Goal: Task Accomplishment & Management: Manage account settings

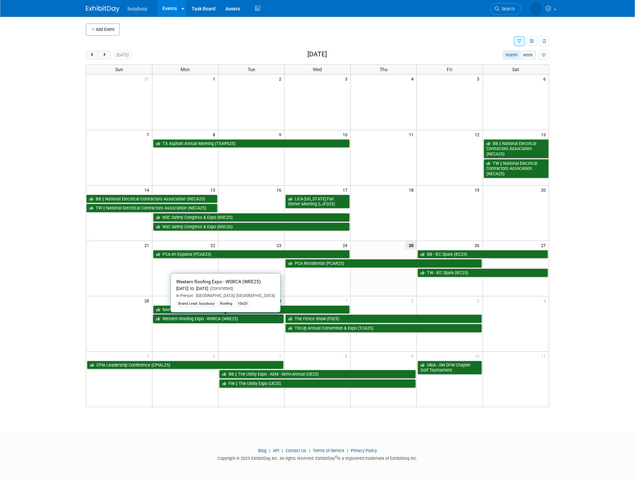
click at [211, 319] on link "Western Roofing Expo - WSRCA (WRE25)" at bounding box center [218, 318] width 131 height 9
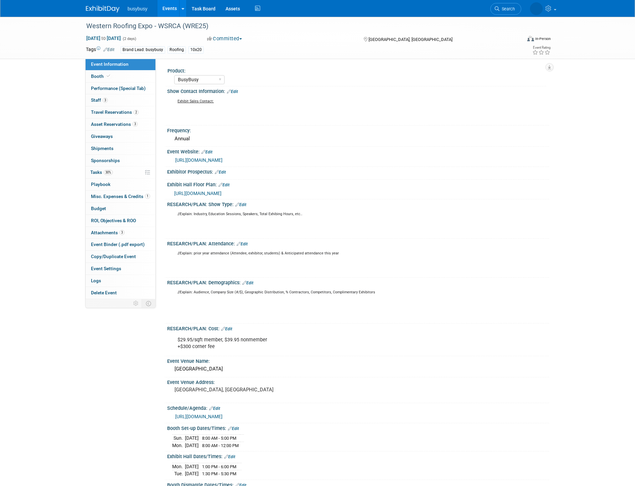
select select "BusyBusy"
click at [103, 76] on span "Booth" at bounding box center [101, 75] width 20 height 5
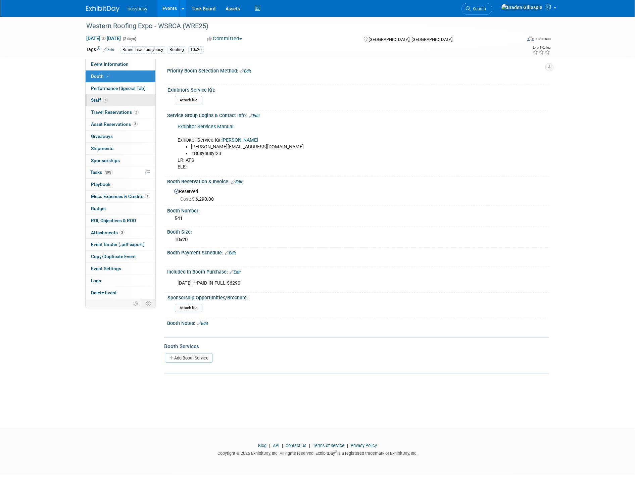
click at [108, 99] on link "3 Staff 3" at bounding box center [121, 100] width 70 height 12
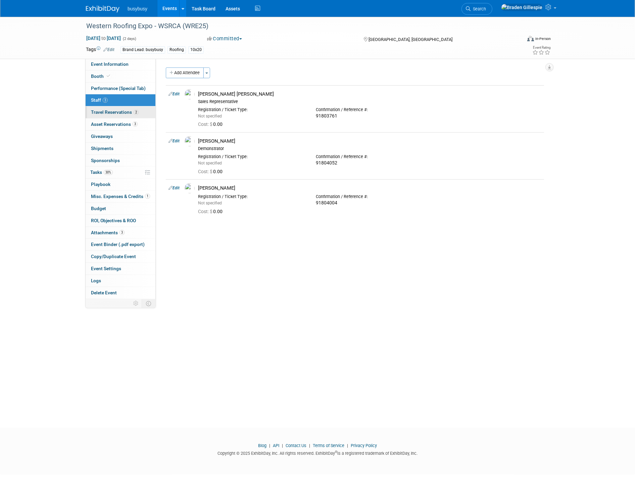
click at [116, 115] on span "Travel Reservations 2" at bounding box center [115, 111] width 48 height 5
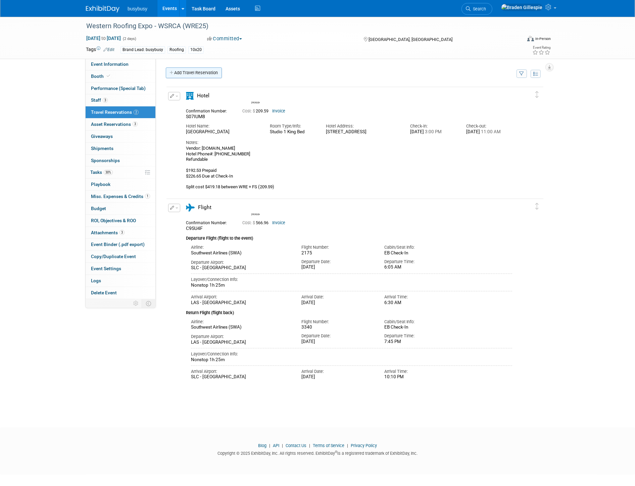
click at [193, 69] on link "Add Travel Reservation" at bounding box center [194, 72] width 56 height 11
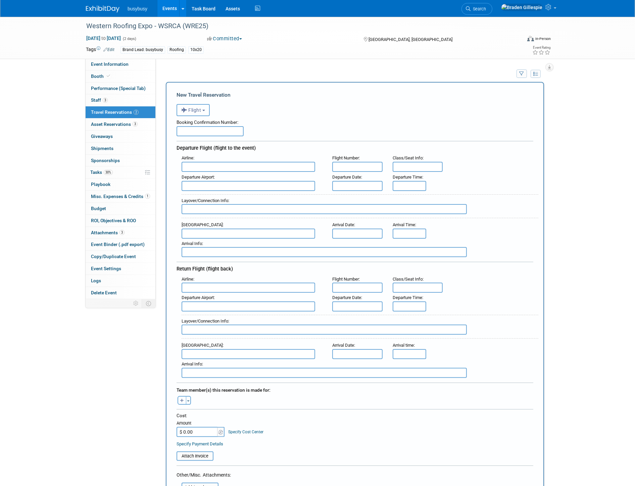
click at [199, 108] on span "Flight" at bounding box center [191, 109] width 20 height 5
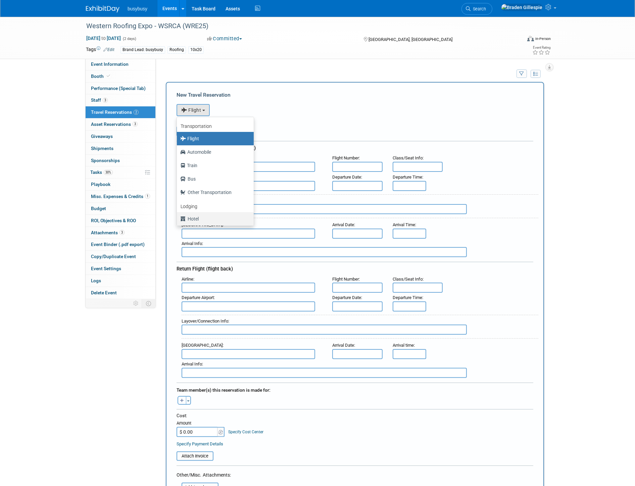
click at [188, 218] on label "Hotel" at bounding box center [213, 218] width 67 height 11
click at [178, 218] on input "Hotel" at bounding box center [175, 218] width 4 height 4
select select "6"
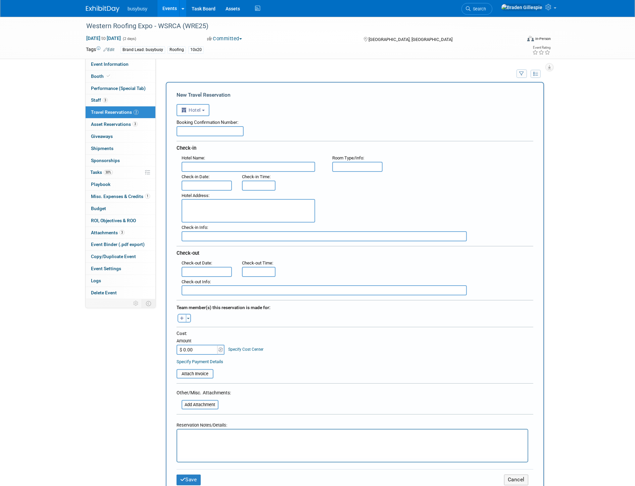
click at [202, 135] on input "text" at bounding box center [209, 131] width 67 height 10
click at [203, 165] on input "text" at bounding box center [249, 167] width 134 height 10
paste input "[GEOGRAPHIC_DATA]"
type input "[GEOGRAPHIC_DATA]"
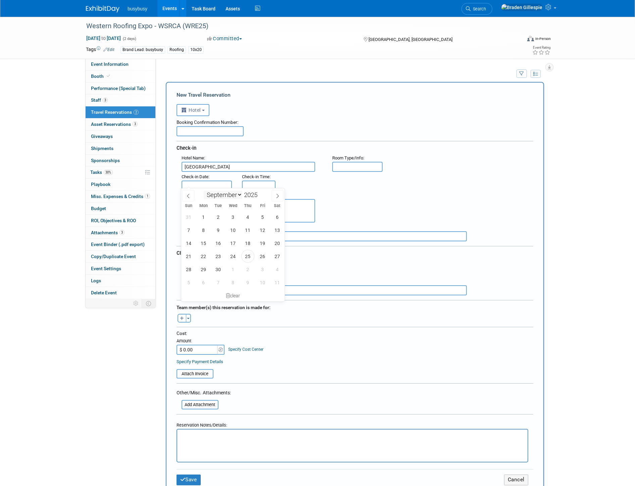
click at [209, 186] on body "busybusy Events Add Event Bulk Upload Events Shareable Event Boards Recently Vi…" at bounding box center [317, 243] width 635 height 486
click at [205, 219] on span "1" at bounding box center [203, 216] width 13 height 13
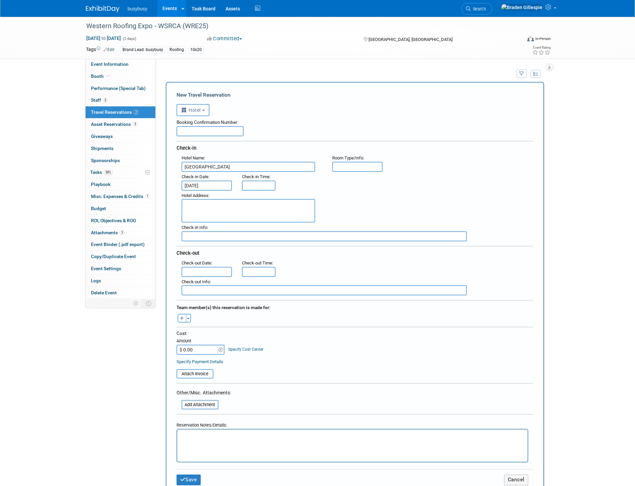
click at [205, 183] on input "Sep 1, 2025" at bounding box center [207, 186] width 50 height 10
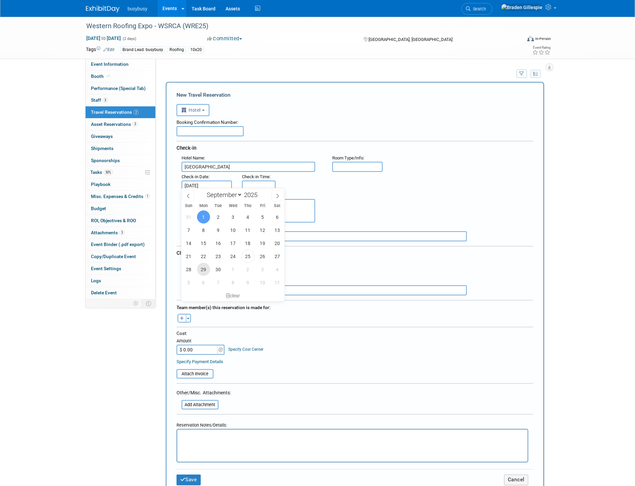
click at [202, 271] on span "29" at bounding box center [203, 269] width 13 height 13
type input "Sep 29, 2025"
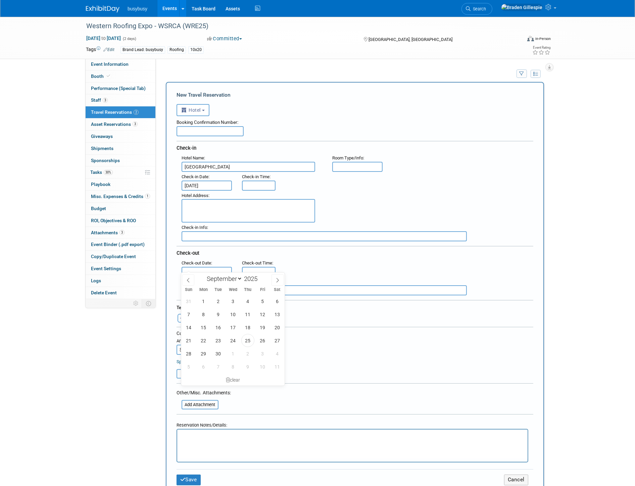
click at [202, 267] on input "text" at bounding box center [207, 272] width 50 height 10
click at [217, 355] on span "30" at bounding box center [218, 353] width 13 height 13
type input "Sep 30, 2025"
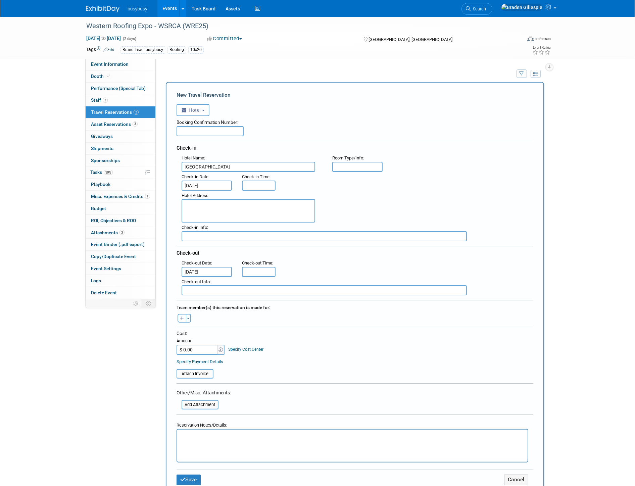
type input "3:00 PM"
click at [259, 185] on input "3:00 PM" at bounding box center [259, 186] width 34 height 10
type input "11:00 AM"
click at [264, 267] on input "11:00 AM" at bounding box center [259, 272] width 34 height 10
click at [206, 212] on textarea at bounding box center [249, 210] width 134 height 23
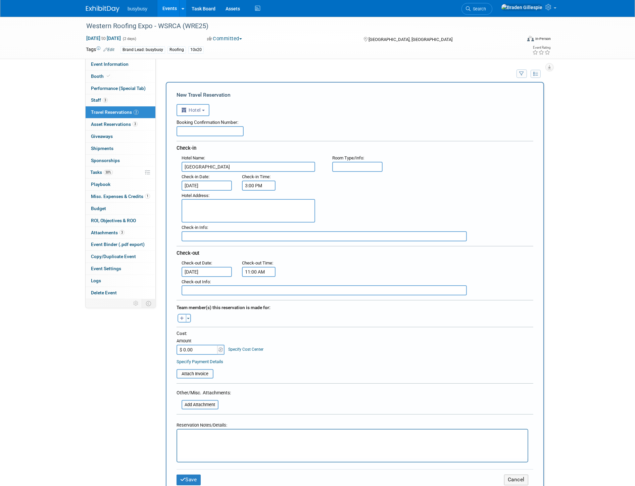
paste textarea "3799 Las Vegas Blvd S, Las Vegas, NV, 89109"
type textarea "3799 Las Vegas Blvd S, Las Vegas, NV, 89109"
click at [340, 164] on input "text" at bounding box center [357, 167] width 50 height 10
click at [213, 126] on div "Booking Confirmation Number:" at bounding box center [354, 126] width 357 height 20
click at [213, 128] on input "text" at bounding box center [209, 131] width 67 height 10
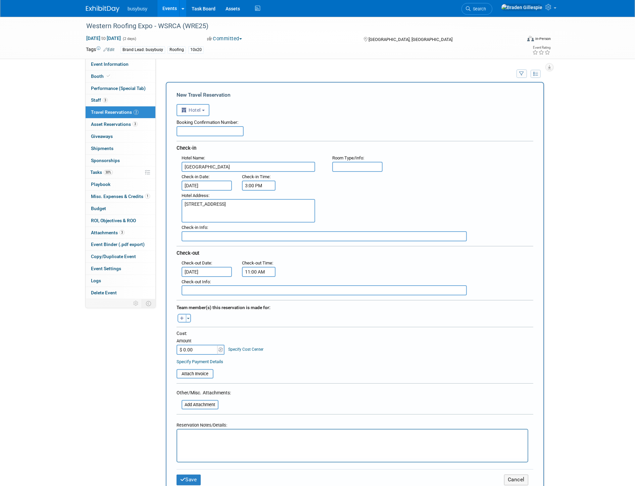
paste input "AV1BYNP"
click at [211, 132] on input "AV1BYNP," at bounding box center [209, 131] width 67 height 10
paste input "7CUHBJK"
type input "AV1BYNP, 7CUHBJK"
click at [347, 165] on input "text" at bounding box center [357, 167] width 50 height 10
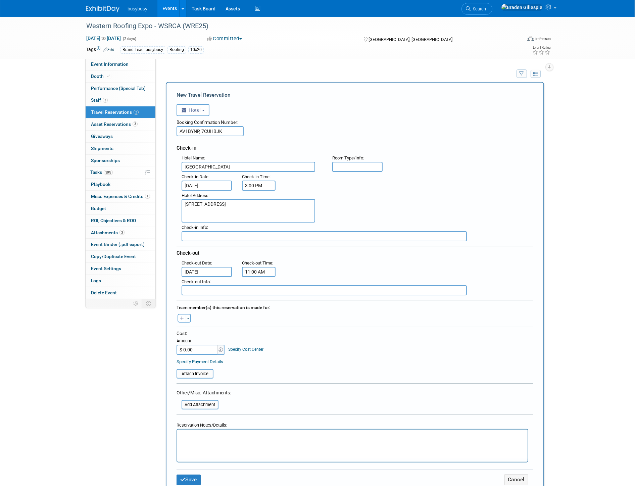
click at [365, 165] on input "text" at bounding box center [357, 167] width 50 height 10
type input "Studio 1 King Bed"
click at [189, 318] on span "button" at bounding box center [188, 318] width 3 height 1
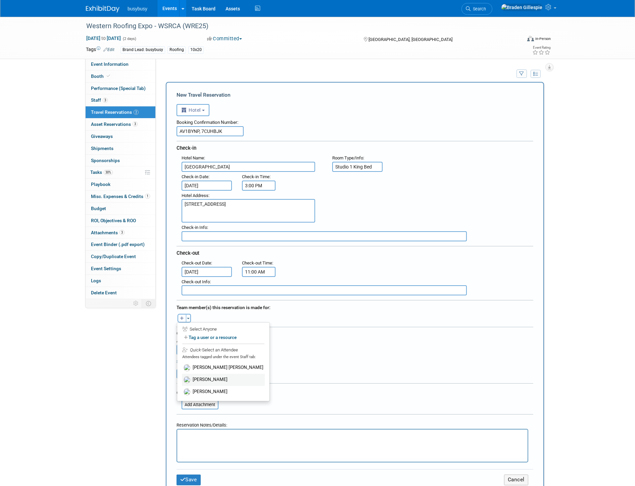
click at [208, 376] on label "[PERSON_NAME]" at bounding box center [223, 380] width 83 height 12
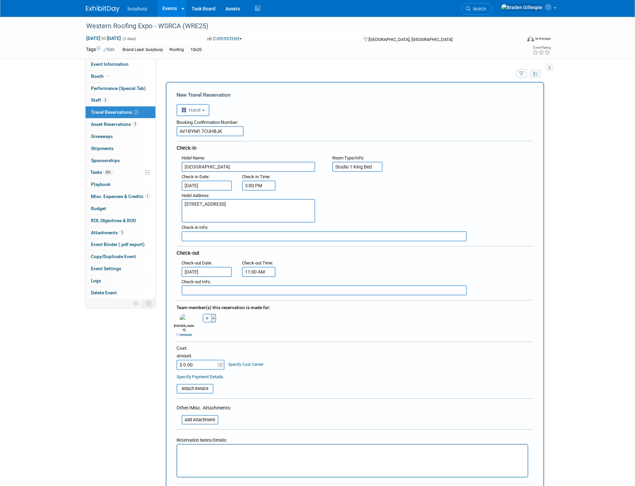
click at [214, 314] on button "Toggle Dropdown" at bounding box center [213, 318] width 5 height 9
click at [232, 388] on label "[PERSON_NAME]" at bounding box center [248, 392] width 83 height 12
click at [201, 360] on input "$ 0.00" at bounding box center [197, 365] width 42 height 10
click at [200, 361] on div "Cost: Amount $ 0.00 Specify Cost Center Cost Center -- Not Specified -- Align b…" at bounding box center [354, 362] width 357 height 35
click at [198, 360] on input "$ 0.00" at bounding box center [197, 365] width 42 height 10
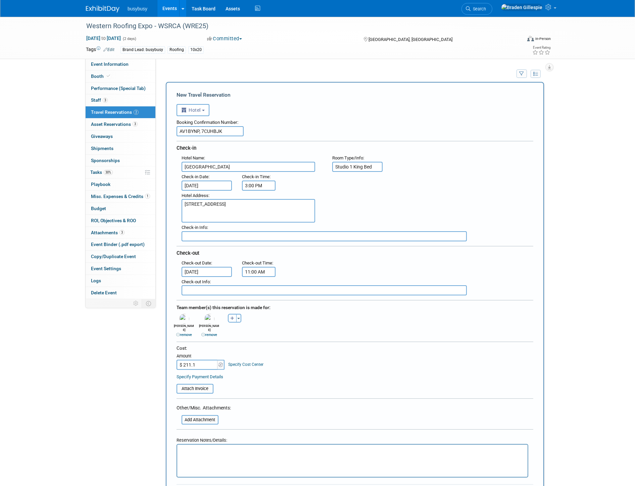
type input "$ 211.10"
click at [197, 451] on p "Rich Text Area. Press ALT-0 for help." at bounding box center [352, 450] width 343 height 7
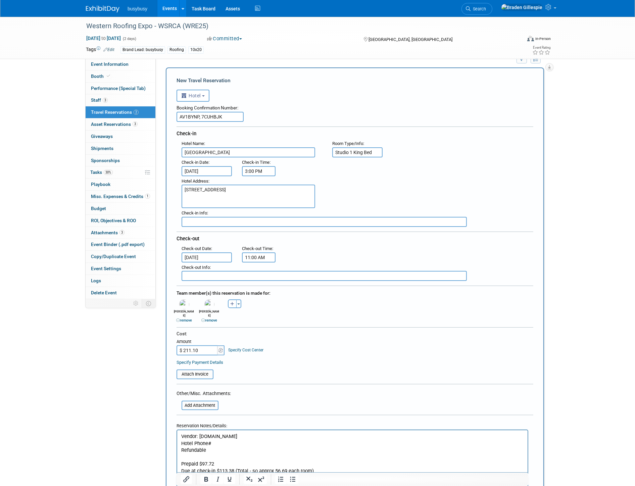
scroll to position [42, 0]
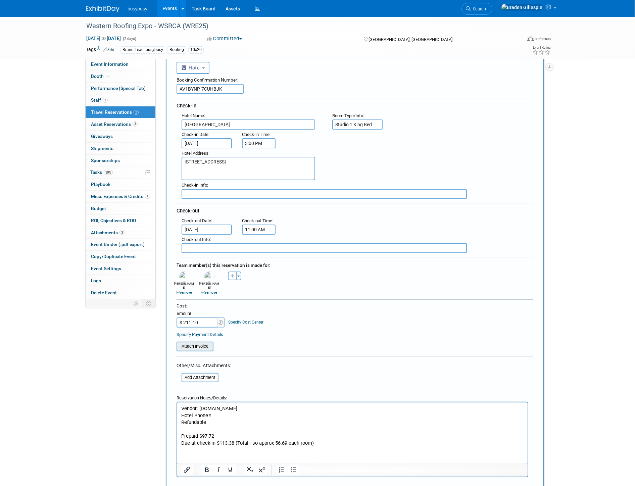
click at [197, 342] on input "file" at bounding box center [173, 346] width 80 height 8
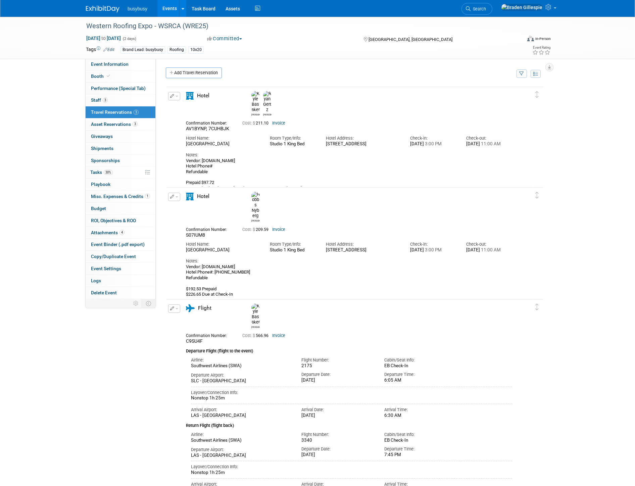
scroll to position [0, 0]
click at [105, 9] on img at bounding box center [103, 9] width 34 height 7
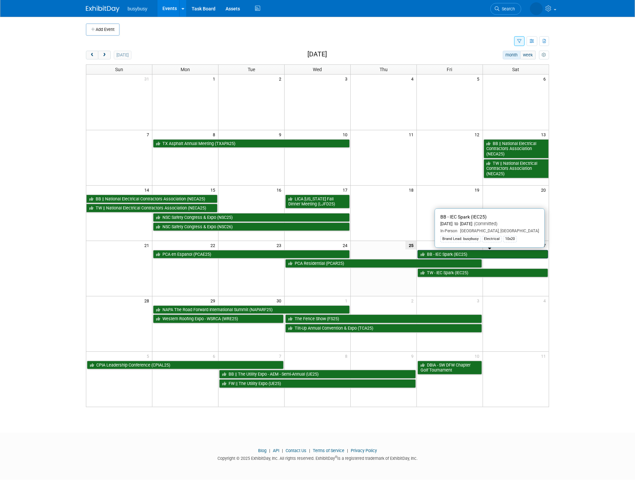
click at [464, 253] on link "BB - IEC Spark (IEC25)" at bounding box center [482, 254] width 131 height 9
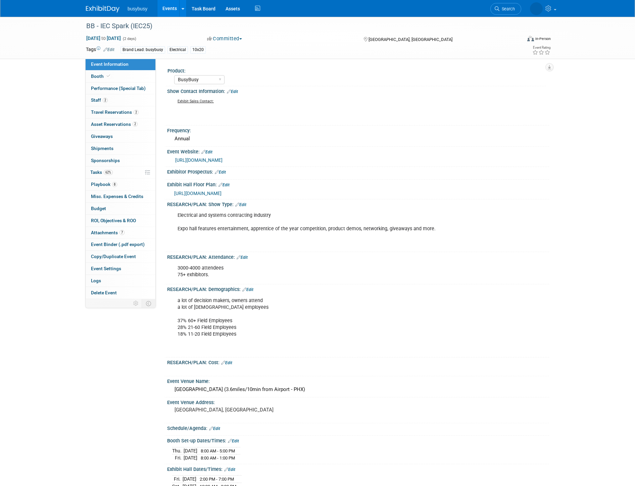
select select "BusyBusy"
click at [123, 114] on span "Travel Reservations 2" at bounding box center [115, 111] width 48 height 5
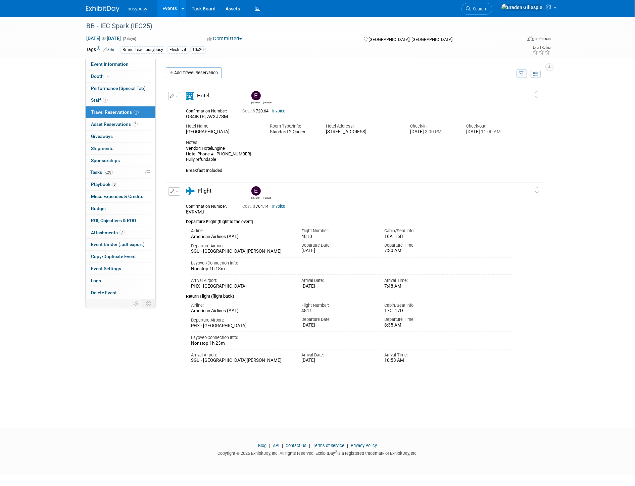
click at [101, 9] on img at bounding box center [103, 9] width 34 height 7
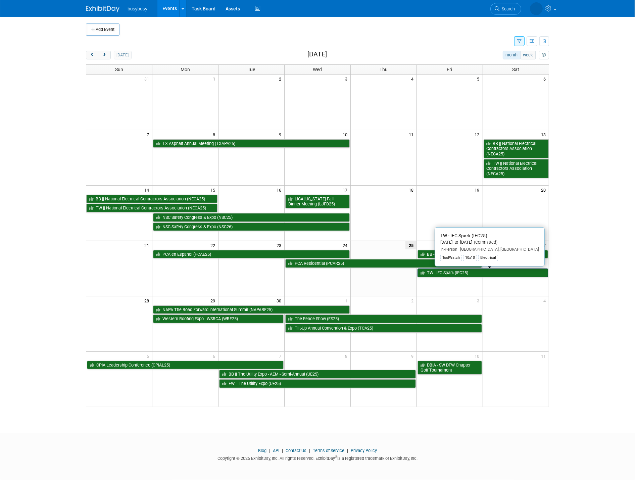
click at [481, 273] on link "TW - IEC Spark (IEC25)" at bounding box center [482, 272] width 131 height 9
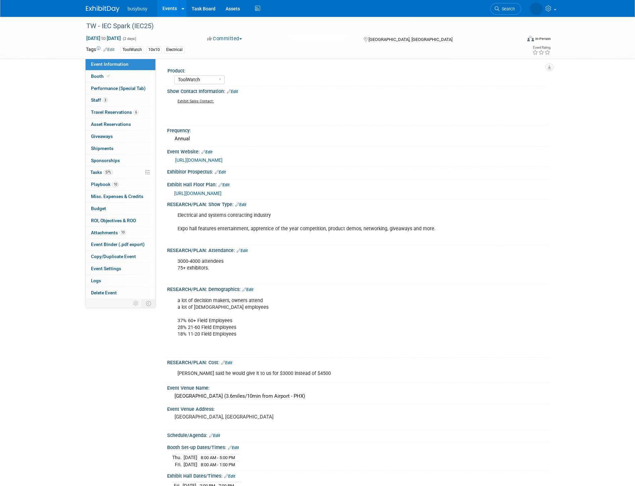
select select "ToolWatch"
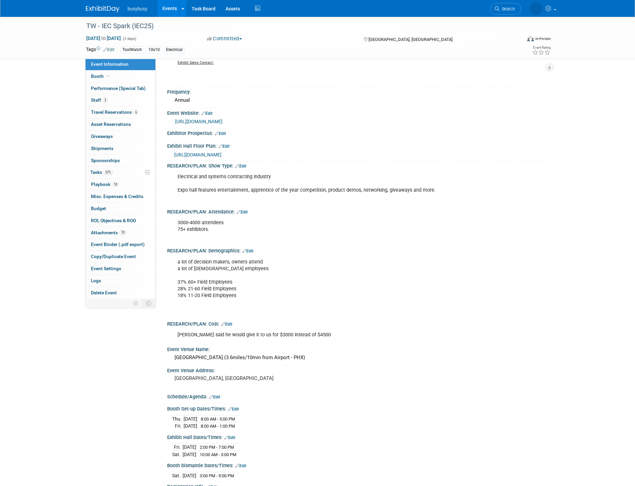
scroll to position [74, 0]
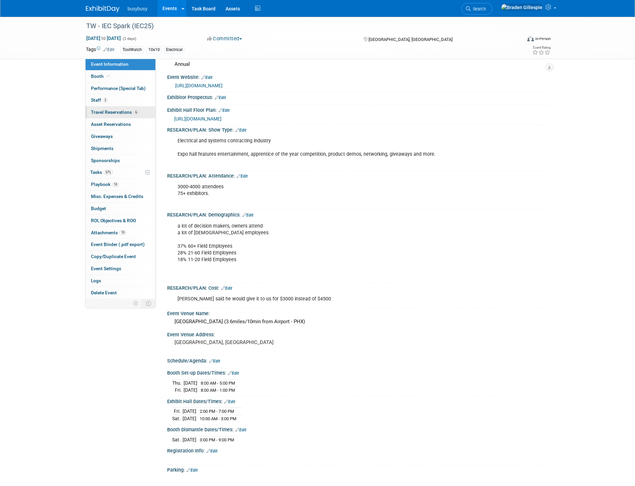
click at [140, 109] on link "6 Travel Reservations 6" at bounding box center [121, 112] width 70 height 12
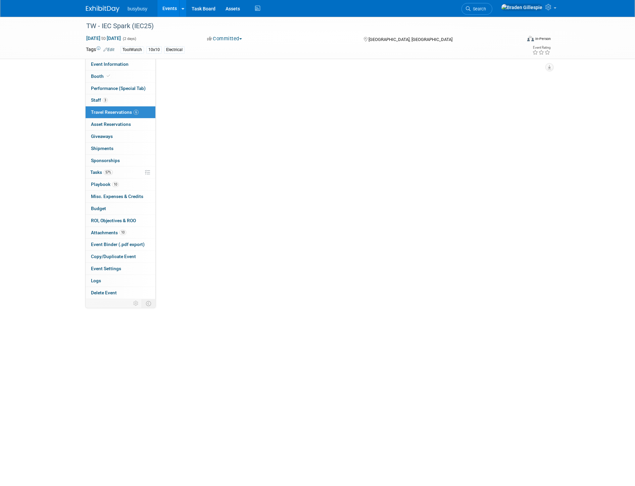
scroll to position [0, 0]
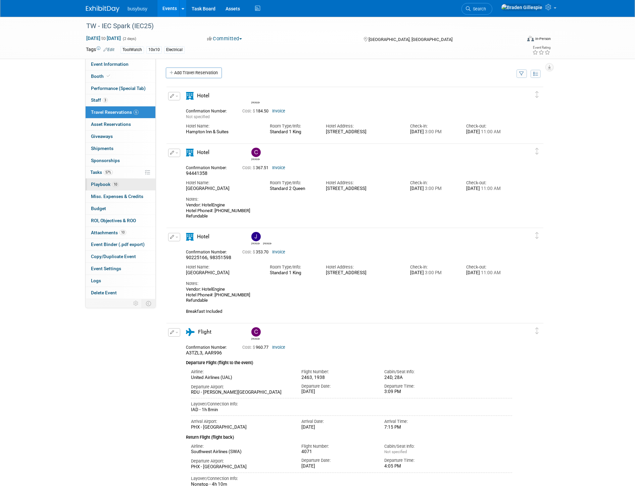
click at [107, 186] on span "Playbook 10" at bounding box center [105, 184] width 28 height 5
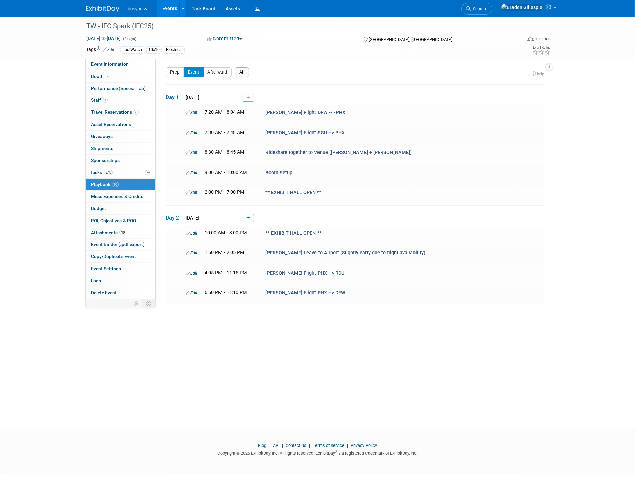
click at [237, 72] on button "All" at bounding box center [242, 71] width 14 height 9
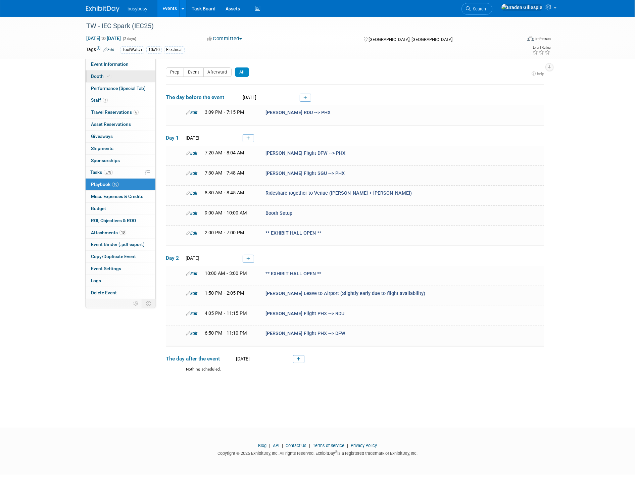
click at [138, 74] on link "Booth" at bounding box center [121, 76] width 70 height 12
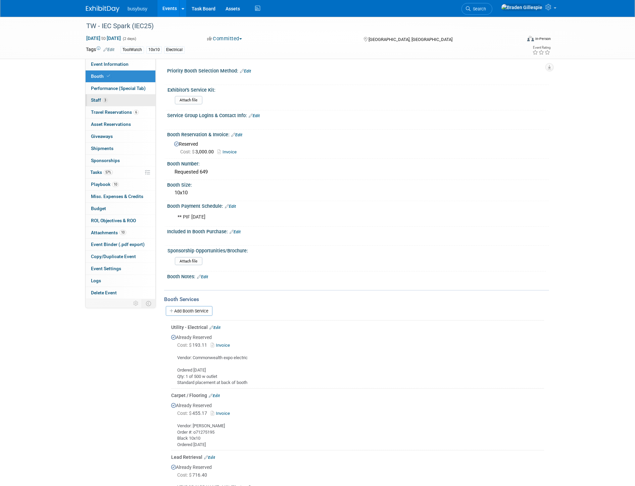
click at [114, 104] on link "3 Staff 3" at bounding box center [121, 100] width 70 height 12
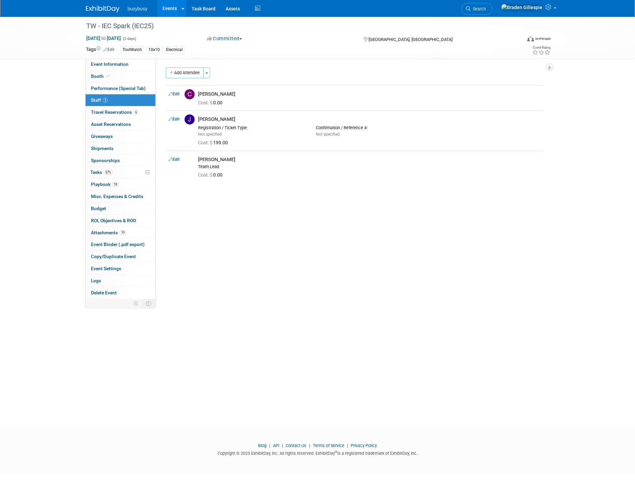
click at [108, 7] on img at bounding box center [103, 9] width 34 height 7
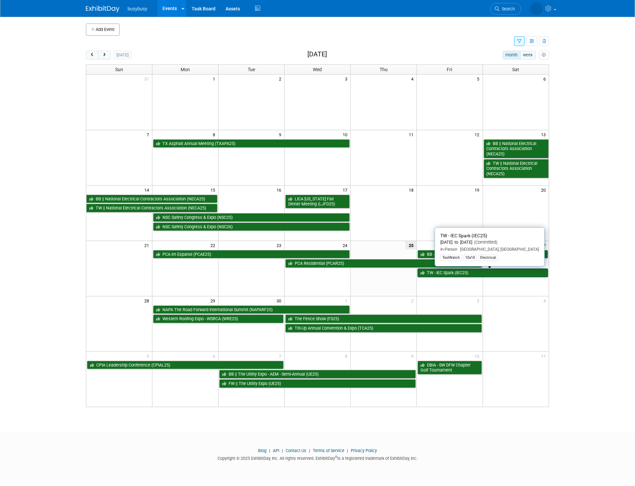
click at [485, 274] on link "TW - IEC Spark (IEC25)" at bounding box center [482, 272] width 131 height 9
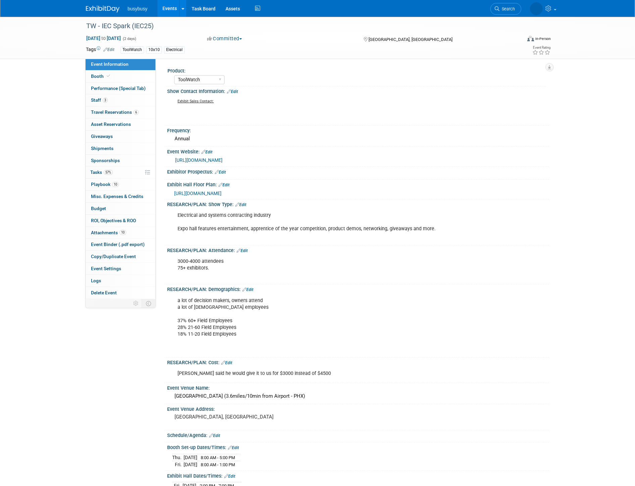
select select "ToolWatch"
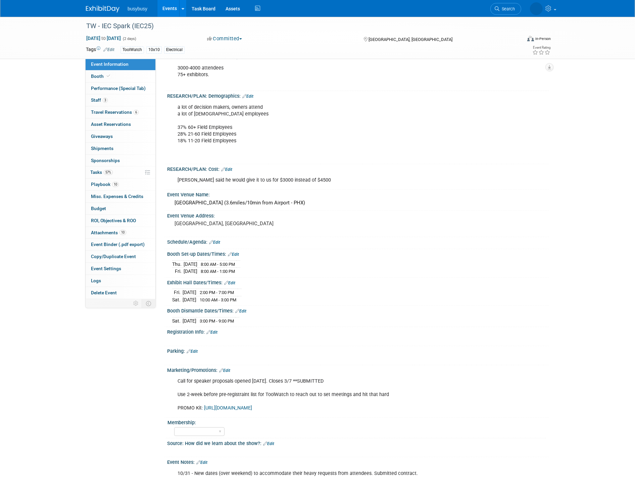
scroll to position [311, 0]
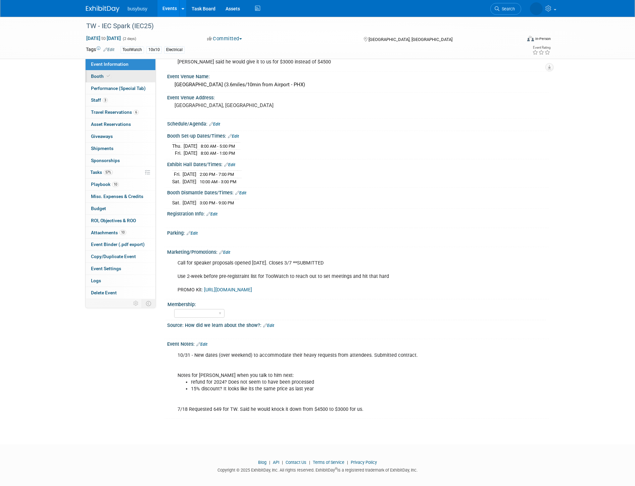
click at [110, 75] on span at bounding box center [108, 75] width 6 height 5
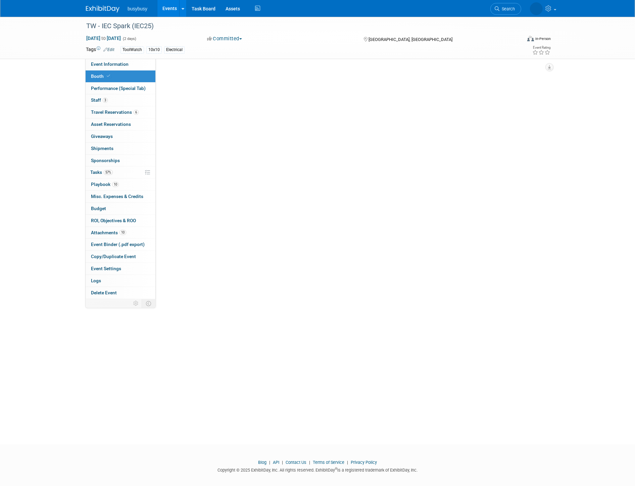
scroll to position [0, 0]
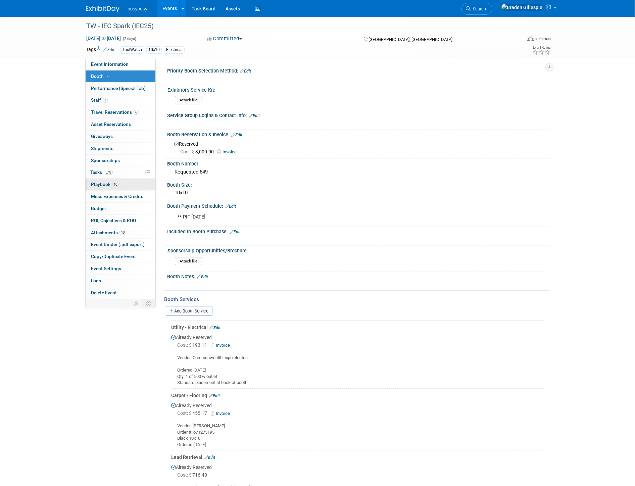
click at [115, 185] on span "10" at bounding box center [115, 184] width 7 height 5
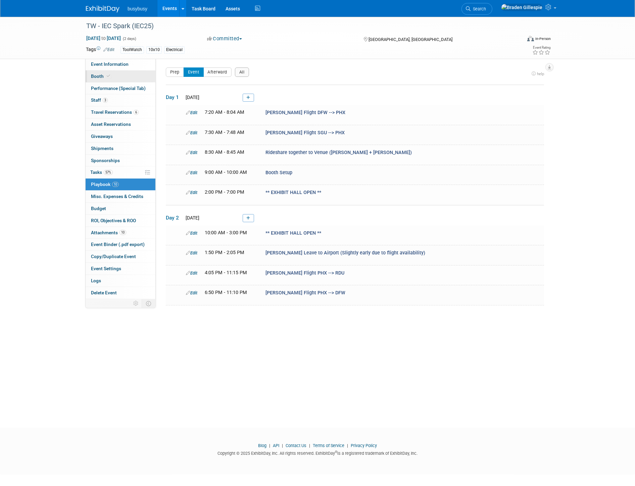
click at [117, 70] on link "Booth" at bounding box center [121, 76] width 70 height 12
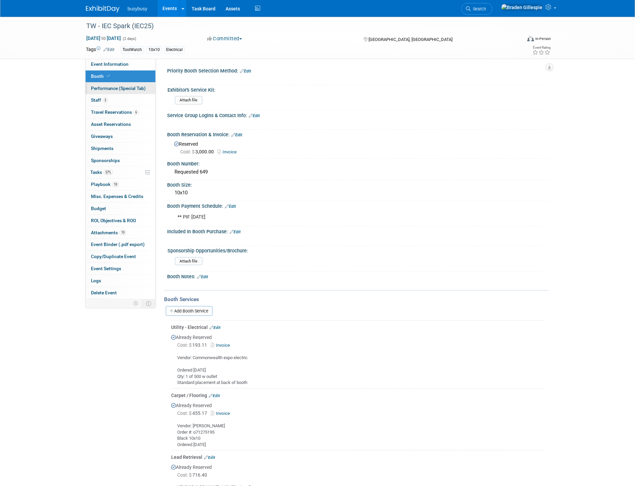
click at [119, 90] on span "Performance (Special Tab)" at bounding box center [118, 88] width 55 height 5
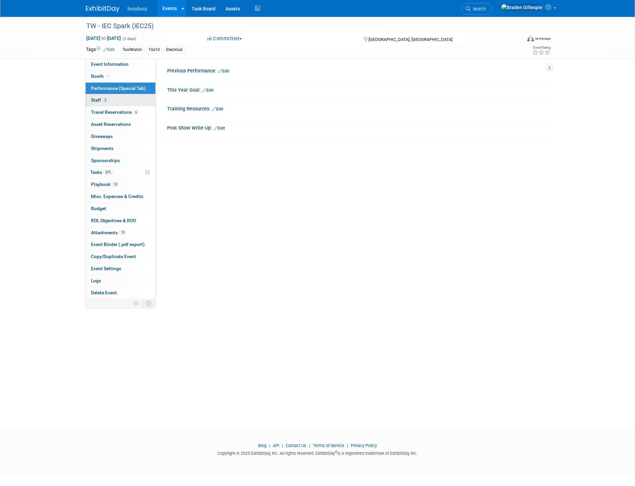
click at [120, 103] on link "3 Staff 3" at bounding box center [121, 100] width 70 height 12
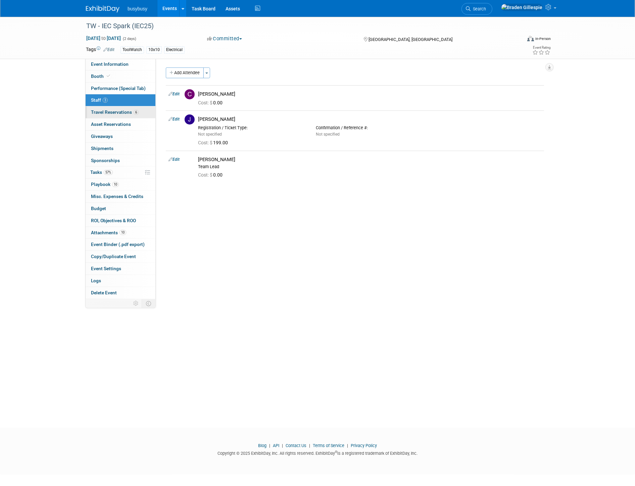
click at [121, 112] on span "Travel Reservations 6" at bounding box center [115, 111] width 48 height 5
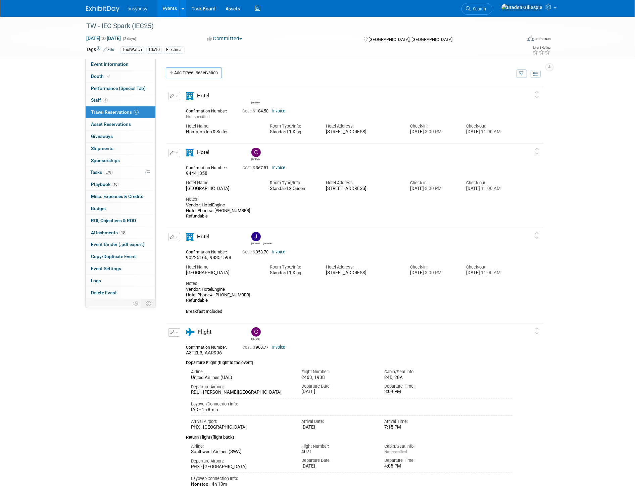
click at [237, 192] on div "Hampton Inn & Suites Phoenix Downtown" at bounding box center [223, 189] width 74 height 6
drag, startPoint x: 211, startPoint y: 193, endPoint x: 179, endPoint y: 186, distance: 33.0
click at [179, 186] on div "Edit Reservation Chris" at bounding box center [349, 184] width 367 height 70
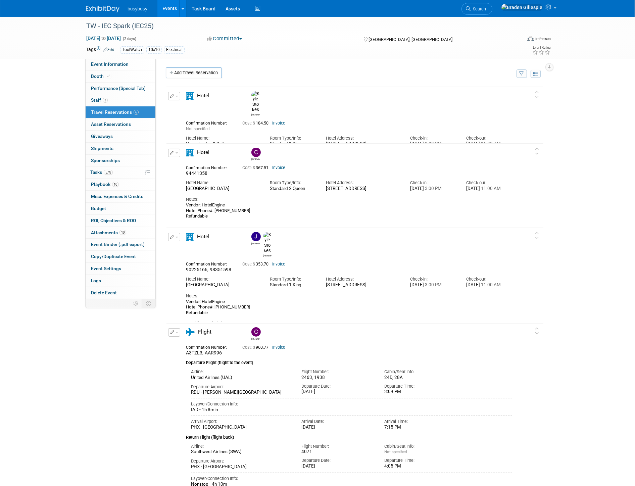
copy div "Hampton Inn & Suites Phoenix Downtown"
click at [136, 61] on link "Event Information" at bounding box center [121, 64] width 70 height 12
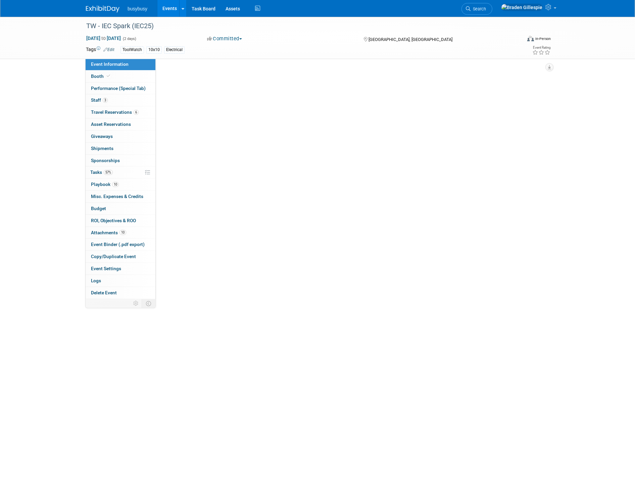
select select "ToolWatch"
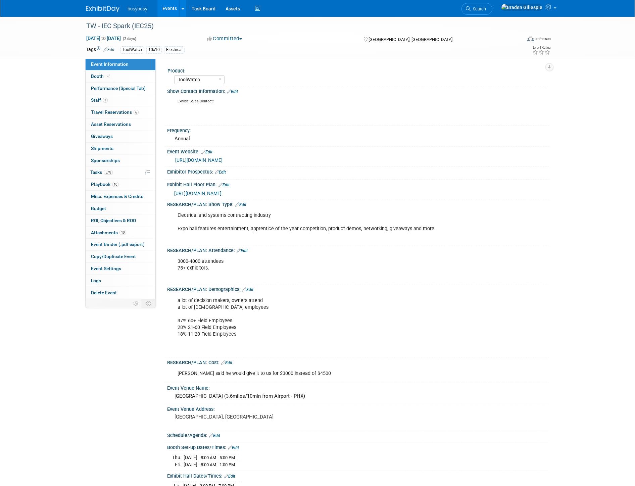
scroll to position [149, 0]
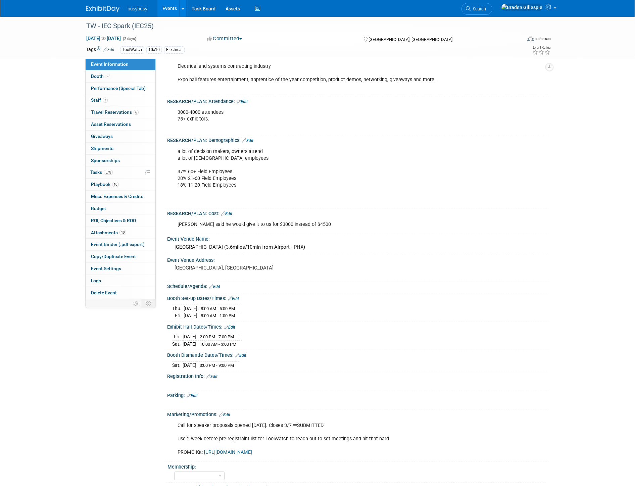
click at [93, 10] on img at bounding box center [103, 9] width 34 height 7
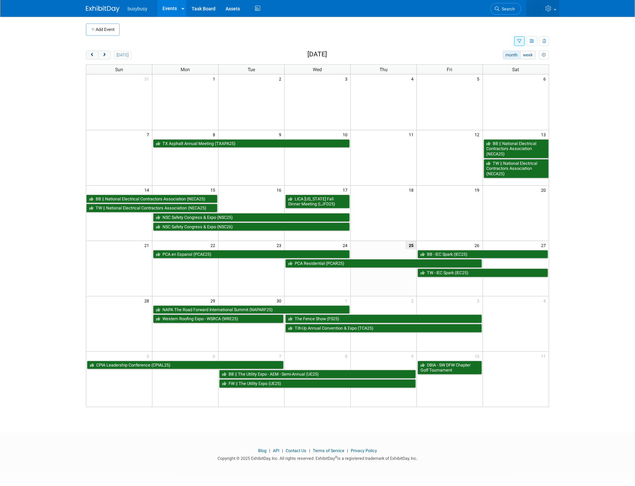
click at [555, 9] on span at bounding box center [555, 9] width 3 height 1
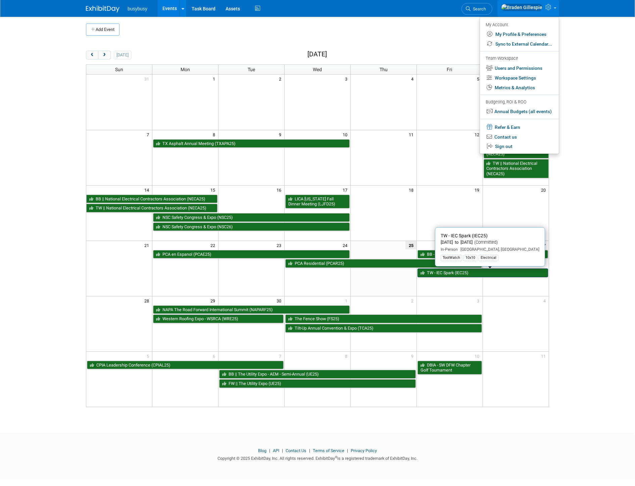
click at [448, 274] on link "TW - IEC Spark (IEC25)" at bounding box center [482, 272] width 131 height 9
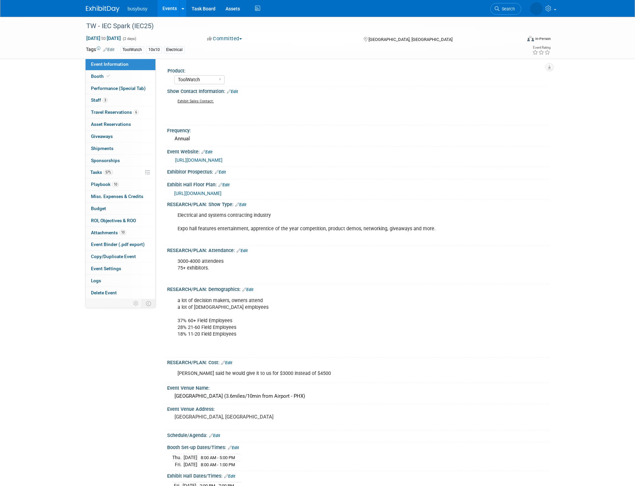
select select "ToolWatch"
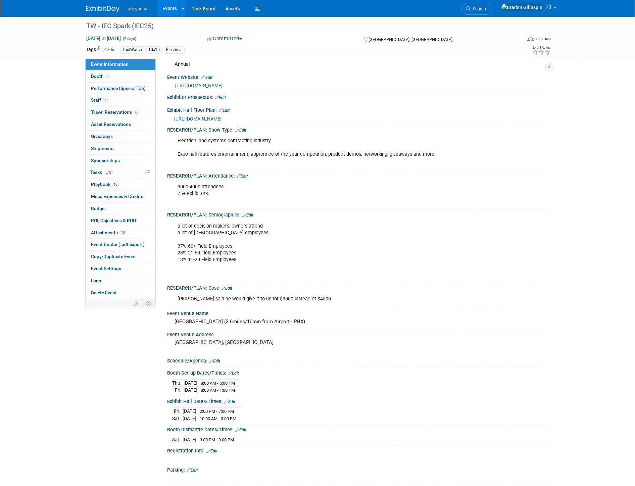
drag, startPoint x: 256, startPoint y: 414, endPoint x: 202, endPoint y: 409, distance: 53.9
click at [202, 409] on div "Fri. Sep 26, 2025 2:00 PM - 7:00 PM Sat. Sep 27, 2025 10:00 AM - 3:00 PM" at bounding box center [358, 414] width 372 height 16
click at [259, 413] on div "Fri. Sep 26, 2025 2:00 PM - 7:00 PM Sat. Sep 27, 2025 10:00 AM - 3:00 PM" at bounding box center [358, 414] width 372 height 16
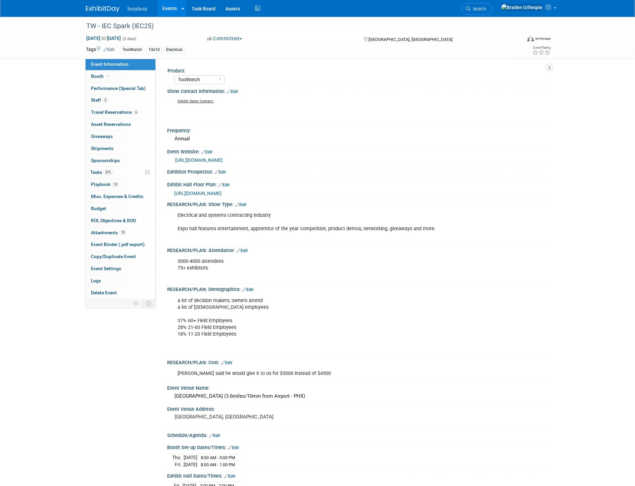
click at [221, 194] on span "https://www.conferenceharvester.com/floorplan/v2/index.asp?EventKey=VTKYXNKJ" at bounding box center [197, 193] width 47 height 5
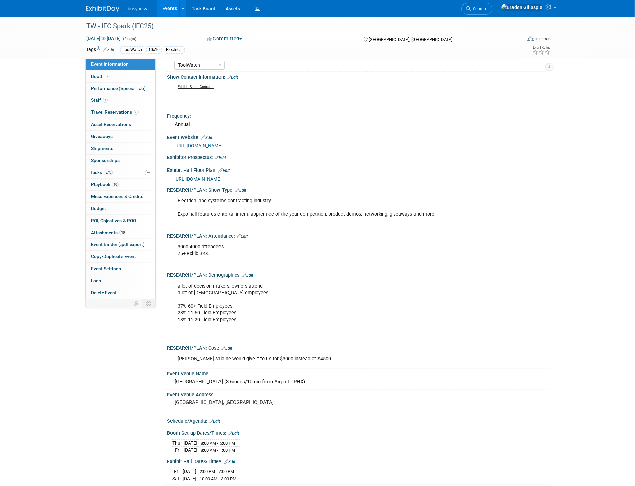
scroll to position [37, 0]
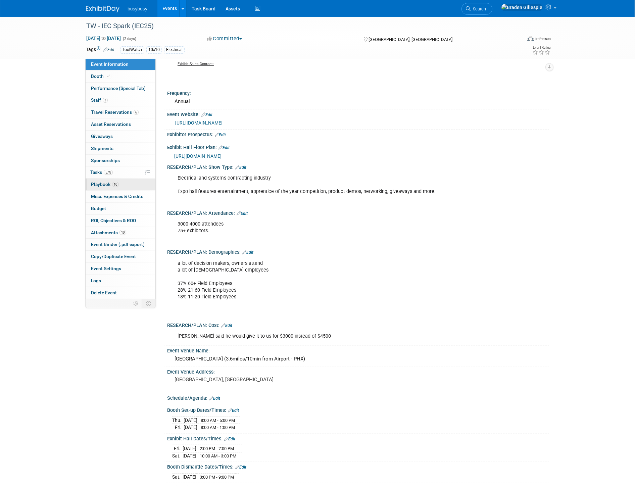
click at [123, 186] on link "10 Playbook 10" at bounding box center [121, 185] width 70 height 12
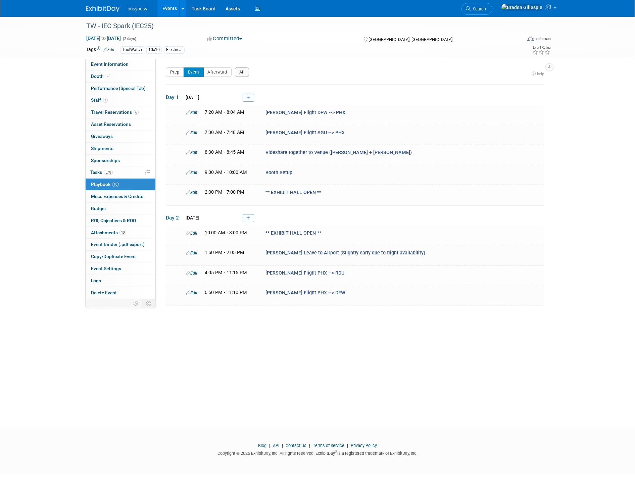
scroll to position [0, 0]
click at [238, 69] on button "All" at bounding box center [242, 71] width 14 height 9
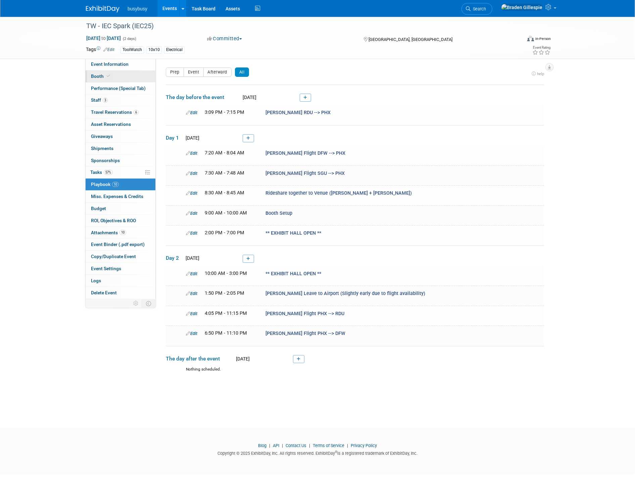
click at [133, 78] on link "Booth" at bounding box center [121, 76] width 70 height 12
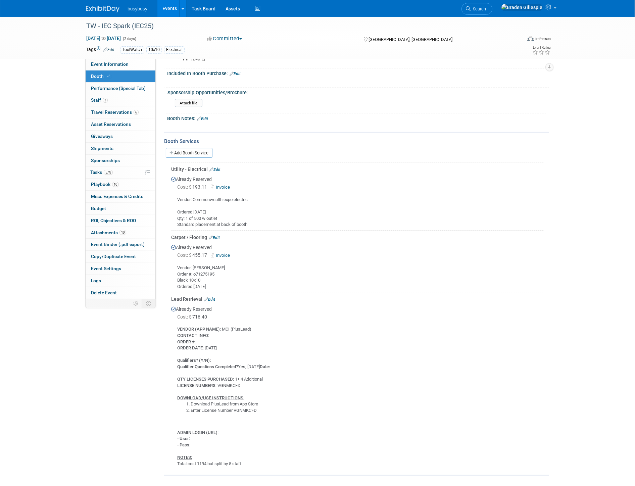
scroll to position [186, 0]
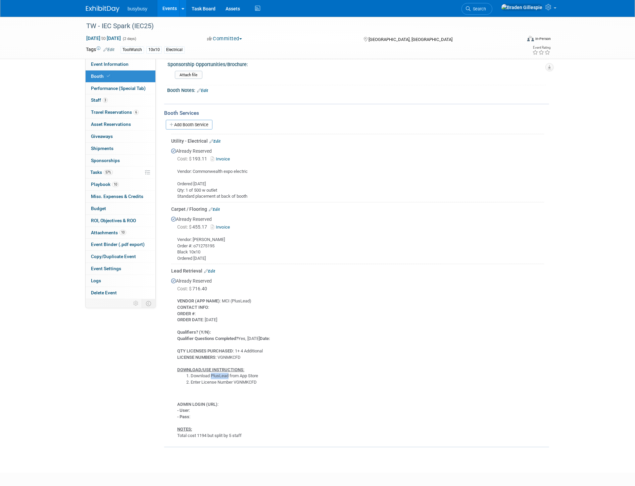
drag, startPoint x: 212, startPoint y: 371, endPoint x: 229, endPoint y: 371, distance: 17.5
click at [229, 373] on li "Download PlusLead from App Store" at bounding box center [367, 376] width 353 height 6
drag, startPoint x: 237, startPoint y: 377, endPoint x: 257, endPoint y: 377, distance: 20.1
click at [257, 379] on li "Enter License Number VGNMKCFD" at bounding box center [367, 382] width 353 height 6
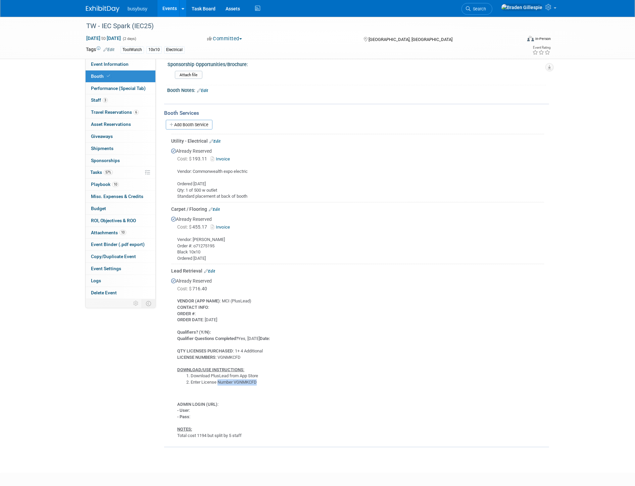
drag, startPoint x: 257, startPoint y: 377, endPoint x: 232, endPoint y: 378, distance: 24.8
click at [232, 379] on li "Enter License Number VGNMKCFD" at bounding box center [367, 382] width 353 height 6
click at [130, 64] on link "Event Information" at bounding box center [121, 64] width 70 height 12
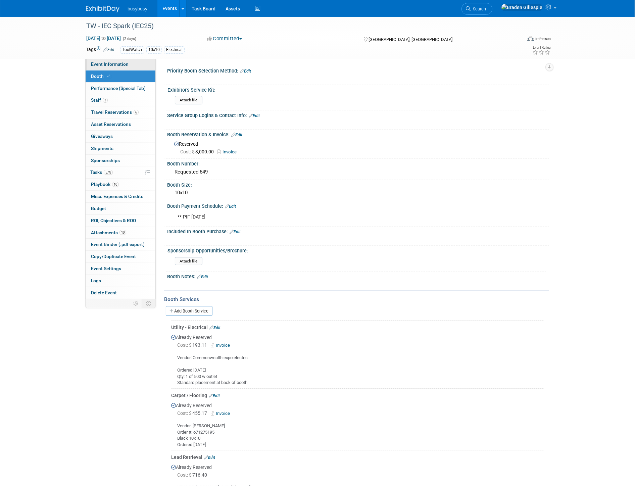
select select "ToolWatch"
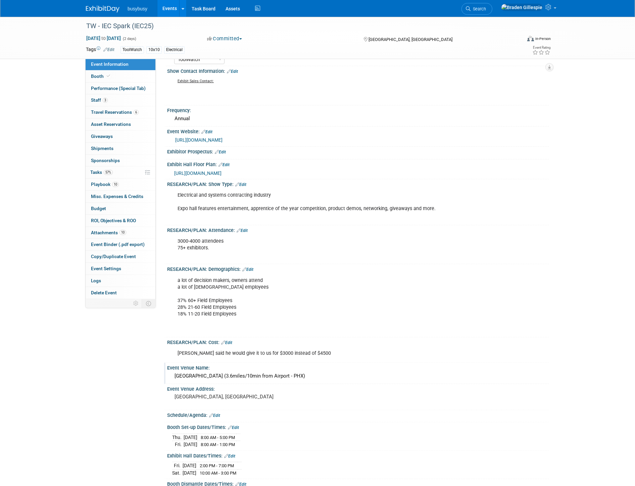
scroll to position [74, 0]
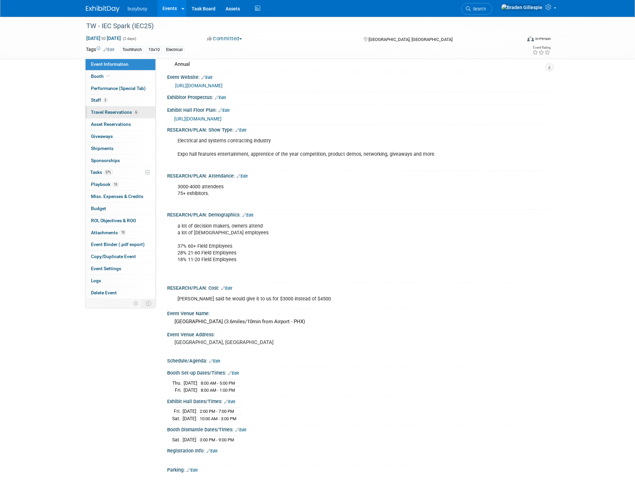
click at [131, 111] on span "Travel Reservations 6" at bounding box center [115, 111] width 48 height 5
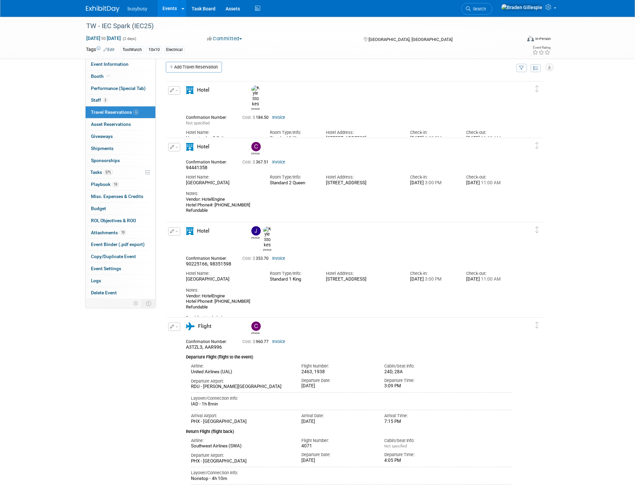
scroll to position [0, 0]
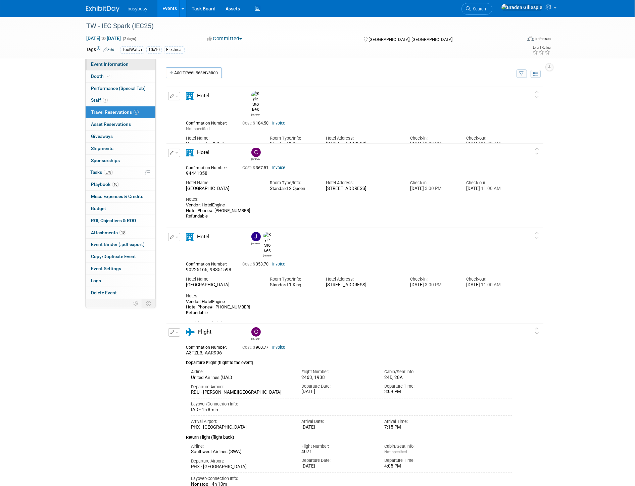
click at [116, 68] on link "Event Information" at bounding box center [121, 64] width 70 height 12
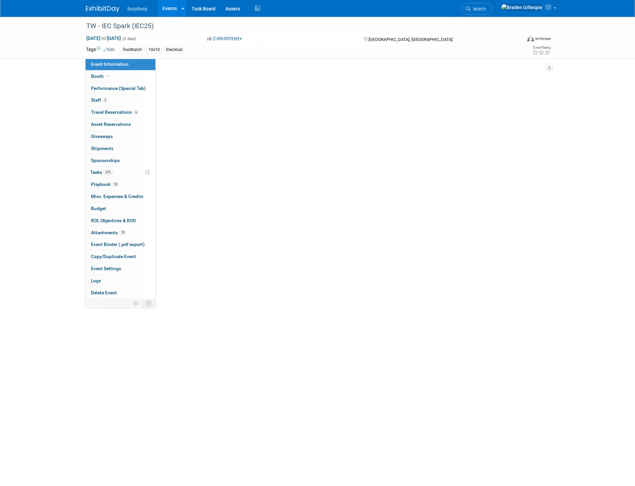
select select "ToolWatch"
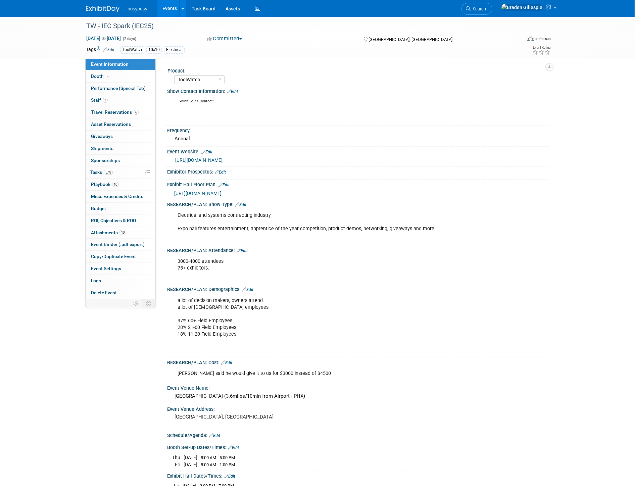
click at [110, 102] on link "3 Staff 3" at bounding box center [121, 100] width 70 height 12
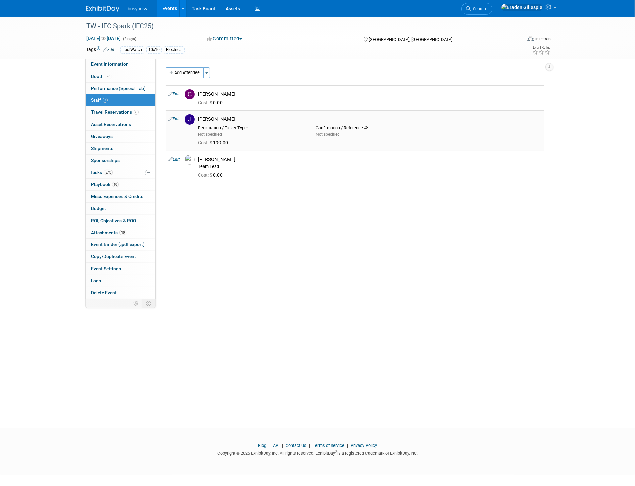
drag, startPoint x: 228, startPoint y: 118, endPoint x: 201, endPoint y: 117, distance: 27.9
click at [201, 117] on div "[PERSON_NAME]" at bounding box center [369, 119] width 343 height 6
drag, startPoint x: 226, startPoint y: 160, endPoint x: 197, endPoint y: 160, distance: 28.9
click at [197, 160] on div "Kyle Stokes Team Lead" at bounding box center [369, 162] width 353 height 15
click at [250, 169] on div "Team Lead" at bounding box center [369, 166] width 343 height 5
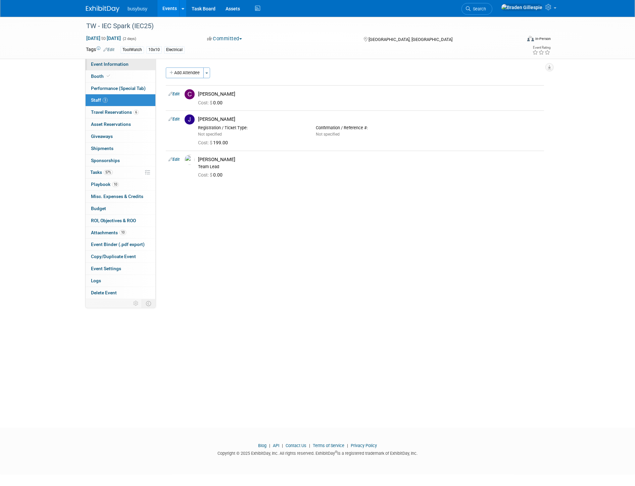
click at [116, 65] on span "Event Information" at bounding box center [110, 63] width 38 height 5
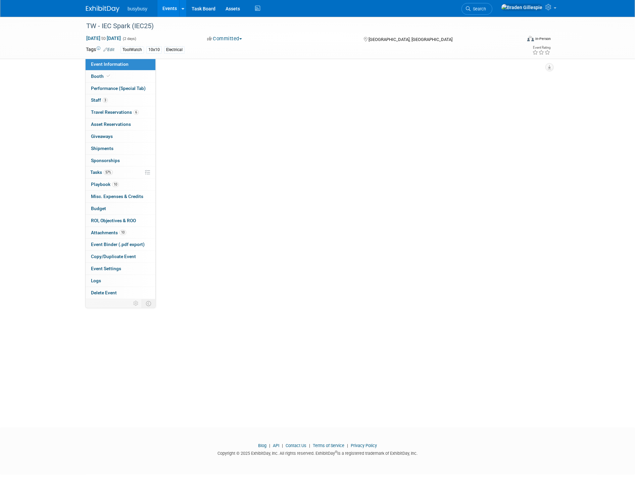
select select "ToolWatch"
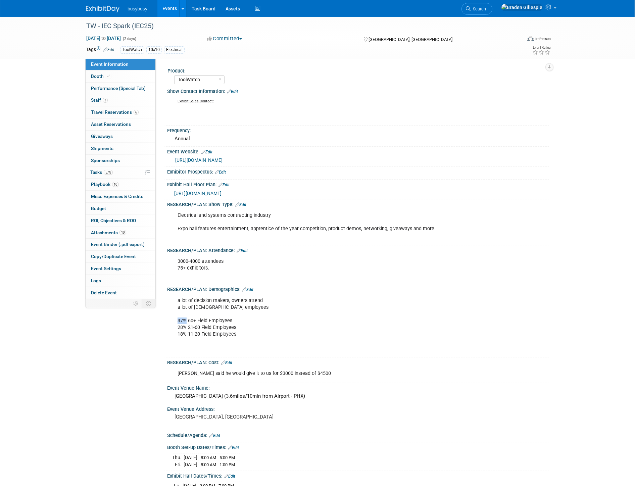
drag, startPoint x: 176, startPoint y: 319, endPoint x: 185, endPoint y: 319, distance: 8.7
click at [185, 319] on div "a lot of decision makers, owners attend a lot of hourly employees 37% 60+ Field…" at bounding box center [324, 324] width 302 height 61
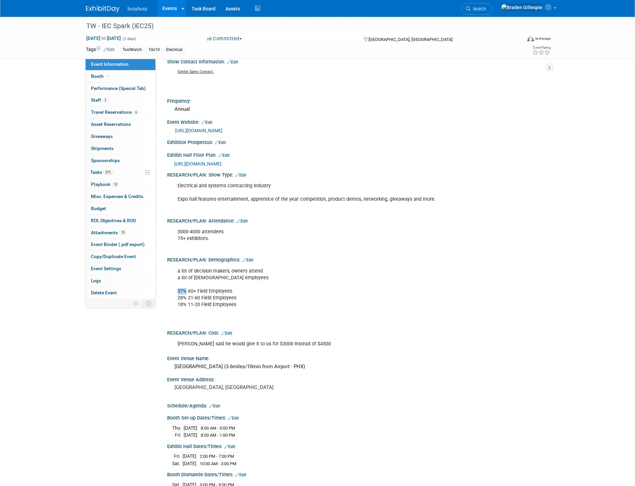
scroll to position [37, 0]
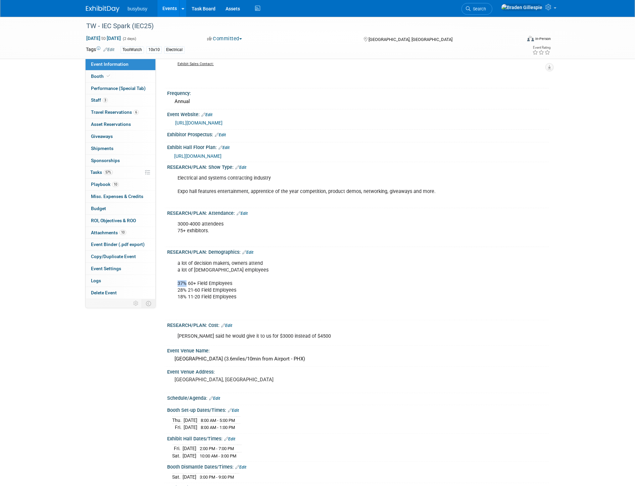
click at [221, 155] on span "https://www.conferenceharvester.com/floorplan/v2/index.asp?EventKey=VTKYXNKJ" at bounding box center [197, 155] width 47 height 5
click at [130, 112] on span "Travel Reservations 6" at bounding box center [115, 111] width 48 height 5
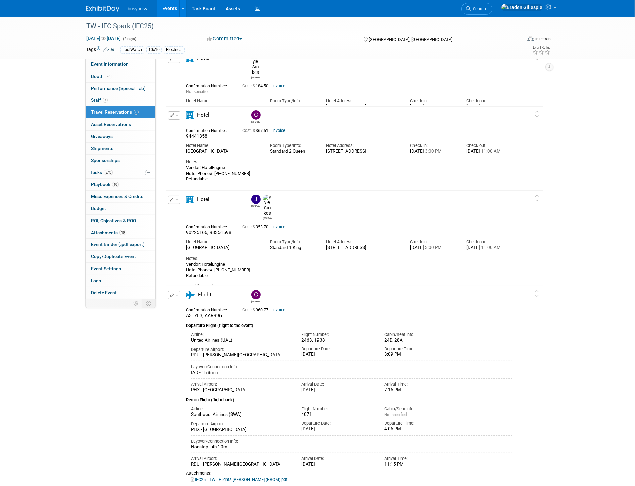
scroll to position [0, 0]
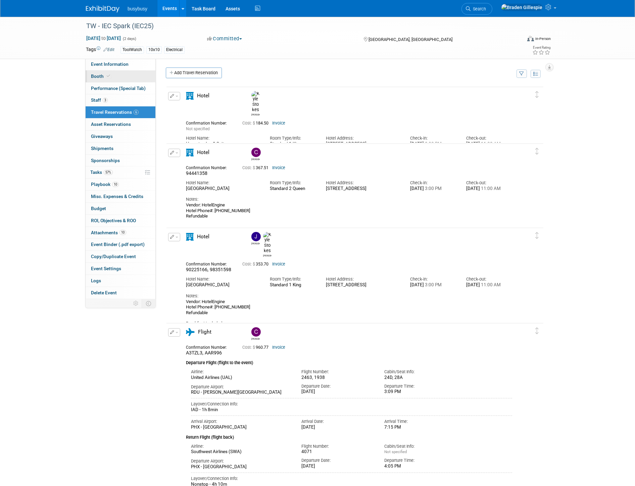
click at [105, 74] on span at bounding box center [108, 75] width 6 height 5
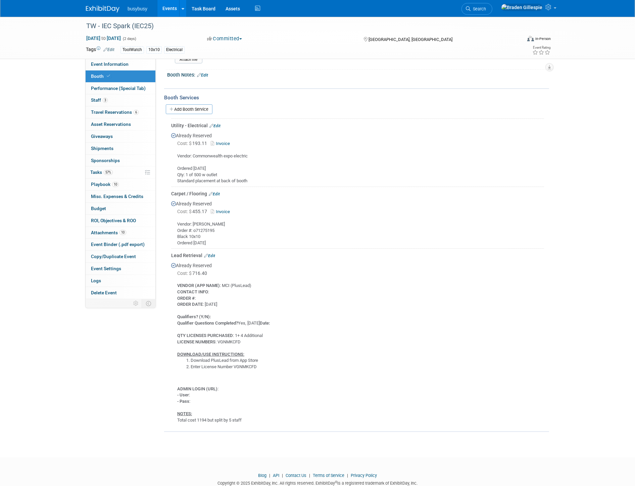
scroll to position [215, 0]
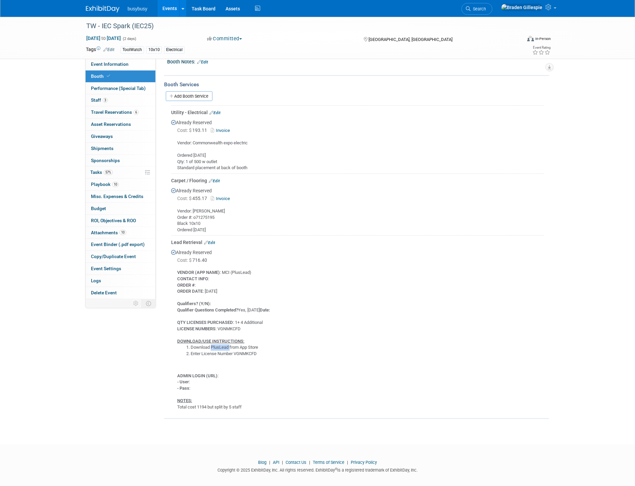
drag, startPoint x: 211, startPoint y: 342, endPoint x: 230, endPoint y: 343, distance: 18.1
click at [230, 344] on li "Download PlusLead from App Store" at bounding box center [367, 347] width 353 height 6
drag, startPoint x: 263, startPoint y: 347, endPoint x: 232, endPoint y: 350, distance: 31.7
click at [232, 351] on li "Enter License Number VGNMKCFD" at bounding box center [367, 354] width 353 height 6
click at [136, 189] on link "10 Playbook 10" at bounding box center [121, 185] width 70 height 12
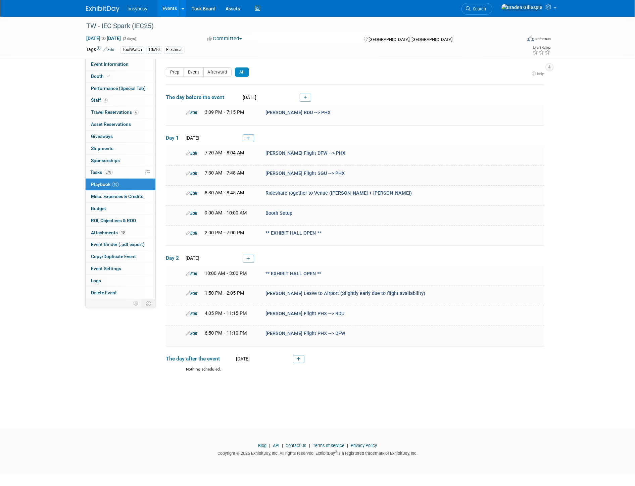
scroll to position [0, 0]
click at [130, 102] on link "3 Staff 3" at bounding box center [121, 100] width 70 height 12
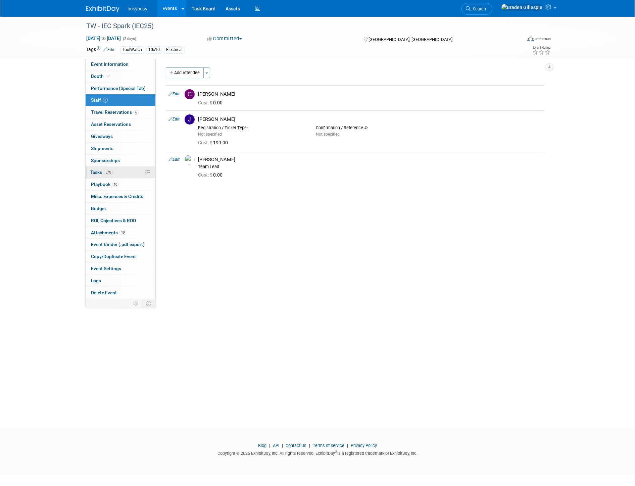
click at [109, 171] on span "57%" at bounding box center [108, 172] width 9 height 5
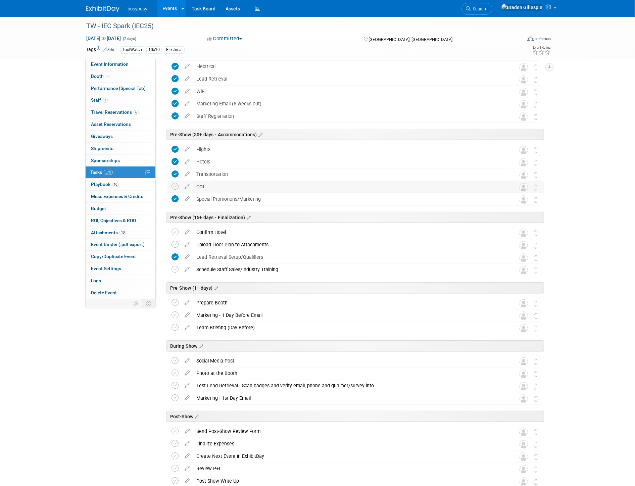
scroll to position [223, 0]
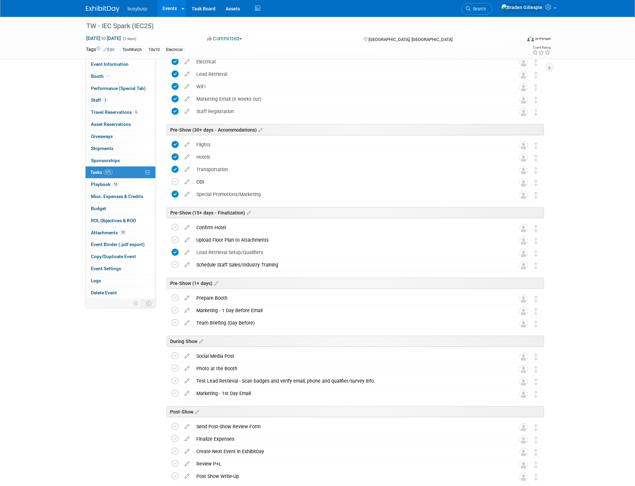
click at [102, 10] on img at bounding box center [103, 9] width 34 height 7
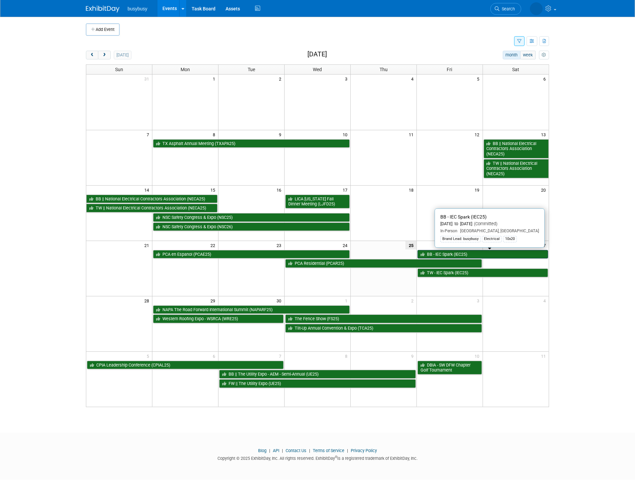
click at [492, 254] on link "BB - IEC Spark (IEC25)" at bounding box center [482, 254] width 131 height 9
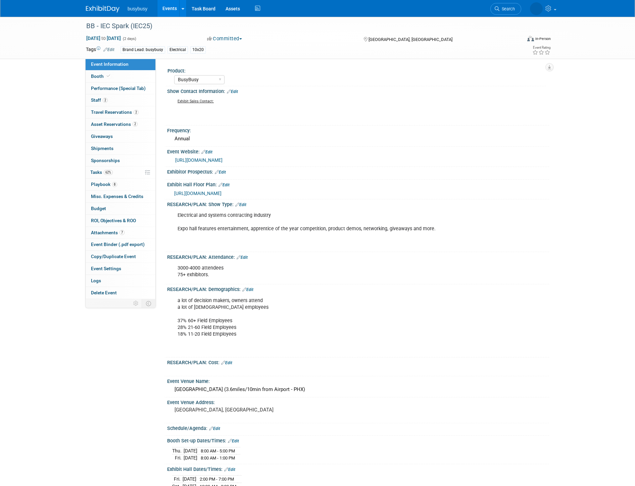
select select "BusyBusy"
click at [128, 99] on link "2 Staff 2" at bounding box center [121, 100] width 70 height 12
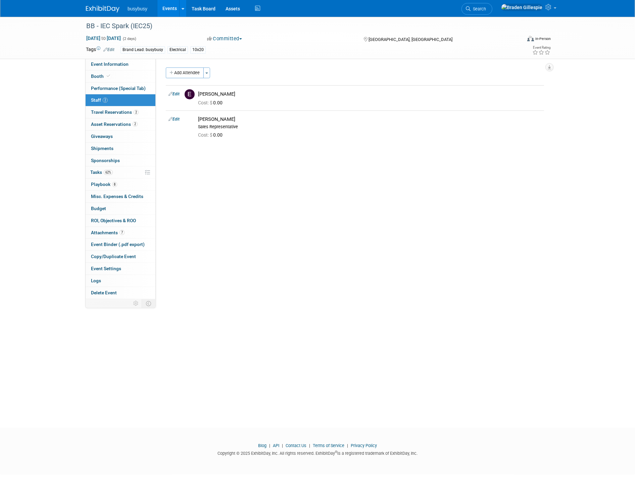
click at [98, 9] on img at bounding box center [103, 9] width 34 height 7
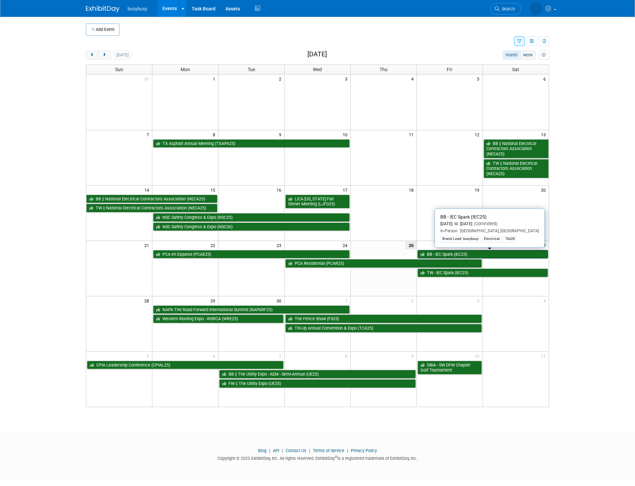
click at [502, 252] on link "BB - IEC Spark (IEC25)" at bounding box center [482, 254] width 131 height 9
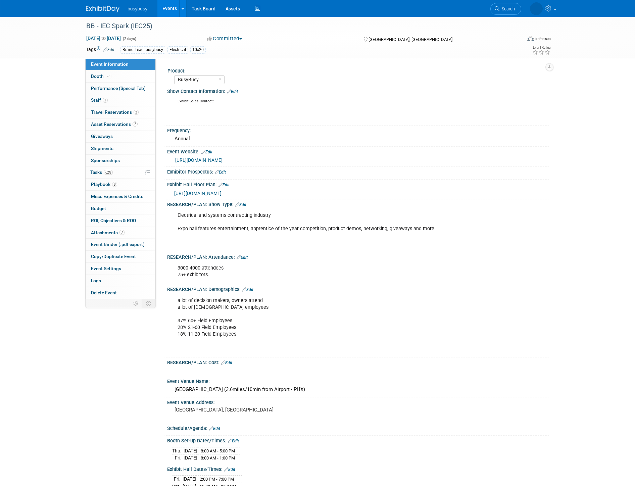
select select "BusyBusy"
click at [115, 75] on link "Booth" at bounding box center [121, 76] width 70 height 12
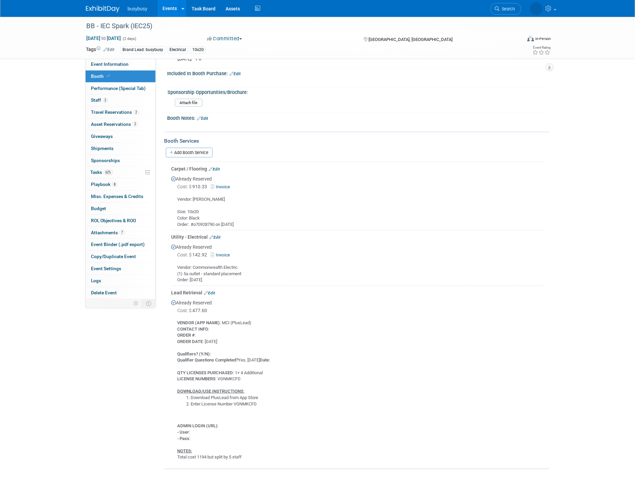
scroll to position [222, 0]
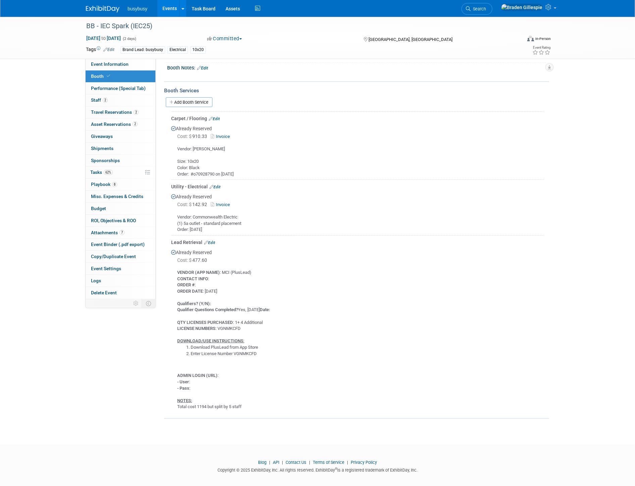
click at [96, 11] on img at bounding box center [103, 9] width 34 height 7
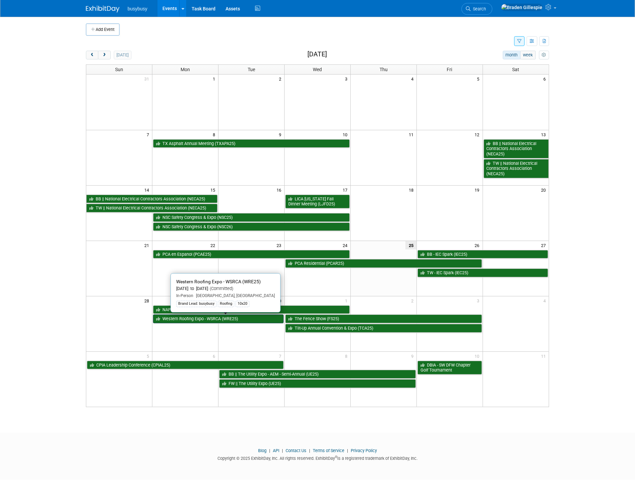
click at [222, 321] on link "Western Roofing Expo - WSRCA (WRE25)" at bounding box center [218, 318] width 131 height 9
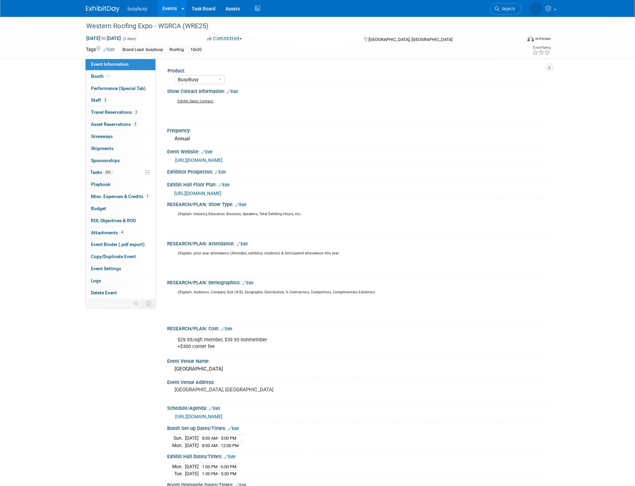
select select "BusyBusy"
click at [110, 78] on span "Booth" at bounding box center [101, 75] width 20 height 5
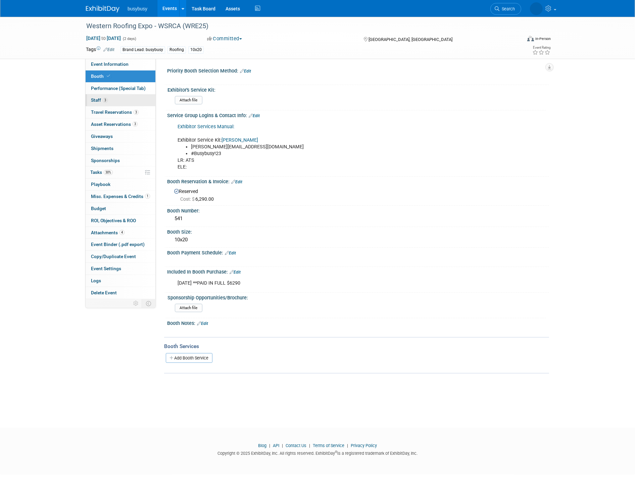
click at [110, 97] on link "3 Staff 3" at bounding box center [121, 100] width 70 height 12
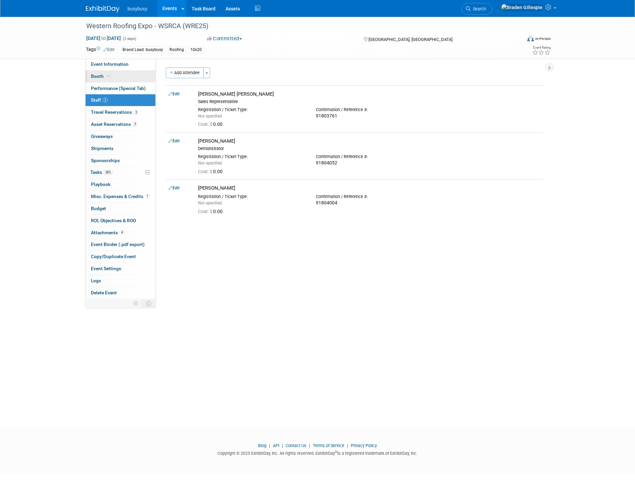
click at [110, 74] on span at bounding box center [108, 75] width 6 height 5
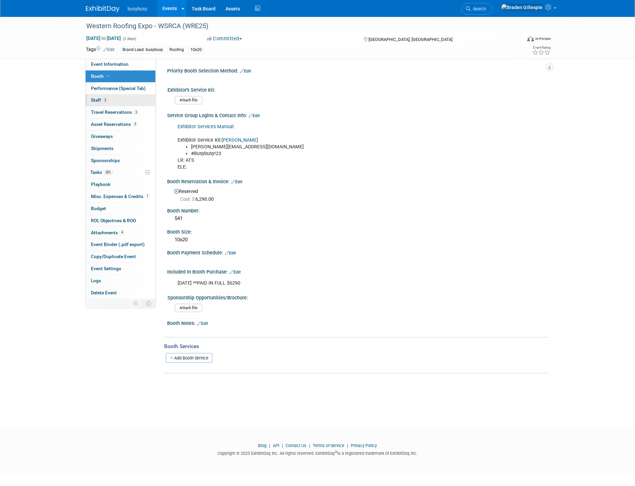
click at [126, 95] on link "3 Staff 3" at bounding box center [121, 100] width 70 height 12
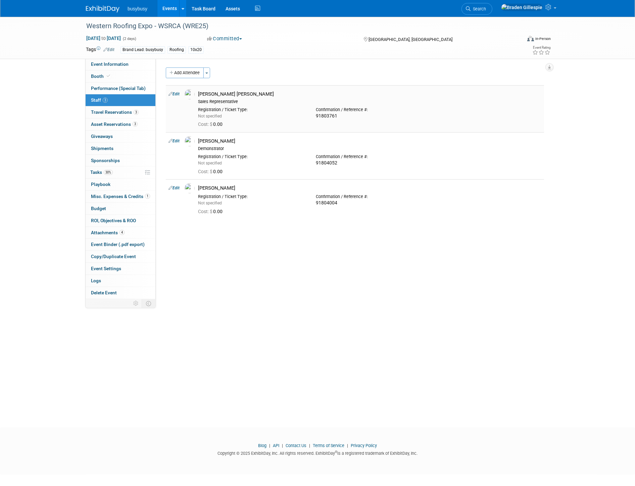
click at [190, 96] on img at bounding box center [190, 94] width 10 height 10
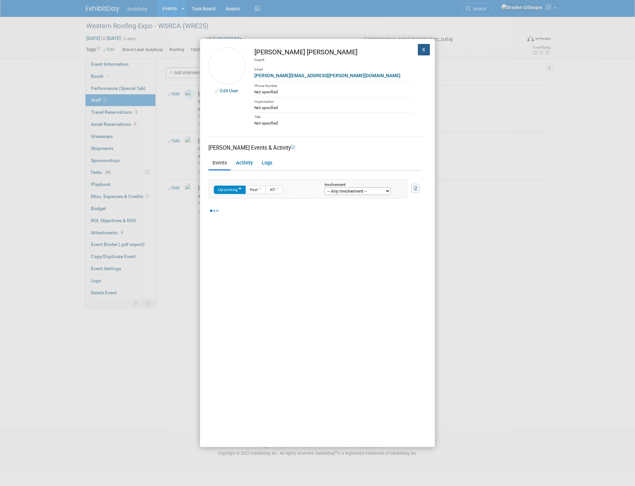
click at [418, 49] on button "X" at bounding box center [424, 49] width 12 height 11
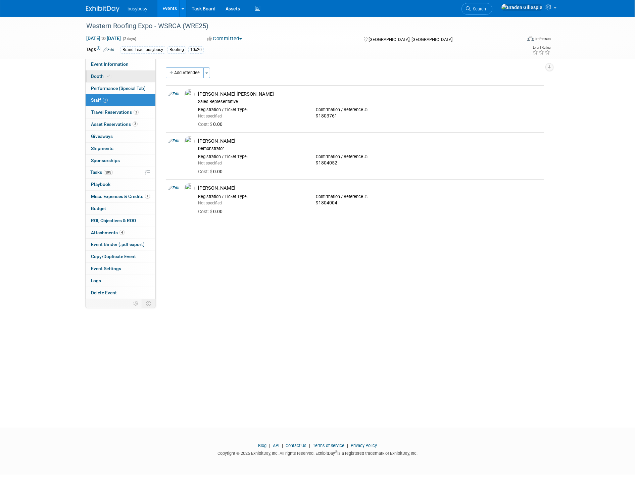
click at [96, 79] on link "Booth" at bounding box center [121, 76] width 70 height 12
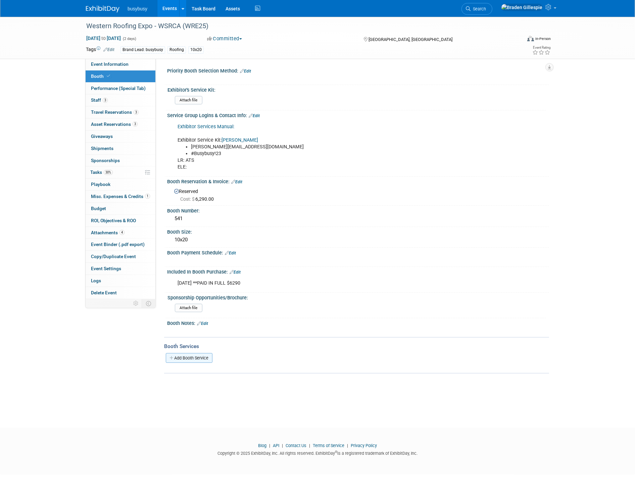
click at [192, 354] on link "Add Booth Service" at bounding box center [189, 358] width 47 height 10
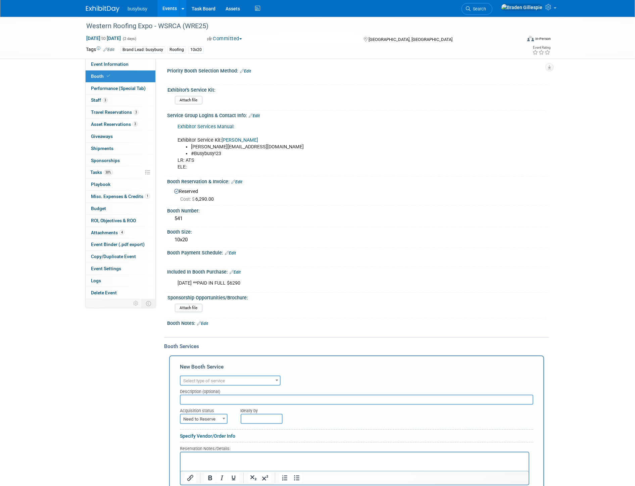
click at [202, 378] on span "Select type of service" at bounding box center [204, 380] width 42 height 5
type input "lead"
select select "7"
click at [203, 408] on div "Acquisition status" at bounding box center [205, 409] width 51 height 9
click at [201, 416] on span "Need to Reserve" at bounding box center [204, 418] width 46 height 9
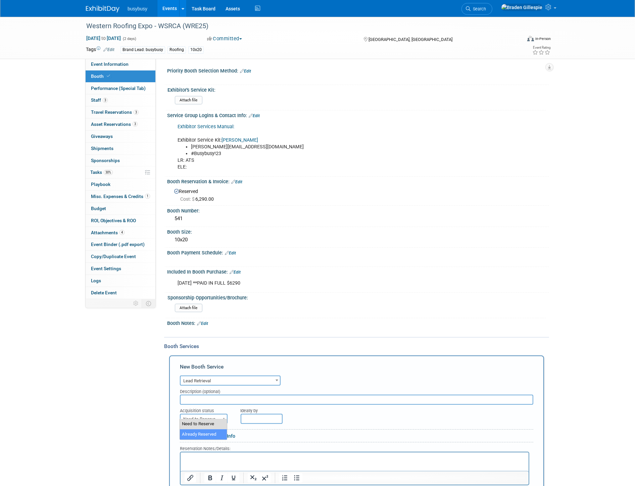
select select "2"
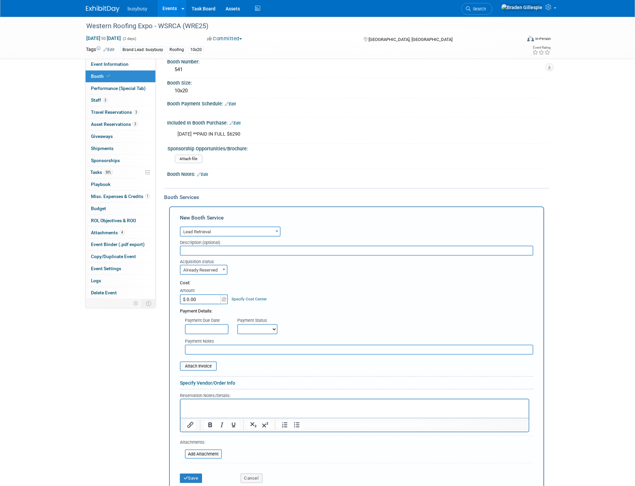
click at [214, 404] on p "Rich Text Area. Press ALT-0 for help." at bounding box center [354, 405] width 340 height 6
paste body "Rich Text Area. Press ALT-0 for help."
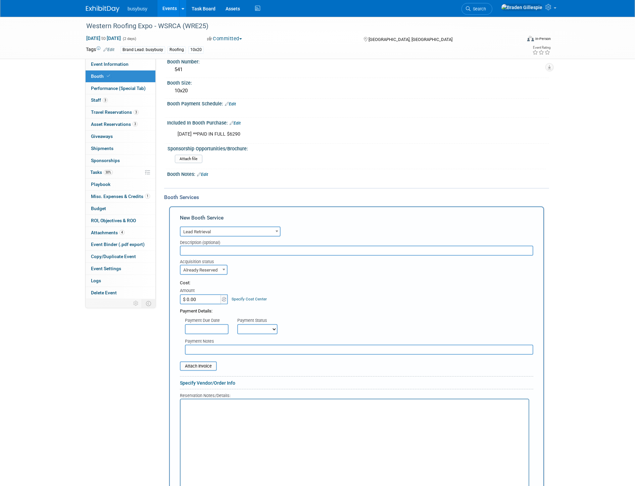
scroll to position [197, 0]
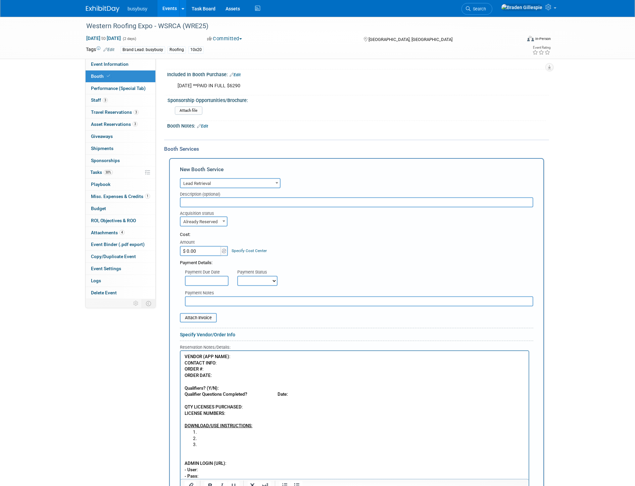
click at [237, 356] on p "VENDOR (APP NAME) : CONTACT INFO : ORDER # : ORDER DATE : Qualifiers? (Y/N): Qu…" at bounding box center [354, 391] width 340 height 75
click at [200, 248] on input "$ 0.00" at bounding box center [201, 251] width 42 height 10
type input "$ 612.86"
click at [205, 314] on input "file" at bounding box center [176, 318] width 80 height 8
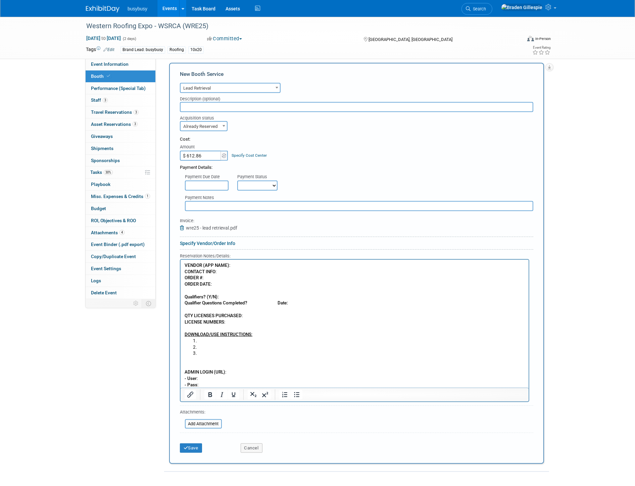
scroll to position [309, 0]
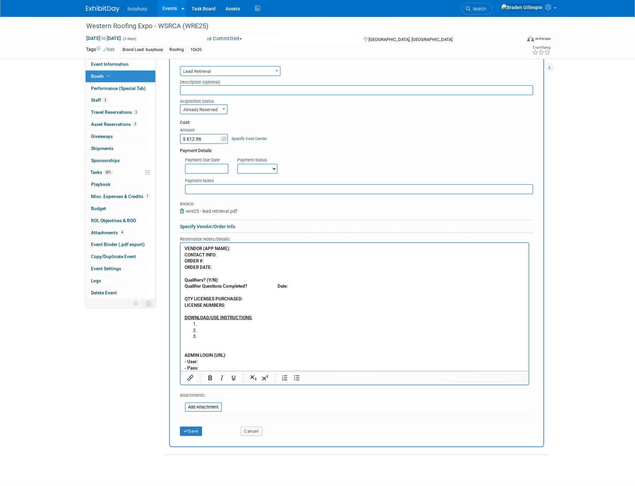
click at [234, 249] on p "VENDOR (APP NAME) : CONTACT INFO : ORDER # : ORDER DATE : Qualifiers? (Y/N): Qu…" at bounding box center [354, 283] width 340 height 75
click at [254, 300] on p "VENDOR (APP NAME) : CONTACT INFO : ORDER # : ORDER DATE : Qualifiers? (Y/N): Qu…" at bounding box center [354, 283] width 340 height 75
click at [221, 260] on p "VENDOR (APP NAME) : CONTACT INFO : ORDER # : ORDER DATE : Qualifiers? (Y/N): Qu…" at bounding box center [354, 283] width 340 height 75
click at [222, 268] on p "VENDOR (APP NAME) : CONTACT INFO : ORDER # : ORDER DATE : Qualifiers? (Y/N): Qu…" at bounding box center [354, 283] width 340 height 75
click at [217, 261] on p "VENDOR (APP NAME) : CONTACT INFO : ORDER # : ORDER DATE : Qualifiers? (Y/N): Qu…" at bounding box center [354, 283] width 340 height 75
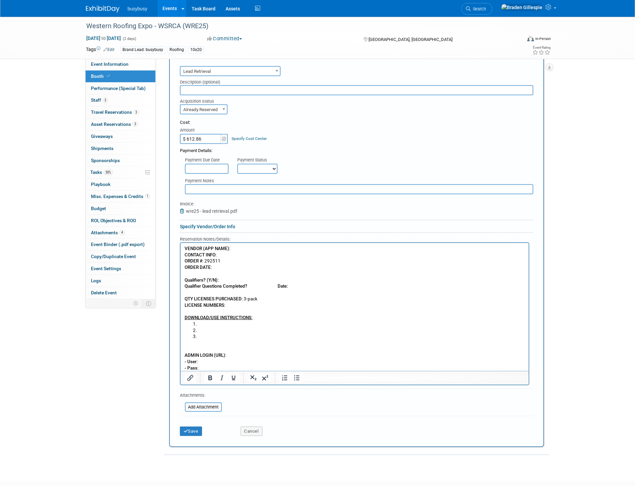
click at [219, 271] on p "VENDOR (APP NAME) : CONTACT INFO : ORDER # : 292511 ORDER DATE : Qualifiers? (Y…" at bounding box center [354, 283] width 340 height 75
click at [218, 269] on p "VENDOR (APP NAME) : CONTACT INFO : ORDER # : 292511 ORDER DATE : Qualifiers? (Y…" at bounding box center [354, 283] width 340 height 75
click at [234, 249] on p "VENDOR (APP NAME) : CONTACT INFO : ORDER # : 292511 ORDER DATE : 9/25/25 Qualif…" at bounding box center [354, 283] width 340 height 75
click at [237, 305] on p "VENDOR (APP NAME) : ATS CONTACT INFO : ORDER # : 292511 ORDER DATE : 9/25/25 Qu…" at bounding box center [354, 283] width 340 height 75
click at [232, 280] on p "VENDOR (APP NAME) : ATS CONTACT INFO : ORDER # : 292511 ORDER DATE : 9/25/25 Qu…" at bounding box center [354, 283] width 340 height 75
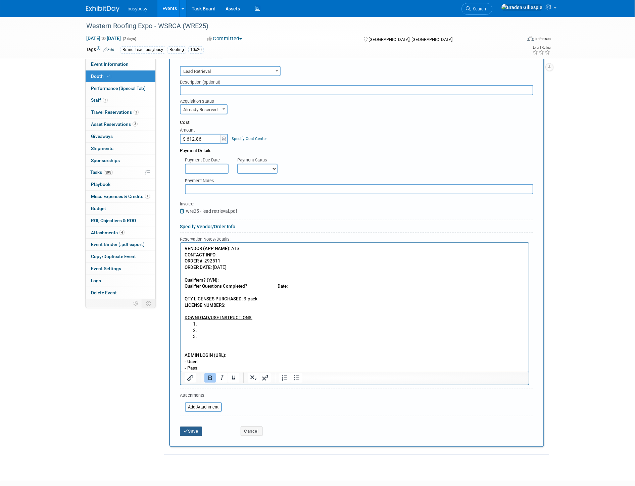
click at [195, 426] on button "Save" at bounding box center [191, 430] width 22 height 9
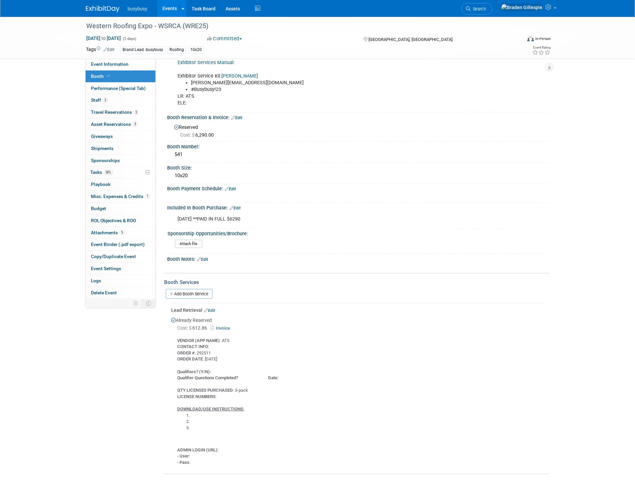
scroll to position [0, 0]
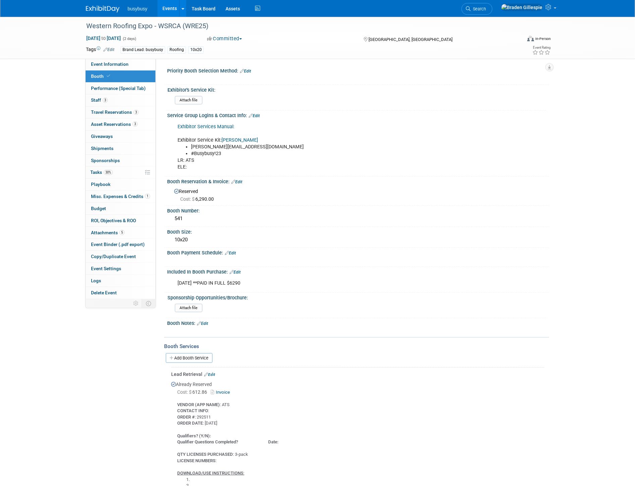
click at [234, 137] on link "[PERSON_NAME]" at bounding box center [239, 140] width 37 height 6
click at [201, 354] on link "Add Booth Service" at bounding box center [189, 358] width 47 height 10
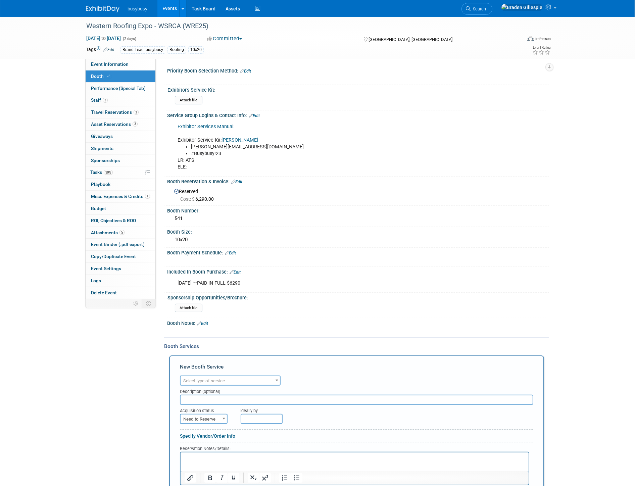
click at [202, 459] on p "Rich Text Area. Press ALT-0 for help." at bounding box center [354, 458] width 340 height 6
paste body "Rich Text Area. Press ALT-0 for help."
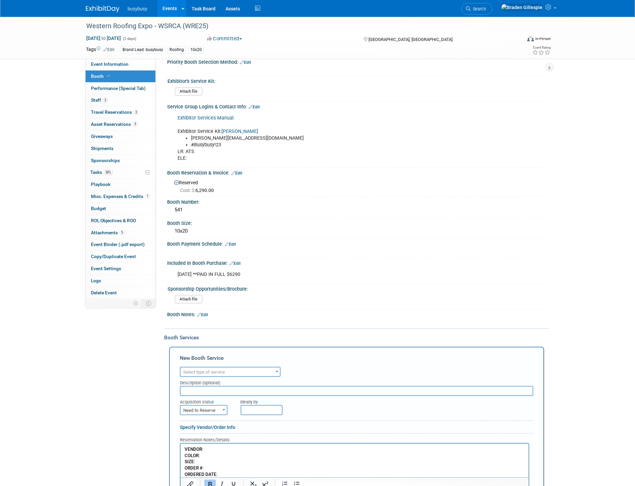
click at [215, 451] on p "VENDOR : COLOR : SIZE : ORDER # : ORDERED DATE :" at bounding box center [354, 462] width 340 height 32
click at [213, 454] on p "VENDOR : Shephard COLOR : SIZE : ORDER # : ORDERED DATE :" at bounding box center [354, 462] width 340 height 32
click at [207, 468] on p "VENDOR : Shephard COLOR : Black SIZE : 10x20 ORDER # : ORDERED DATE :" at bounding box center [354, 462] width 340 height 32
click at [223, 474] on p "VENDOR : Shephard COLOR : Black SIZE : 10x20 ORDER # : ORDERED DATE :" at bounding box center [354, 462] width 340 height 32
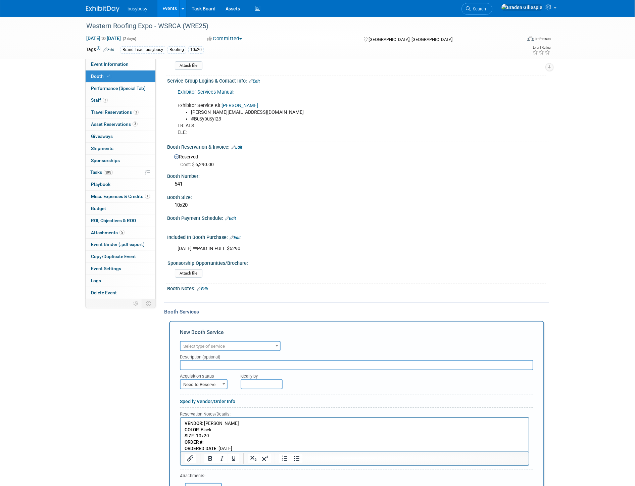
scroll to position [46, 0]
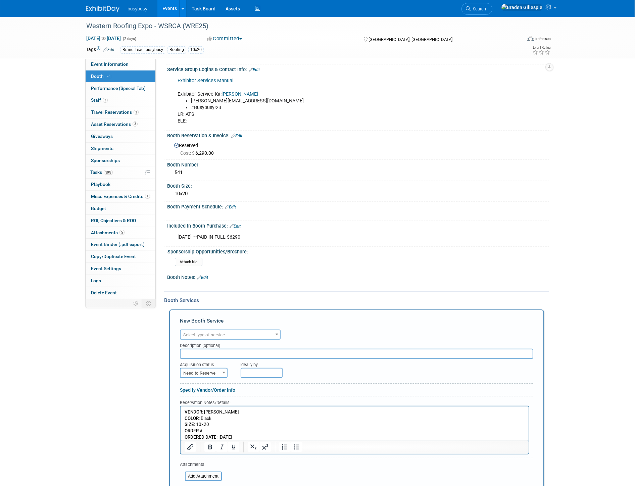
click at [208, 368] on span "Need to Reserve" at bounding box center [204, 372] width 46 height 9
select select "2"
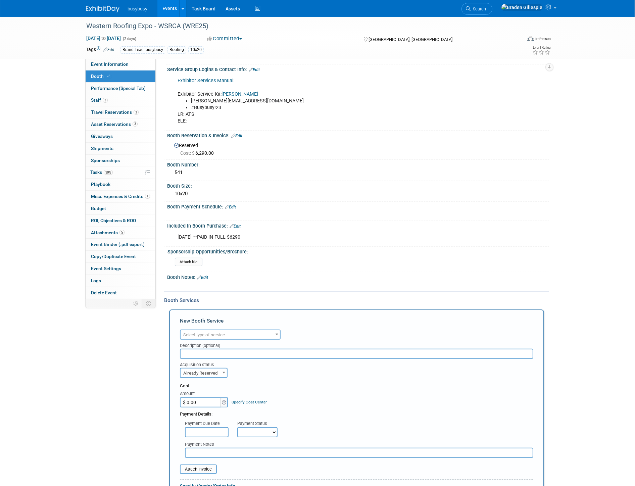
click at [206, 399] on input "$ 0.00" at bounding box center [201, 402] width 42 height 10
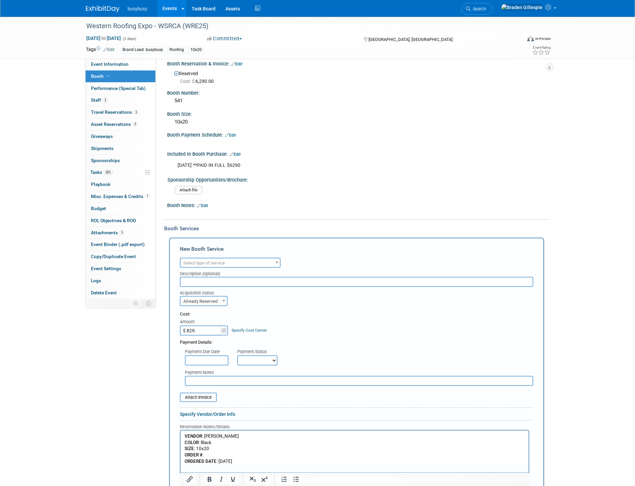
scroll to position [121, 0]
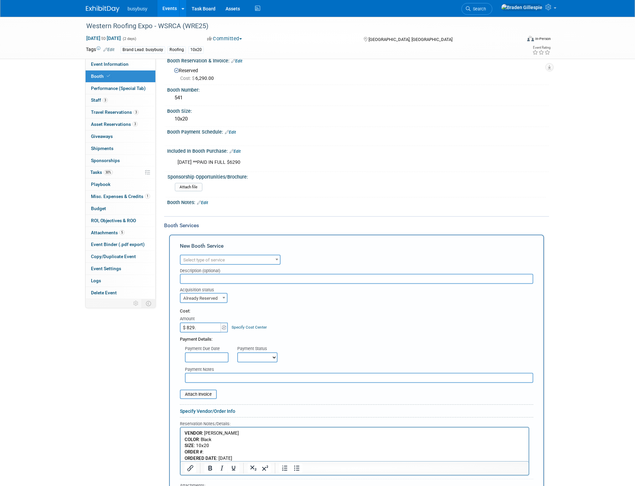
type input "$ 829.00"
click at [218, 452] on p "VENDOR : Shephard COLOR : Black SIZE : 10x20 ORDER # : ORDERED DATE : 9/25/25" at bounding box center [354, 446] width 340 height 32
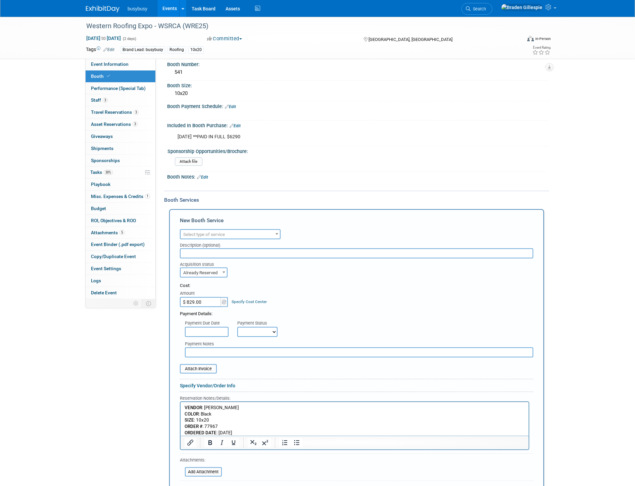
scroll to position [158, 0]
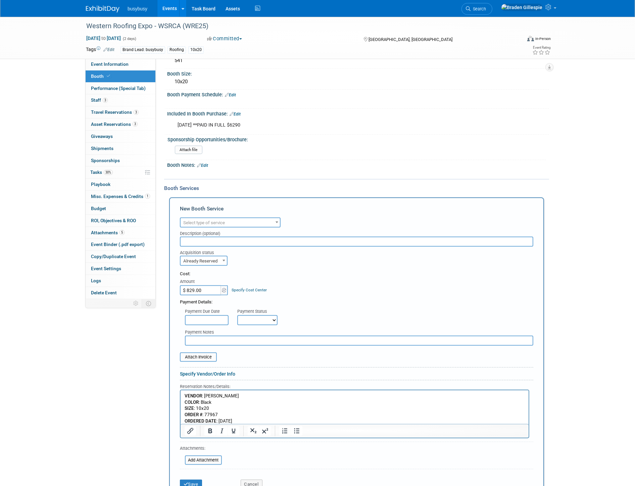
click at [190, 227] on div "Description (optional)" at bounding box center [356, 231] width 353 height 9
click at [202, 220] on span "Select type of service" at bounding box center [204, 222] width 42 height 5
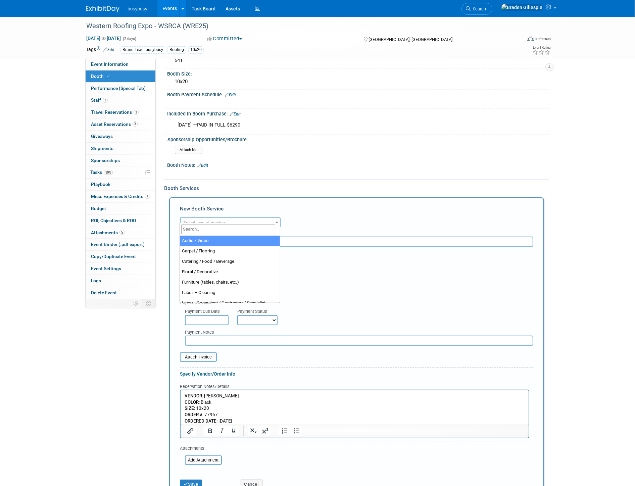
click at [201, 232] on input "search" at bounding box center [228, 229] width 94 height 10
select select "4"
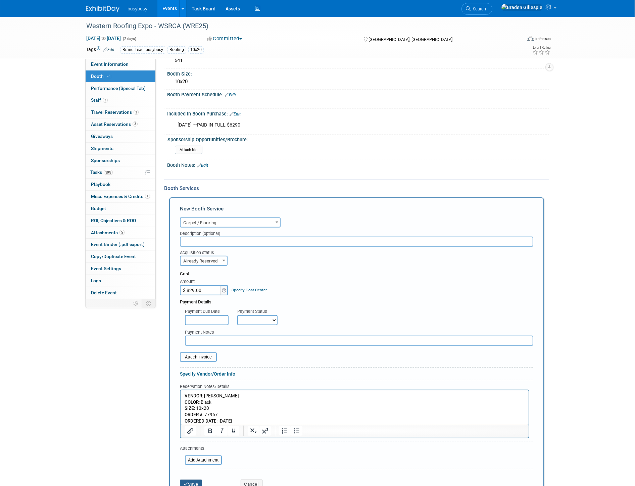
click at [196, 479] on button "Save" at bounding box center [191, 483] width 22 height 9
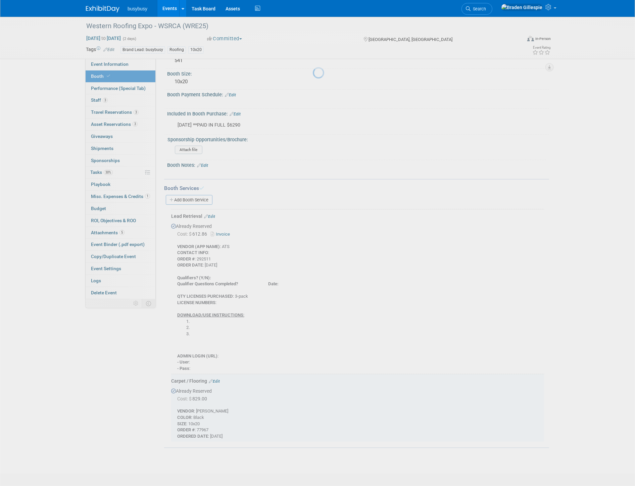
scroll to position [188, 0]
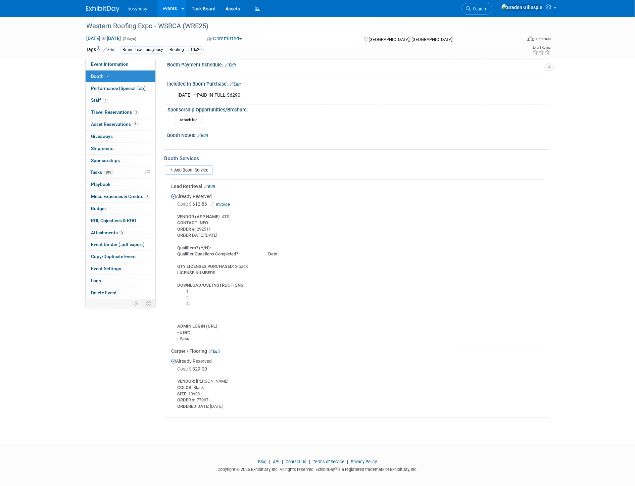
click at [217, 349] on link "Edit" at bounding box center [214, 351] width 11 height 5
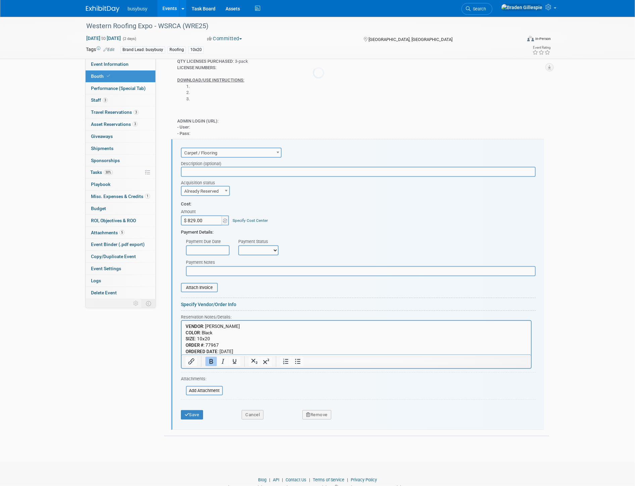
scroll to position [0, 0]
click at [229, 332] on p "VENDOR : Shephard COLOR : Black SIZE : 10x20 ORDER # : 77967 ORDERED DATE : 9/2…" at bounding box center [356, 339] width 342 height 32
drag, startPoint x: 360, startPoint y: 333, endPoint x: 213, endPoint y: 333, distance: 146.3
click at [213, 333] on p "VENDOR : Shephard COLOR : Black (Originally was processed as blue for some reas…" at bounding box center [356, 339] width 342 height 32
click at [242, 351] on p "VENDOR : Shephard COLOR : Black SIZE : 10x20 ORDER # : 77967 ORDERED DATE : 9/2…" at bounding box center [356, 339] width 342 height 32
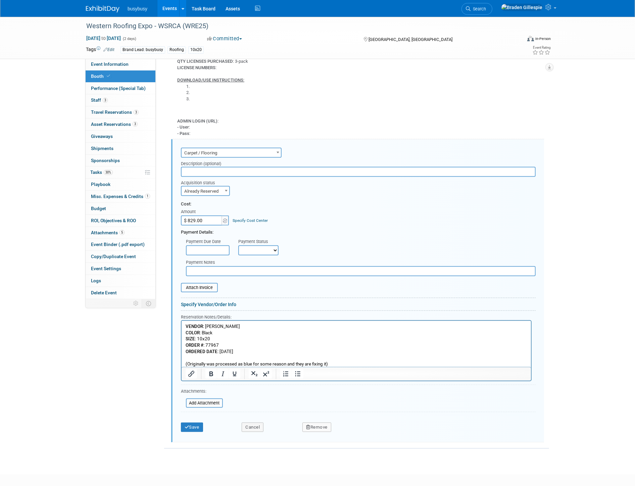
click at [328, 364] on p "(Originally was processed as blue for some reason and they are fixing it)" at bounding box center [356, 364] width 342 height 6
click at [327, 363] on p "(Originally was processed as blue for some reason and they are fixing it)" at bounding box center [356, 364] width 342 height 6
click at [195, 422] on button "Save" at bounding box center [192, 426] width 22 height 9
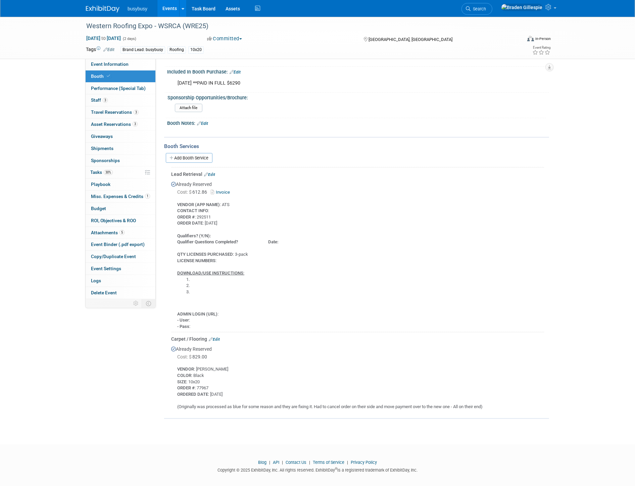
scroll to position [14, 0]
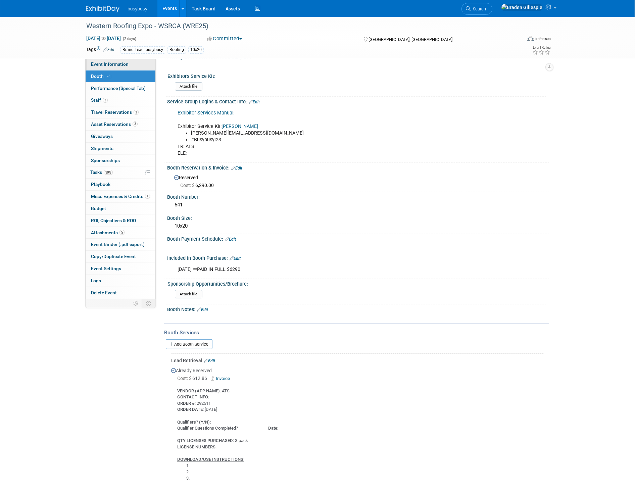
click at [132, 69] on link "Event Information" at bounding box center [121, 64] width 70 height 12
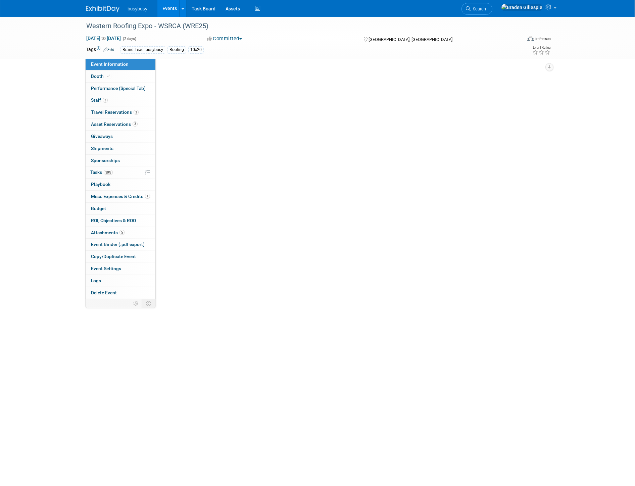
scroll to position [0, 0]
select select "BusyBusy"
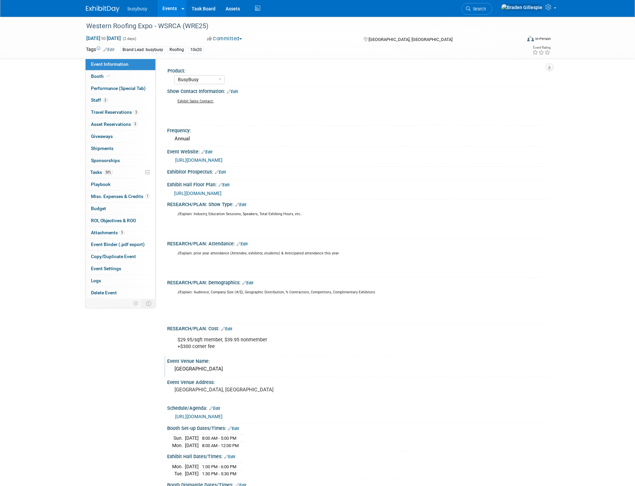
click at [207, 367] on div "Paris" at bounding box center [358, 369] width 372 height 10
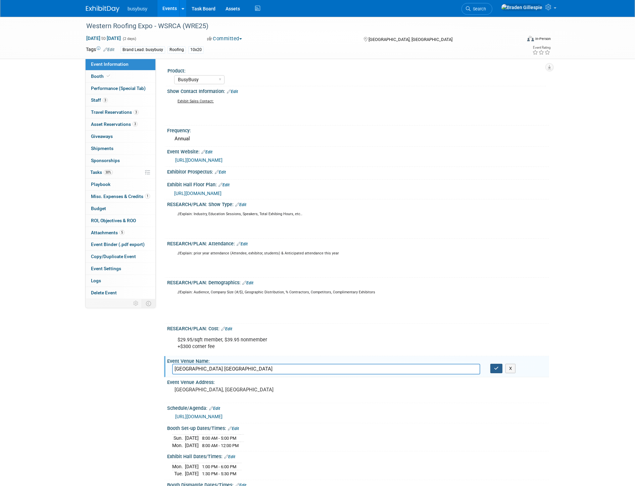
type input "Paris Las Vegas"
click at [497, 366] on icon "button" at bounding box center [496, 368] width 5 height 4
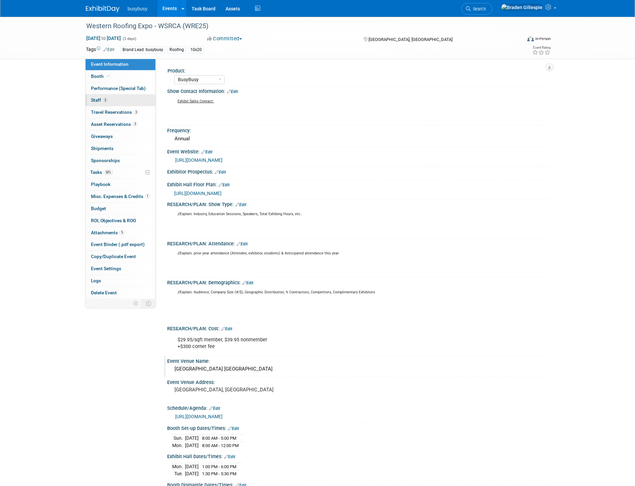
drag, startPoint x: 121, startPoint y: 104, endPoint x: 126, endPoint y: 105, distance: 5.1
click at [121, 104] on link "3 Staff 3" at bounding box center [121, 100] width 70 height 12
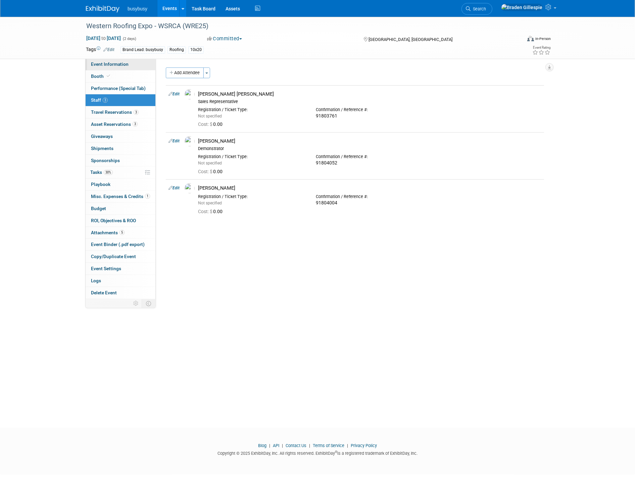
click at [111, 61] on span "Event Information" at bounding box center [110, 63] width 38 height 5
select select "BusyBusy"
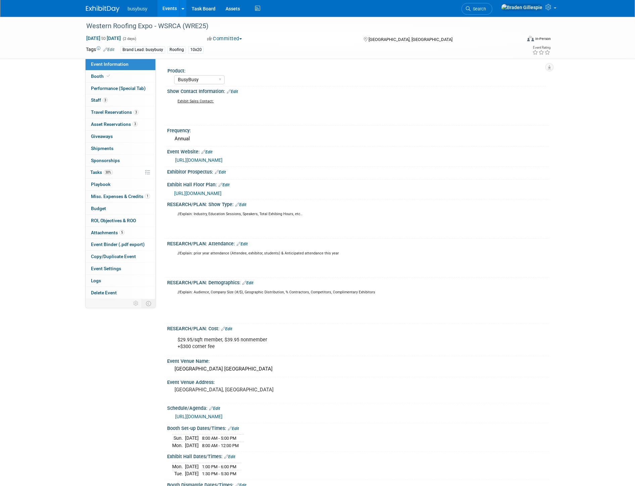
click at [215, 158] on link "https://westernroofingexpo.com/" at bounding box center [198, 159] width 47 height 5
click at [103, 78] on span "Booth" at bounding box center [101, 75] width 20 height 5
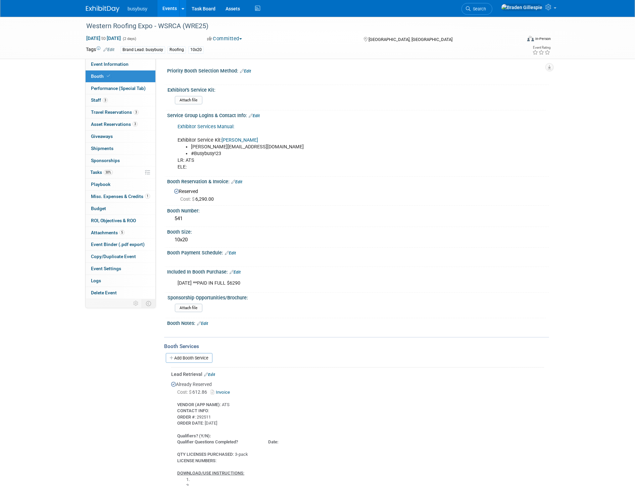
click at [228, 137] on link "Shephard" at bounding box center [239, 140] width 37 height 6
click at [203, 356] on link "Add Booth Service" at bounding box center [189, 358] width 47 height 10
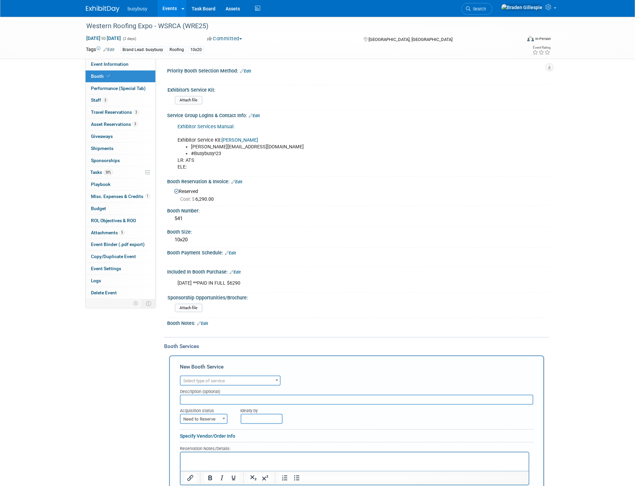
click at [221, 378] on span "Select type of service" at bounding box center [204, 380] width 42 height 5
type input "electr"
select select "8"
click at [215, 415] on span "Need to Reserve" at bounding box center [204, 418] width 46 height 9
select select "2"
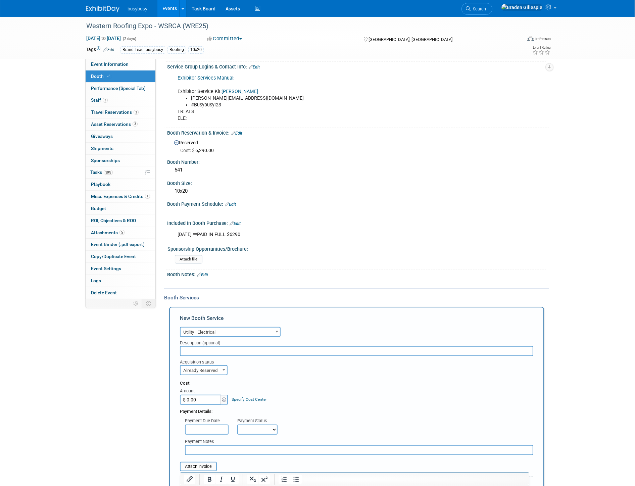
scroll to position [74, 0]
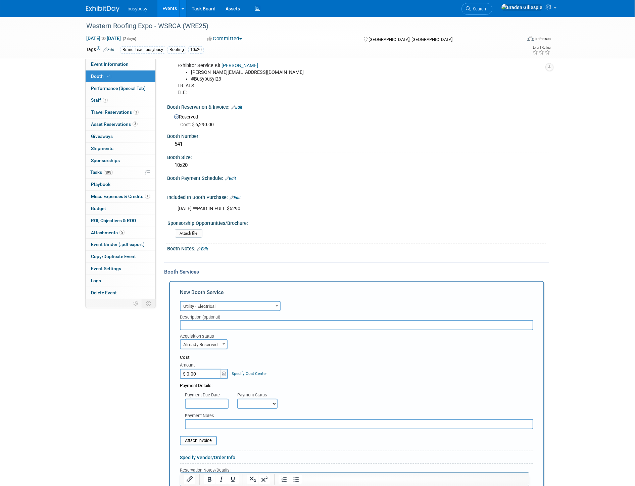
click at [201, 371] on input "$ 0.00" at bounding box center [201, 374] width 42 height 10
type input "$ 421.80"
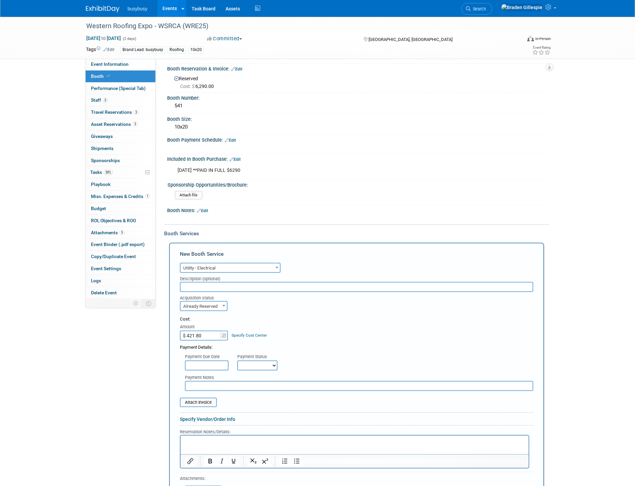
scroll to position [149, 0]
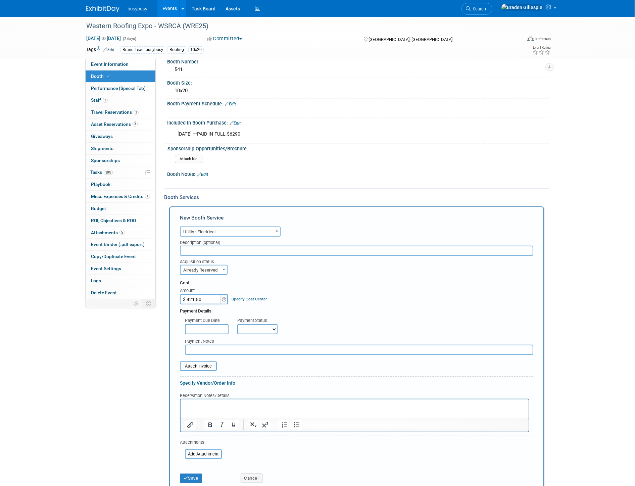
click at [203, 408] on html at bounding box center [354, 403] width 348 height 9
click at [183, 404] on html "﻿ECOM-000440414" at bounding box center [354, 403] width 348 height 9
click at [327, 408] on p "Rich Text Area. Press ALT-0 for help." at bounding box center [354, 411] width 340 height 6
click at [194, 401] on html "﻿ECOM-000440414" at bounding box center [354, 409] width 348 height 21
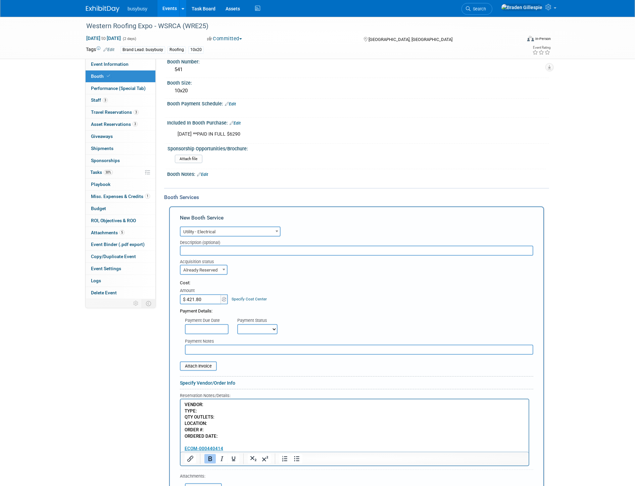
scroll to position [0, 0]
click at [211, 403] on p "VENDOR: TYPE: QTY OUTLETS: LOCATION: ORDER #: ORDERED DATE:" at bounding box center [354, 421] width 340 height 38
click at [220, 435] on p "ORDERED DATE: e" at bounding box center [354, 437] width 340 height 6
click at [212, 403] on p "VENDOR: TYPE: QTY OUTLETS: LOCATION: ORDER #:" at bounding box center [354, 418] width 340 height 32
drag, startPoint x: 220, startPoint y: 403, endPoint x: 204, endPoint y: 403, distance: 15.4
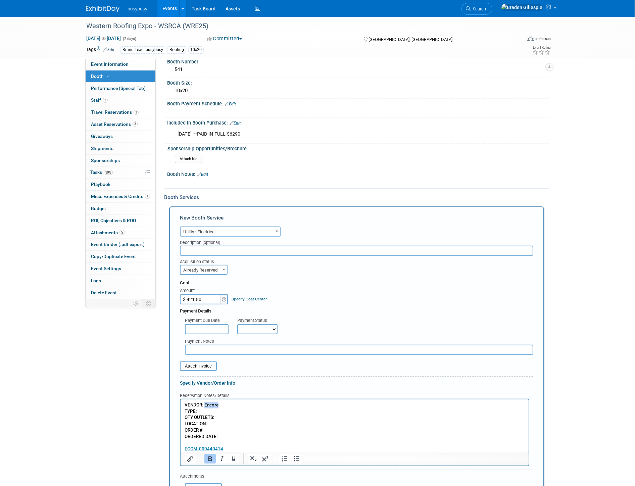
click at [204, 403] on p "VENDOR: Encore TYPE: QTY OUTLETS: LOCATION: ORDER #:" at bounding box center [354, 418] width 340 height 32
click at [200, 412] on p "VENDOR: Encore TYPE: QTY OUTLETS: LOCATION: ORDER #:" at bounding box center [354, 418] width 340 height 32
drag, startPoint x: 215, startPoint y: 412, endPoint x: 198, endPoint y: 413, distance: 17.2
click at [198, 413] on p "VENDOR: Encore TYPE: 120v- 5a QTY OUTLETS: LOCATION: ORDER #:" at bounding box center [354, 418] width 340 height 32
click at [220, 415] on p "VENDOR: Encore TYPE: 120v- 5a QTY OUTLETS: LOCATION: ORDER #:" at bounding box center [354, 418] width 340 height 32
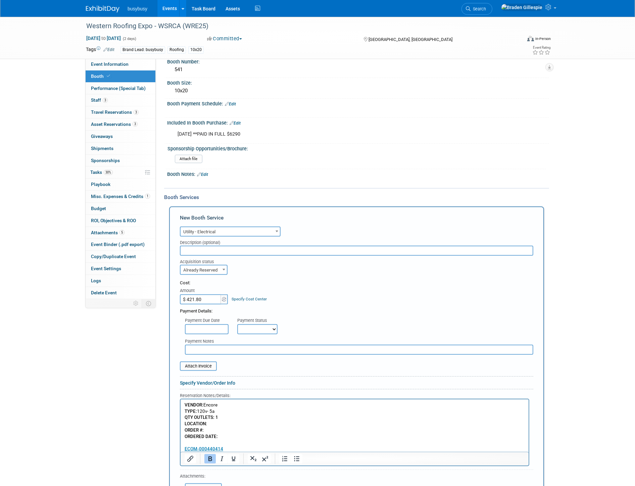
click at [220, 423] on p "VENDOR: Encore TYPE: 120v- 5a QTY OUTLETS: 1 LOCATION: ORDER #:" at bounding box center [354, 418] width 340 height 32
drag, startPoint x: 284, startPoint y: 425, endPoint x: 208, endPoint y: 426, distance: 75.8
click at [208, 426] on p "VENDOR: Encore TYPE: 120v- 5a QTY OUTLETS: 1 LOCATION: Standard placement at ba…" at bounding box center [354, 418] width 340 height 32
drag, startPoint x: 220, startPoint y: 450, endPoint x: 173, endPoint y: 450, distance: 46.6
click at [180, 450] on html "VENDOR: Encore TYPE: 120v- 5a QTY OUTLETS: 1 LOCATION: Standard placement at ba…" at bounding box center [354, 425] width 348 height 53
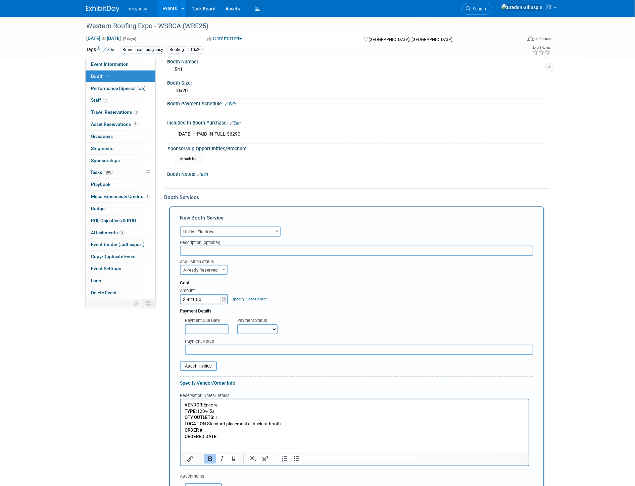
click at [218, 429] on p "VENDOR: Encore TYPE: 120v- 5a QTY OUTLETS: 1 LOCATION: Standard placement at ba…" at bounding box center [354, 418] width 340 height 32
click at [225, 436] on p "ORDERED DATE:" at bounding box center [354, 437] width 340 height 6
click at [218, 430] on p "VENDOR: Encore TYPE: 120v- 5a QTY OUTLETS: 1 LOCATION: Standard placement at ba…" at bounding box center [354, 418] width 340 height 32
click at [228, 436] on p "ORDERED DATE:" at bounding box center [354, 437] width 340 height 6
drag, startPoint x: 237, startPoint y: 437, endPoint x: 218, endPoint y: 438, distance: 18.9
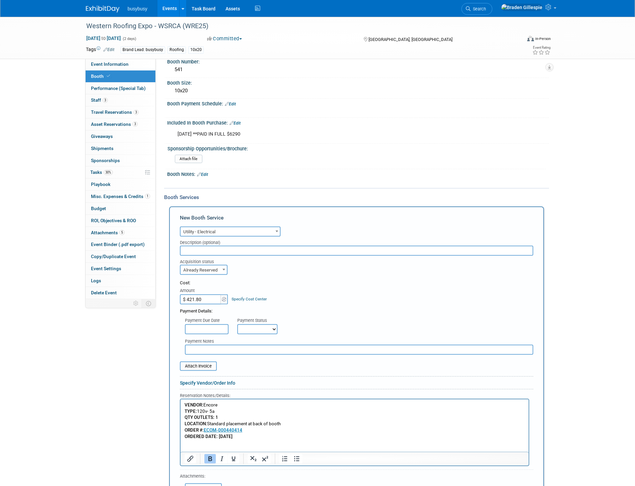
click at [218, 438] on p "ORDERED DATE: 9/25/25" at bounding box center [354, 437] width 340 height 6
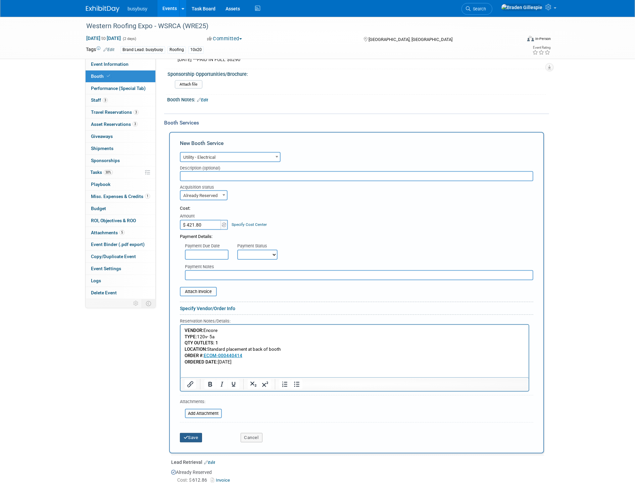
click at [187, 435] on icon "submit" at bounding box center [186, 437] width 5 height 4
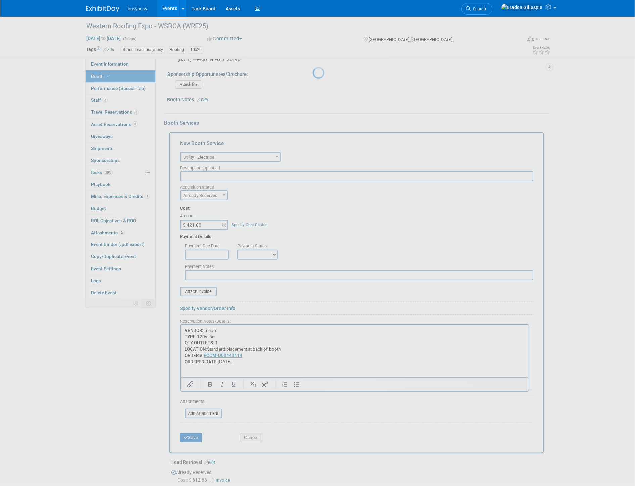
scroll to position [274, 0]
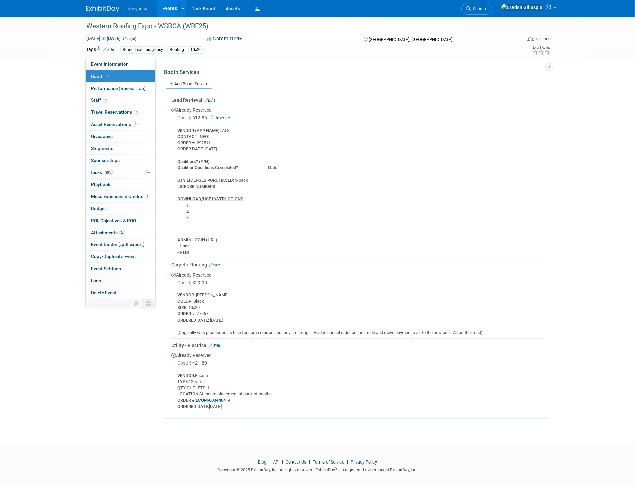
click at [218, 343] on link "Edit" at bounding box center [214, 345] width 11 height 5
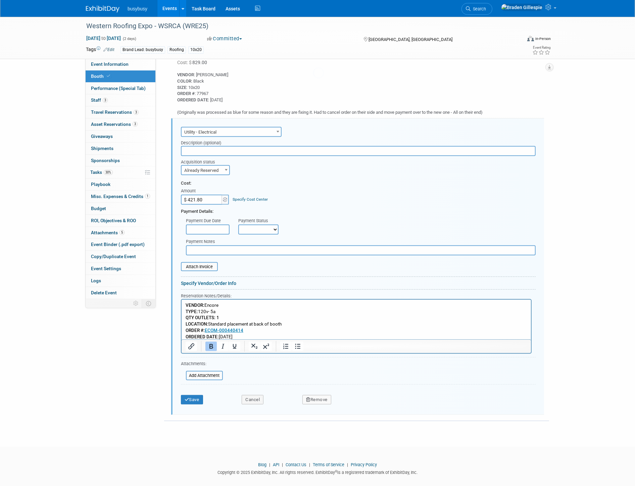
scroll to position [0, 0]
click at [205, 263] on input "file" at bounding box center [177, 267] width 80 height 8
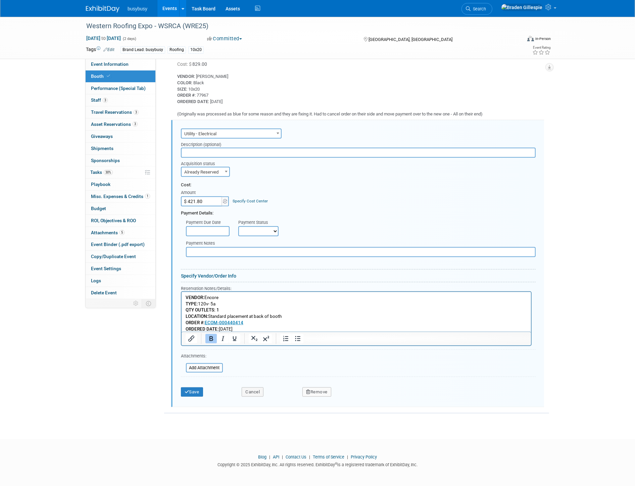
scroll to position [486, 0]
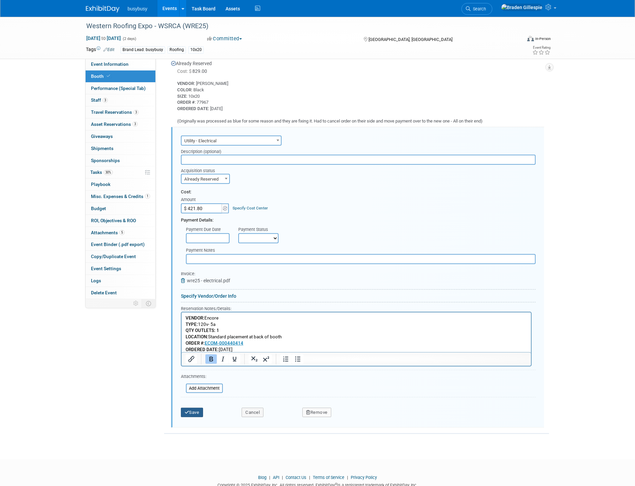
click at [192, 408] on button "Save" at bounding box center [192, 412] width 22 height 9
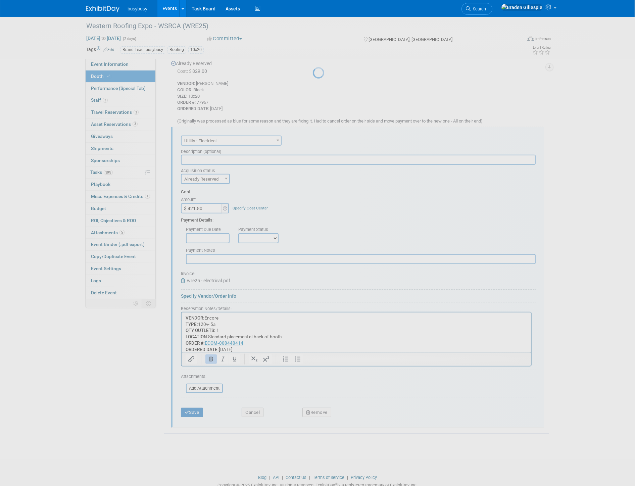
scroll to position [274, 0]
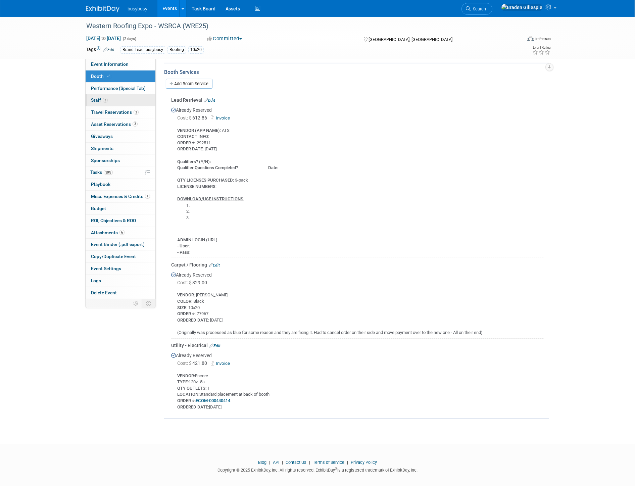
click at [118, 102] on link "3 Staff 3" at bounding box center [121, 100] width 70 height 12
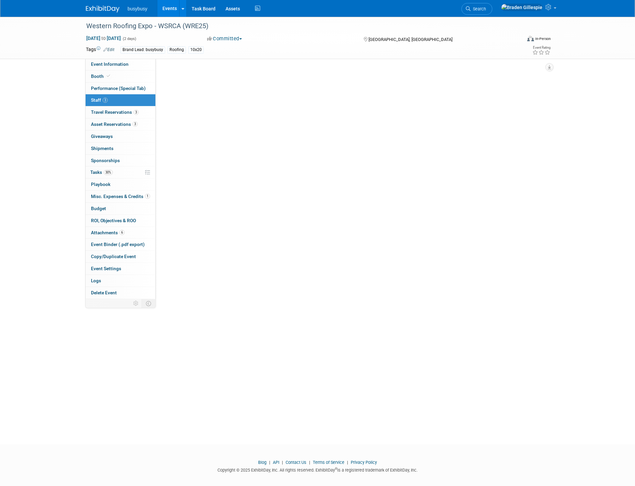
scroll to position [0, 0]
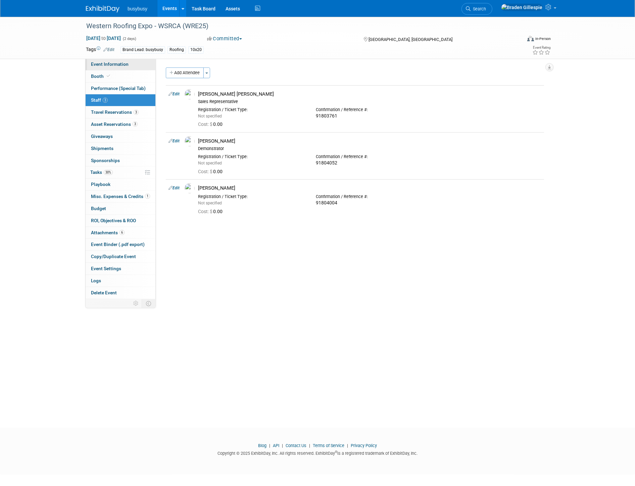
click at [114, 64] on span "Event Information" at bounding box center [110, 63] width 38 height 5
select select "BusyBusy"
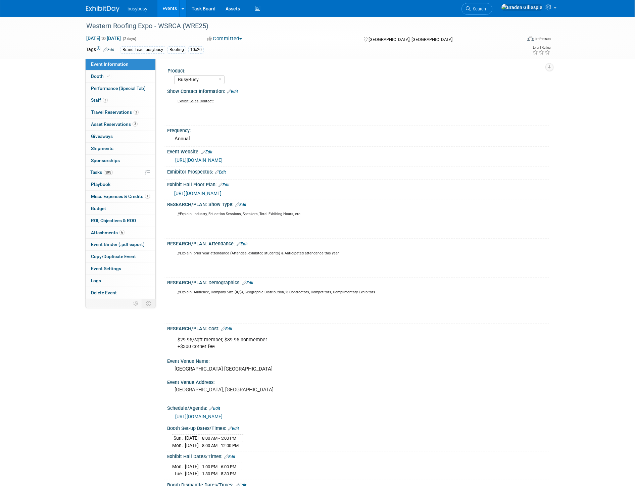
click at [247, 244] on div "RESEARCH/PLAN: Attendance: Edit //Explain: prior year attendance (Attendee, exh…" at bounding box center [356, 258] width 385 height 39
click at [247, 243] on link "Edit" at bounding box center [242, 244] width 11 height 5
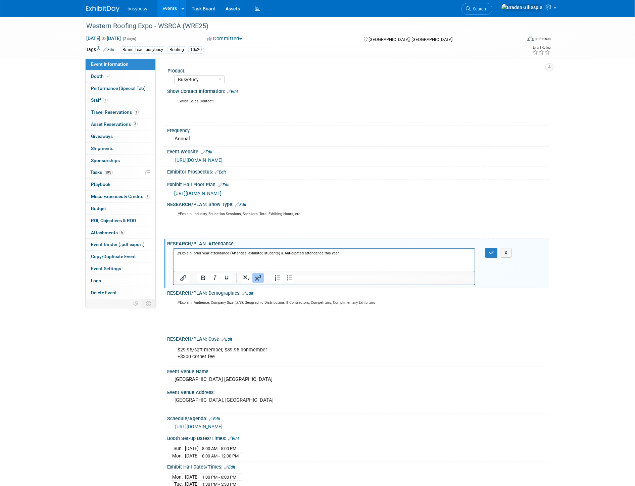
click at [220, 267] on p "//Explain: prior year attendance (Attendee, exhibitor, students) & Anticipated …" at bounding box center [323, 261] width 293 height 20
click at [491, 250] on icon "button" at bounding box center [491, 252] width 5 height 5
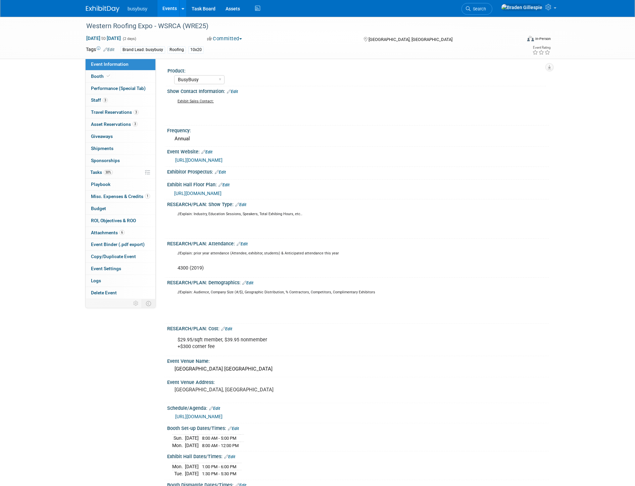
click at [252, 281] on link "Edit" at bounding box center [247, 283] width 11 height 5
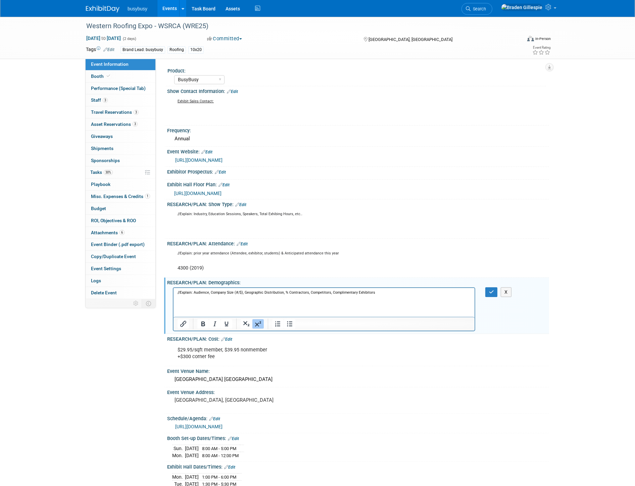
click at [218, 304] on p "//Explain: Audience, Company Size (#/$), Geographic Distribution, % Contractors…" at bounding box center [323, 303] width 293 height 27
drag, startPoint x: 492, startPoint y: 290, endPoint x: 628, endPoint y: 223, distance: 151.9
click at [492, 290] on icon "button" at bounding box center [491, 292] width 5 height 5
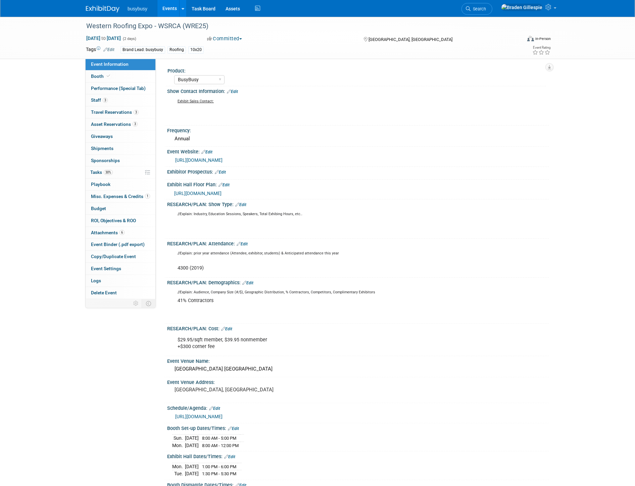
click at [243, 204] on link "Edit" at bounding box center [240, 204] width 11 height 5
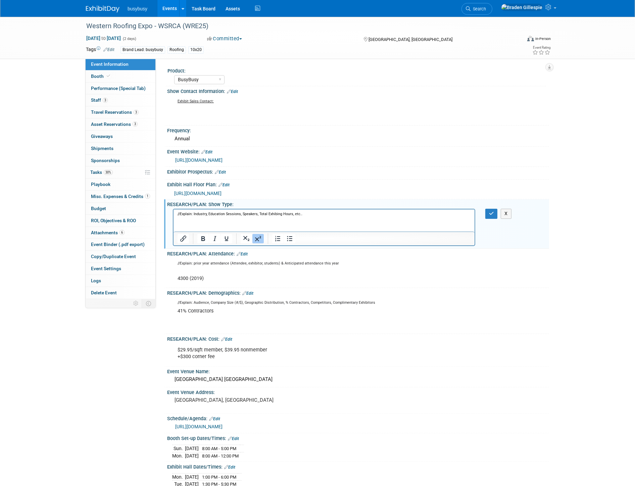
click at [197, 222] on p "//Explain: Industry, Education Sessions, Speakers, Total Exhibing Hours, etc.." at bounding box center [323, 222] width 293 height 20
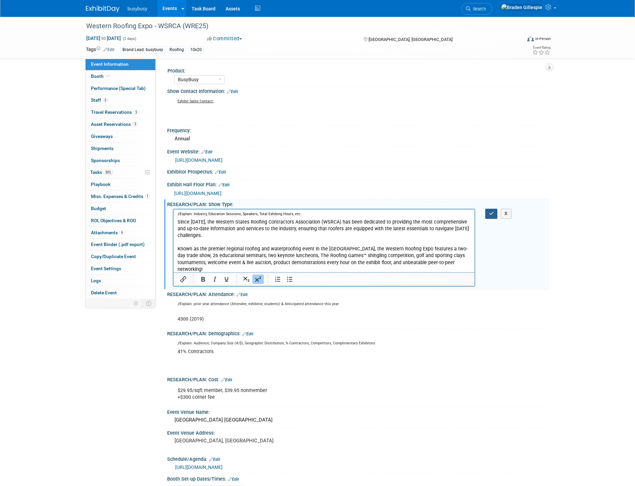
click at [486, 213] on button "button" at bounding box center [491, 214] width 12 height 10
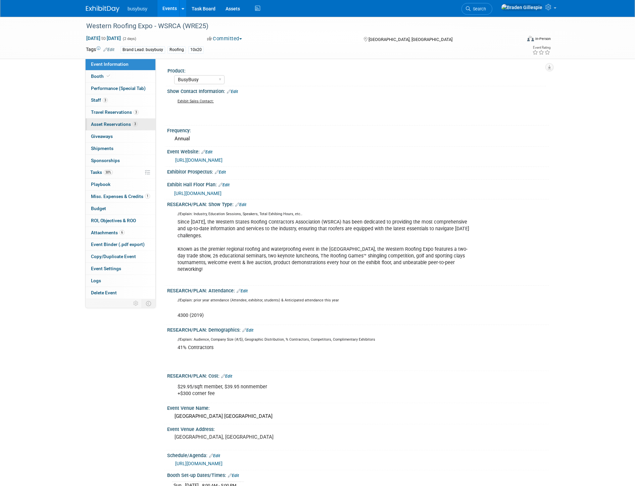
click at [116, 129] on link "3 Asset Reservations 3" at bounding box center [121, 124] width 70 height 12
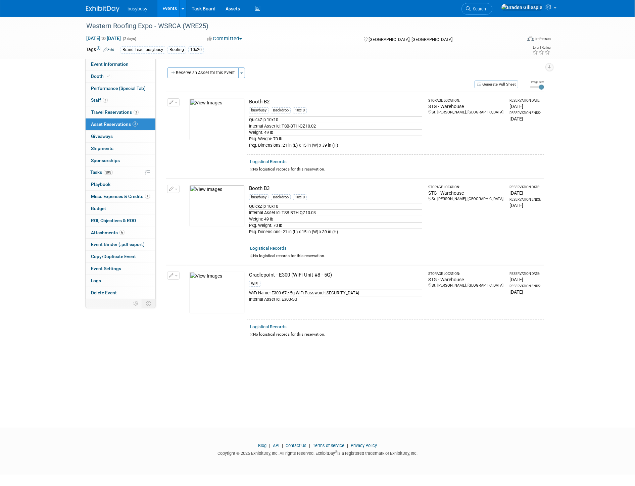
click at [225, 121] on img at bounding box center [216, 119] width 55 height 42
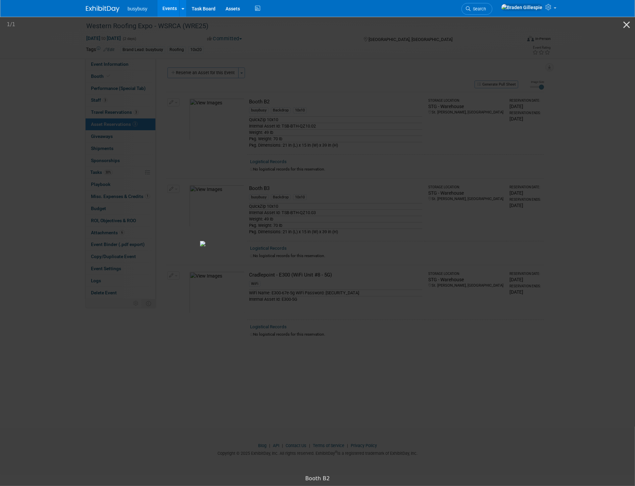
click at [365, 74] on picture at bounding box center [317, 244] width 635 height 456
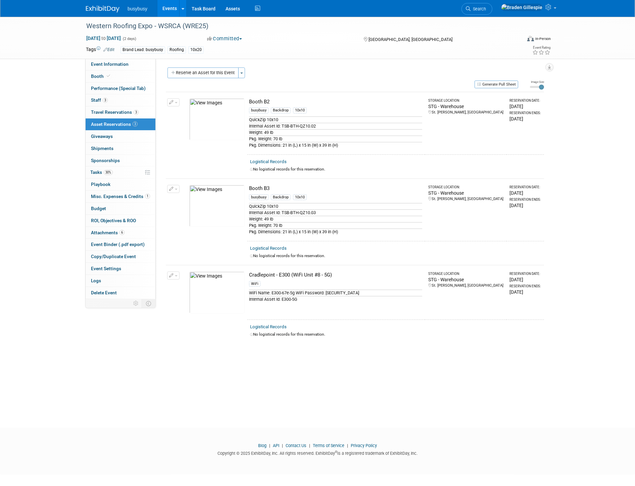
click at [216, 212] on img at bounding box center [216, 206] width 55 height 42
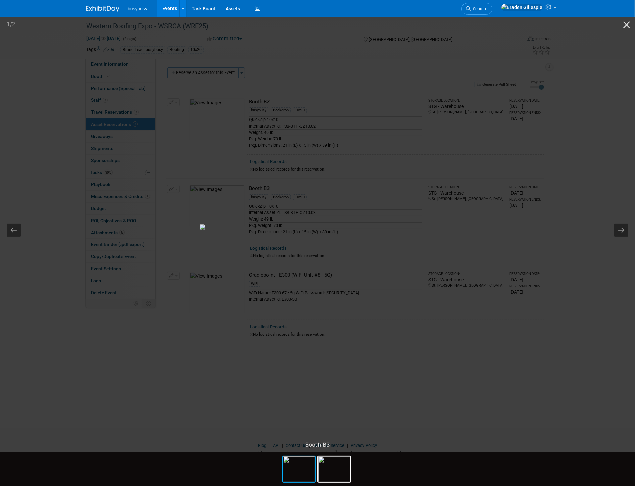
click at [331, 364] on picture at bounding box center [317, 227] width 635 height 422
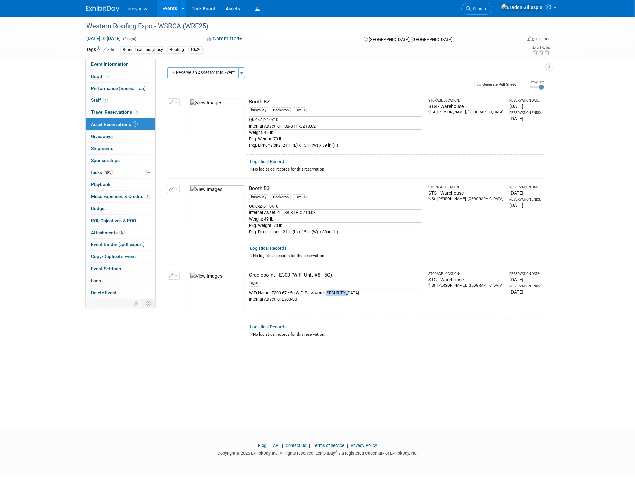
drag, startPoint x: 344, startPoint y: 293, endPoint x: 327, endPoint y: 293, distance: 17.1
click at [327, 293] on div "WiFi Name: E300-67e-5g WiFi Password: @AlignOps!" at bounding box center [335, 293] width 173 height 6
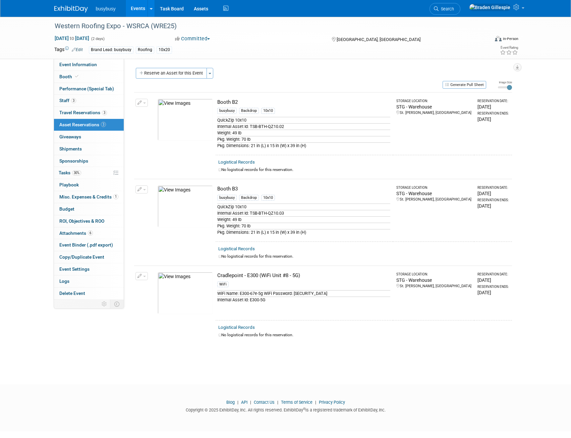
click at [326, 298] on div "Internal Asset Id: E300-5G" at bounding box center [303, 299] width 173 height 6
drag, startPoint x: 318, startPoint y: 293, endPoint x: 292, endPoint y: 295, distance: 26.2
click at [292, 295] on div "WiFi Name: E300-67e-5g WiFi Password: @AlignOps!" at bounding box center [303, 293] width 173 height 6
click at [320, 307] on td "Cradlepoint - E300 (WiFi Unit #8 - 5G) WiFi WiFi Name: E300-67e-5g WiFi Passwor…" at bounding box center [304, 292] width 177 height 54
click at [88, 58] on div "Western Roofing Expo - WSRCA (WRE25) Sep 29, 2025 to Sep 30, 2025 (2 days) Sep …" at bounding box center [285, 38] width 473 height 42
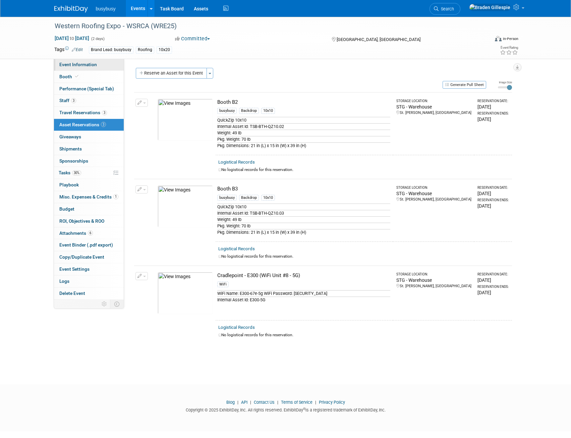
click at [89, 64] on span "Event Information" at bounding box center [78, 64] width 38 height 5
select select "BusyBusy"
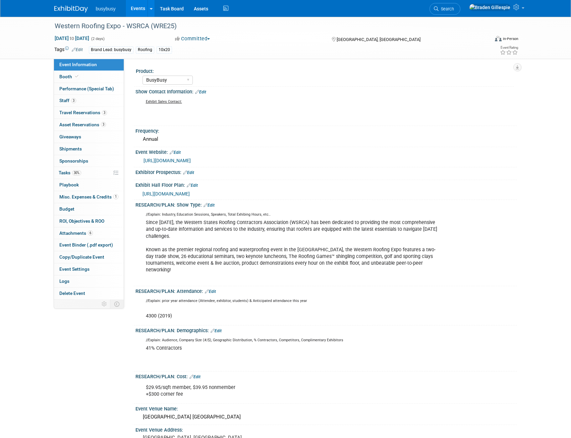
click at [270, 190] on div "https://s23.a2zinc.net/clients/wsrca/2025/Public/EventMap.aspx?shMode=E&ID=947" at bounding box center [328, 193] width 370 height 7
click at [190, 192] on span "https://s23.a2zinc.net/clients/wsrca/2025/Public/EventMap.aspx?shMode=E&ID=947" at bounding box center [166, 193] width 47 height 5
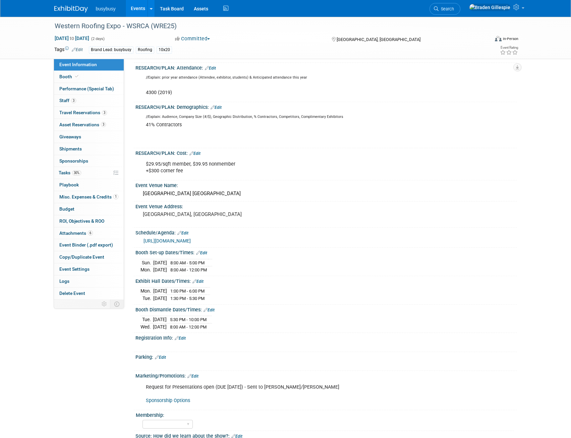
scroll to position [235, 0]
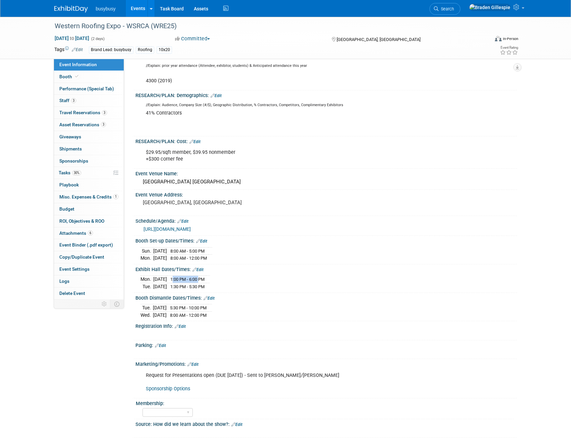
drag, startPoint x: 183, startPoint y: 271, endPoint x: 212, endPoint y: 270, distance: 29.2
click at [206, 275] on td "1:00 PM - 6:00 PM" at bounding box center [186, 278] width 39 height 7
drag, startPoint x: 185, startPoint y: 279, endPoint x: 214, endPoint y: 280, distance: 29.6
click at [205, 284] on span "1:30 PM - 5:30 PM" at bounding box center [187, 286] width 34 height 5
click at [206, 283] on td "1:30 PM - 5:30 PM" at bounding box center [186, 286] width 39 height 7
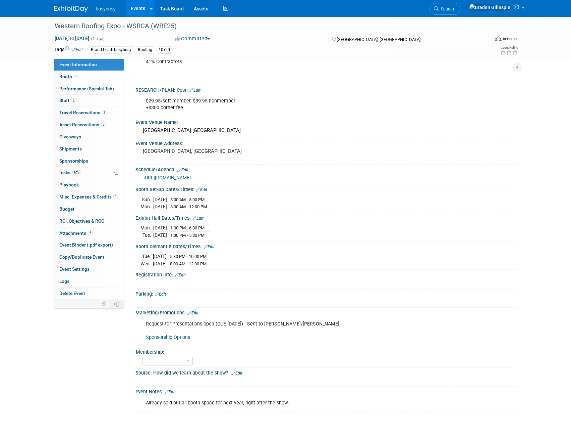
scroll to position [302, 0]
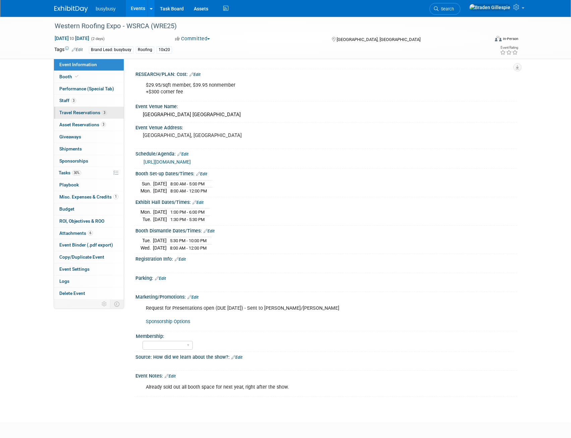
click at [91, 113] on span "Travel Reservations 3" at bounding box center [83, 112] width 48 height 5
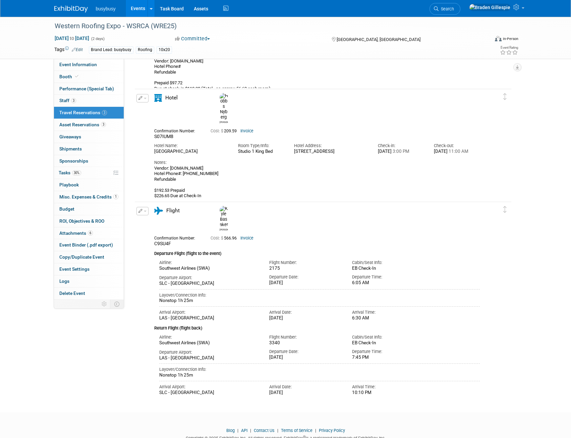
scroll to position [89, 0]
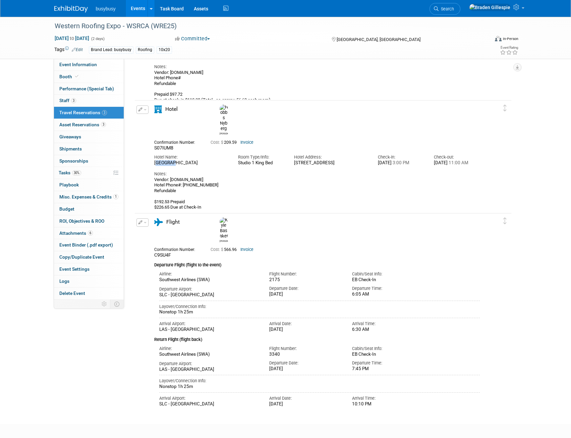
drag, startPoint x: 154, startPoint y: 145, endPoint x: 173, endPoint y: 147, distance: 18.9
click at [173, 160] on div "MGM Grand Hotel & Casino" at bounding box center [191, 163] width 74 height 6
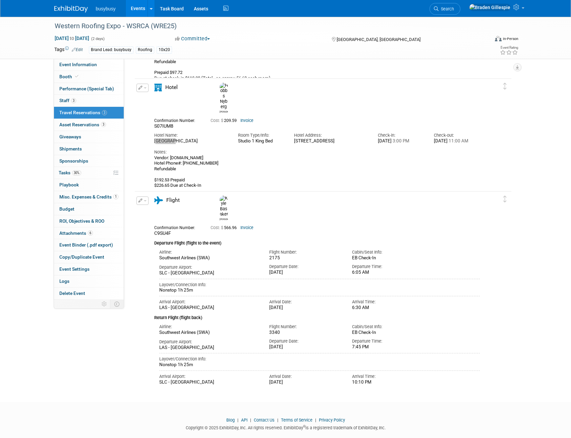
scroll to position [122, 0]
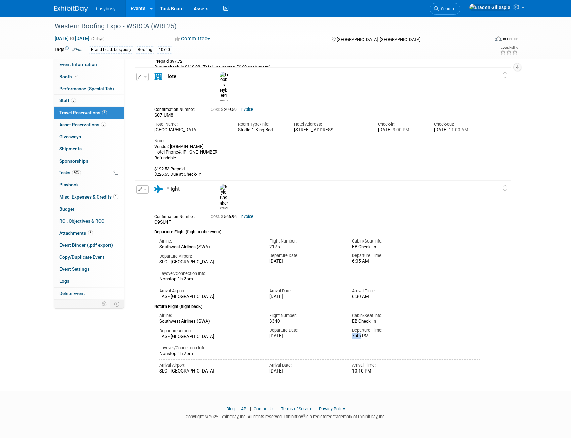
drag, startPoint x: 361, startPoint y: 324, endPoint x: 353, endPoint y: 324, distance: 8.4
click at [353, 333] on div "7:45 PM" at bounding box center [388, 336] width 73 height 6
click at [390, 333] on div "7:45 PM" at bounding box center [388, 336] width 73 height 6
click at [94, 67] on span "Event Information" at bounding box center [78, 64] width 38 height 5
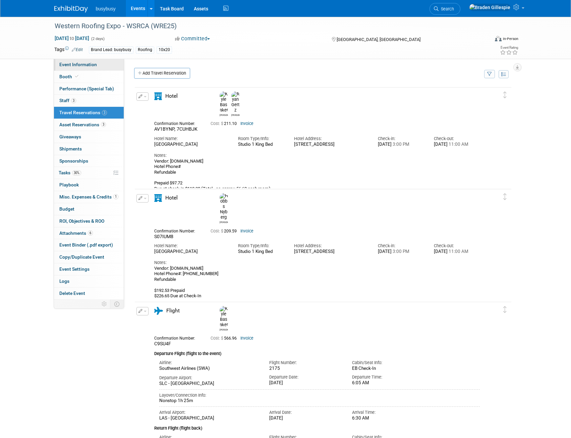
select select "BusyBusy"
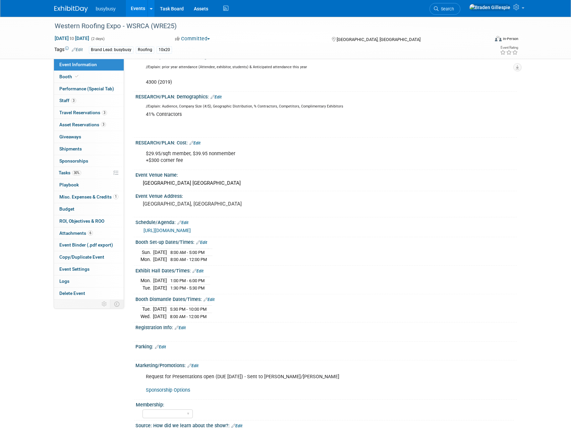
scroll to position [268, 0]
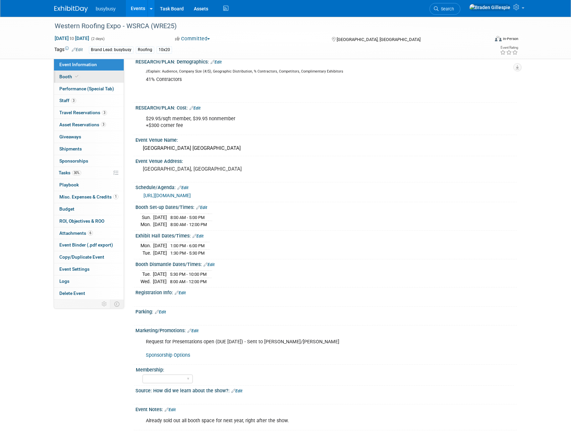
click at [79, 77] on span at bounding box center [77, 76] width 6 height 5
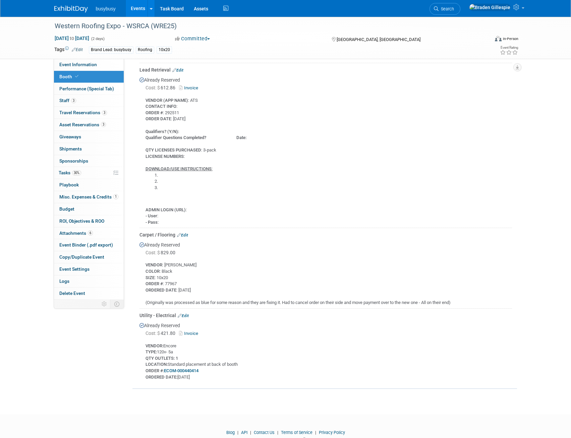
scroll to position [294, 0]
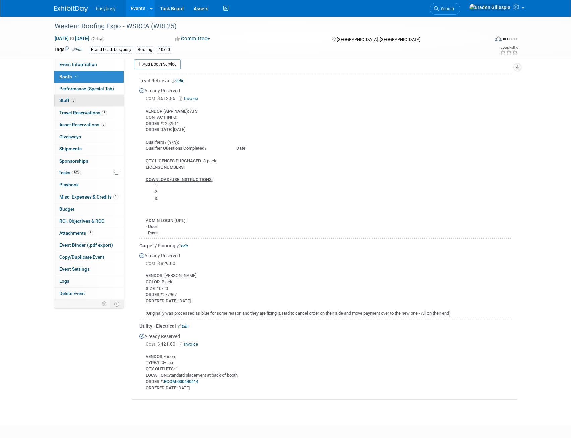
click at [88, 101] on link "3 Staff 3" at bounding box center [89, 101] width 70 height 12
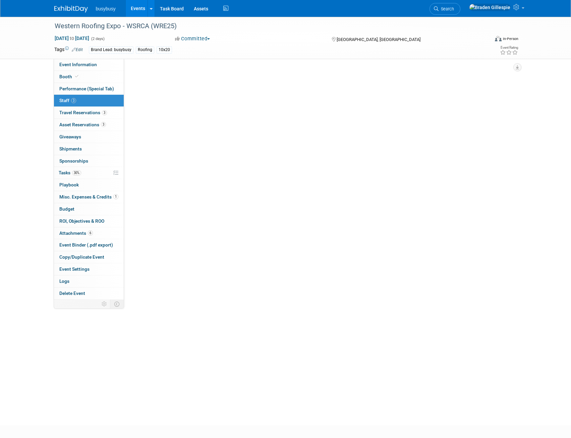
scroll to position [0, 0]
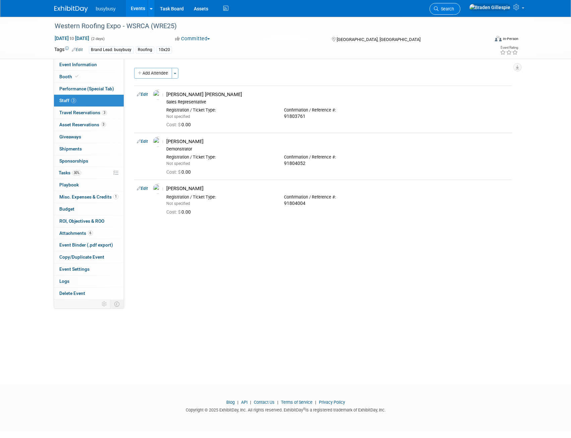
click at [454, 7] on span "Search" at bounding box center [446, 8] width 15 height 5
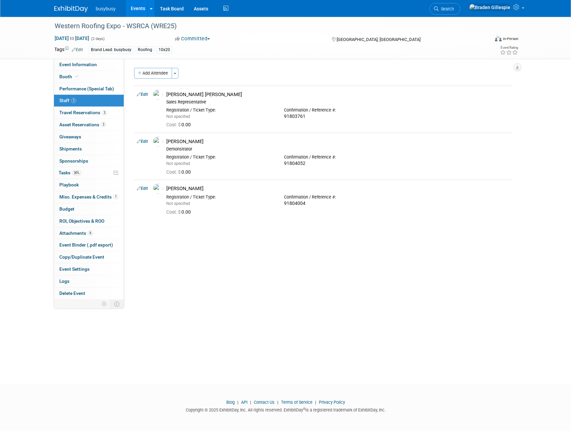
click at [71, 9] on img at bounding box center [71, 9] width 34 height 7
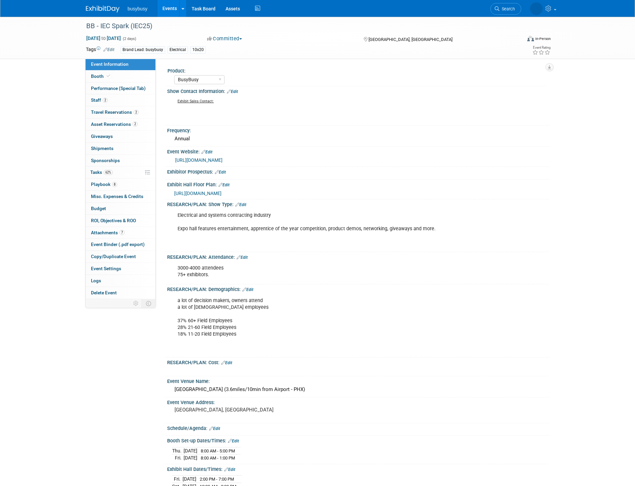
select select "BusyBusy"
click at [492, 11] on link "Search" at bounding box center [476, 9] width 31 height 12
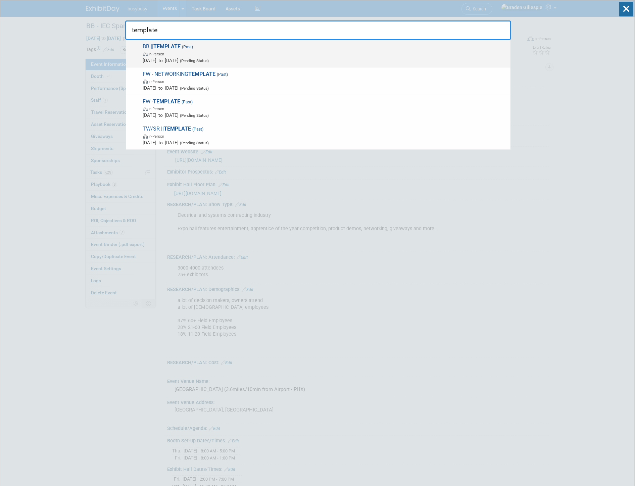
type input "template"
click at [317, 56] on span "In-Person" at bounding box center [325, 53] width 364 height 7
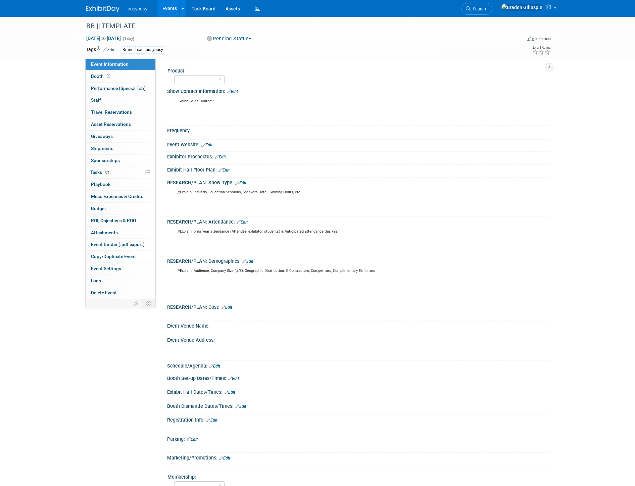
click at [122, 78] on link "Booth" at bounding box center [121, 76] width 70 height 12
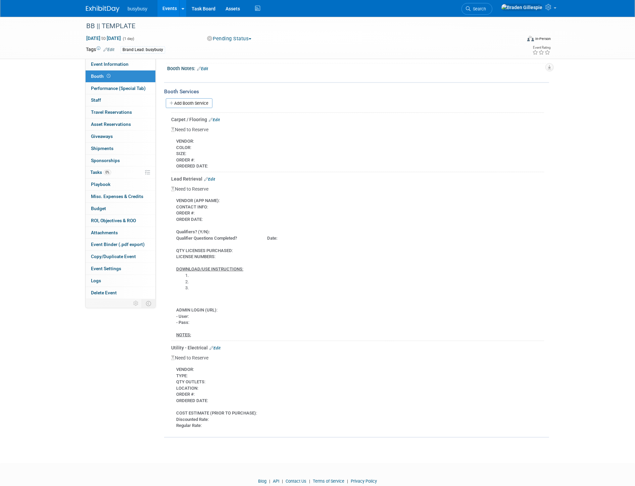
scroll to position [299, 0]
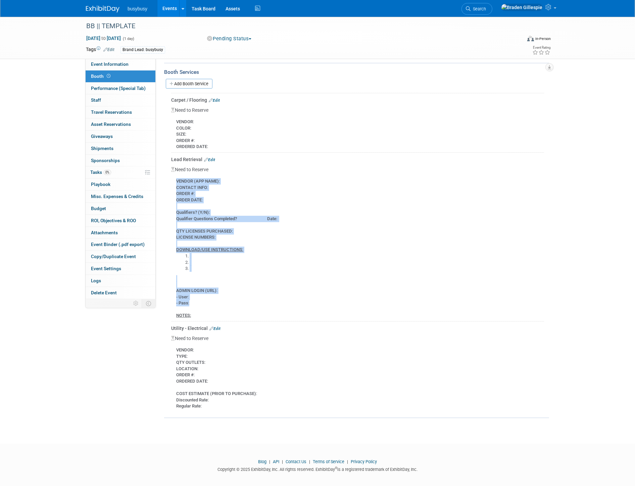
drag, startPoint x: 193, startPoint y: 300, endPoint x: 176, endPoint y: 176, distance: 124.9
click at [176, 176] on div "VENDOR (APP NAME) : CONTACT INFO : ORDER # : ORDER DATE : Qualifiers? (Y/N): Qu…" at bounding box center [357, 246] width 373 height 146
copy div "VENDOR (APP NAME) : CONTACT INFO : ORDER # : ORDER DATE : Qualifiers? (Y/N): Qu…"
drag, startPoint x: 216, startPoint y: 139, endPoint x: 172, endPoint y: 119, distance: 48.3
click at [172, 119] on div "VENDOR : COLOR : SIZE : ORDER # : ORDERED DATE :" at bounding box center [357, 131] width 373 height 37
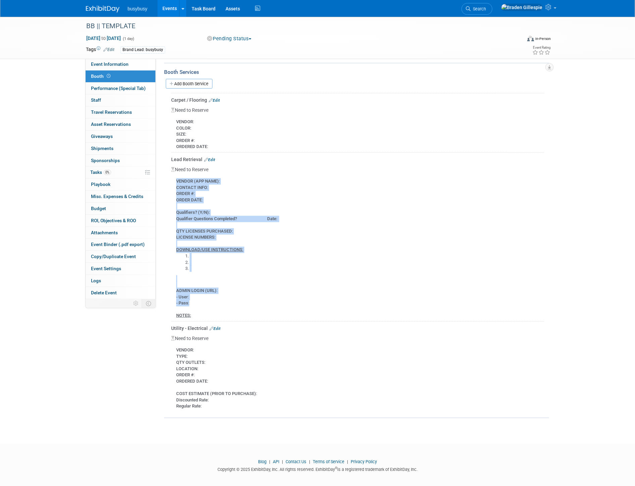
drag, startPoint x: 209, startPoint y: 143, endPoint x: 173, endPoint y: 116, distance: 44.5
click at [173, 116] on div "VENDOR : COLOR : SIZE : ORDER # : ORDERED DATE :" at bounding box center [357, 131] width 373 height 37
copy div "VENDOR : COLOR : SIZE : ORDER # : ORDERED DATE :"
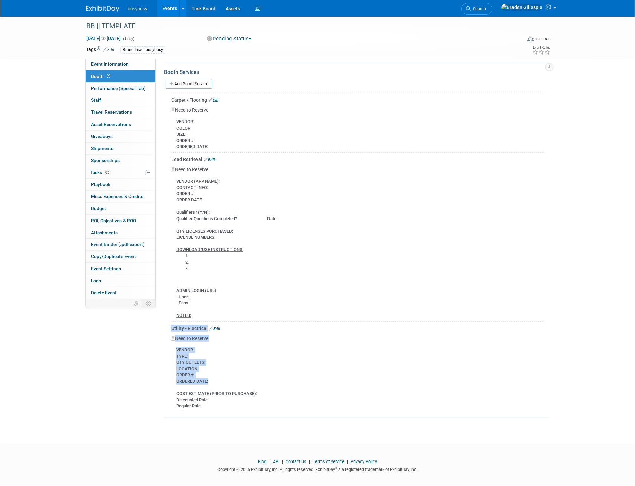
drag, startPoint x: 208, startPoint y: 378, endPoint x: 170, endPoint y: 344, distance: 51.6
click at [170, 344] on div "Carpet / Flooring Edit Need to Reserve VENDOR : COLOR : SIZE : ORDER # : ORDERE…" at bounding box center [356, 252] width 375 height 319
drag, startPoint x: 211, startPoint y: 376, endPoint x: 175, endPoint y: 344, distance: 48.0
click at [175, 344] on div "VENDOR : TYPE : QTY OUTLETS : LOCATION : ORDER # : ORDERED DATE : COST ESTIMATE…" at bounding box center [357, 376] width 373 height 68
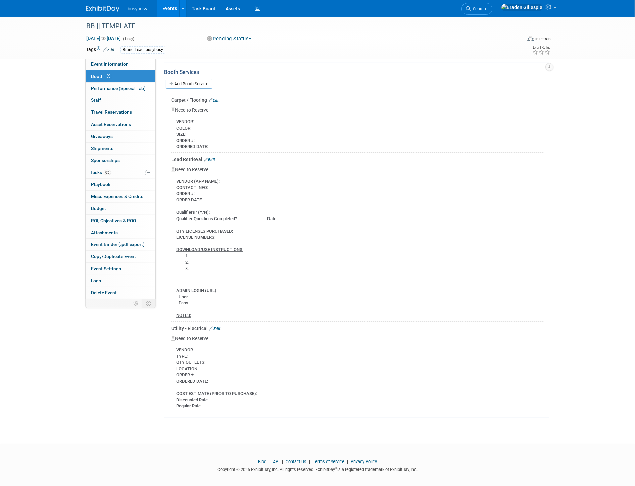
copy div "VENDOR : TYPE : QTY OUTLETS : LOCATION : ORDER # : ORDERED DATE :"
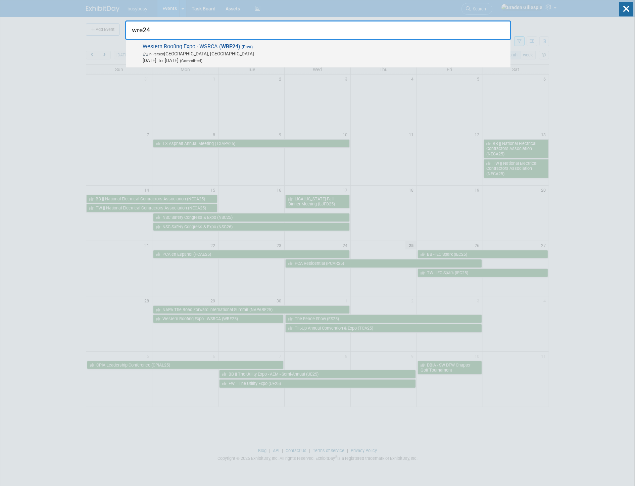
type input "wre24"
click at [251, 61] on span "[DATE] to [DATE] (Committed)" at bounding box center [325, 60] width 364 height 7
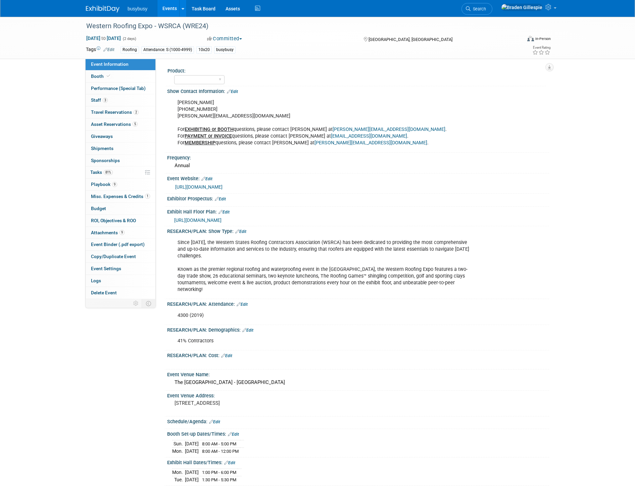
select select "Member"
drag, startPoint x: 205, startPoint y: 308, endPoint x: 170, endPoint y: 308, distance: 34.6
click at [170, 308] on div "4300 (2019) X" at bounding box center [358, 315] width 382 height 16
drag, startPoint x: 220, startPoint y: 330, endPoint x: 166, endPoint y: 332, distance: 54.4
click at [166, 332] on div "RESEARCH/PLAN: Demographics: Edit 41% Contractors X" at bounding box center [356, 338] width 385 height 26
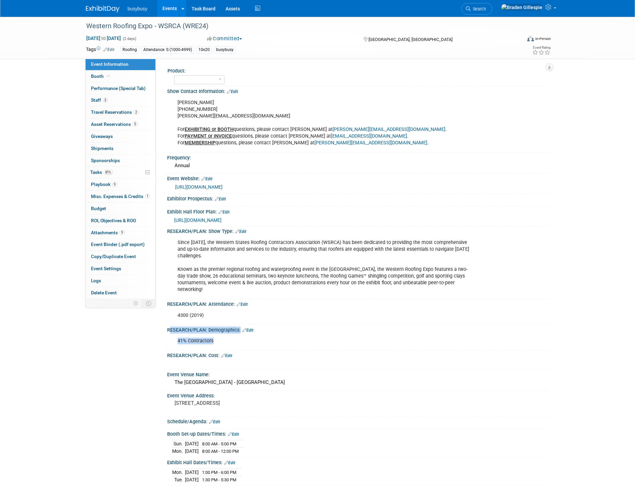
click at [224, 334] on div "41% Contractors" at bounding box center [324, 340] width 302 height 13
drag, startPoint x: 214, startPoint y: 334, endPoint x: 176, endPoint y: 334, distance: 37.6
click at [176, 334] on div "41% Contractors" at bounding box center [324, 340] width 302 height 13
copy div "41% Contractors"
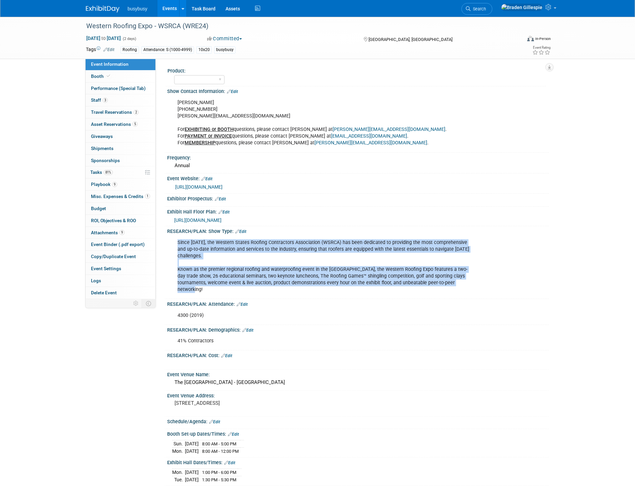
drag, startPoint x: 450, startPoint y: 281, endPoint x: 170, endPoint y: 239, distance: 282.9
click at [170, 239] on div "Since [DATE], the Western States Roofing Contractors Association (WSRCA) has be…" at bounding box center [358, 265] width 382 height 63
copy div "Since [DATE], the Western States Roofing Contractors Association (WSRCA) has be…"
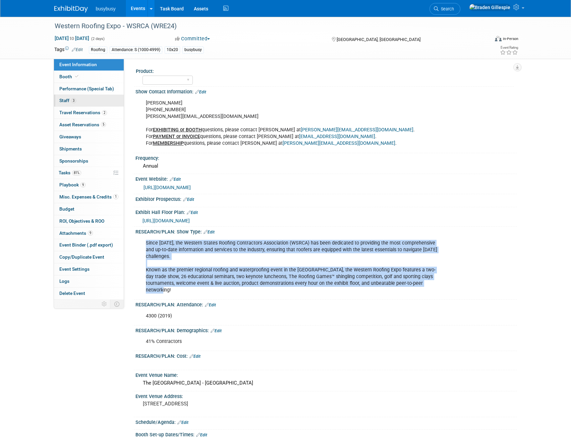
click at [74, 100] on span "3" at bounding box center [73, 100] width 5 height 5
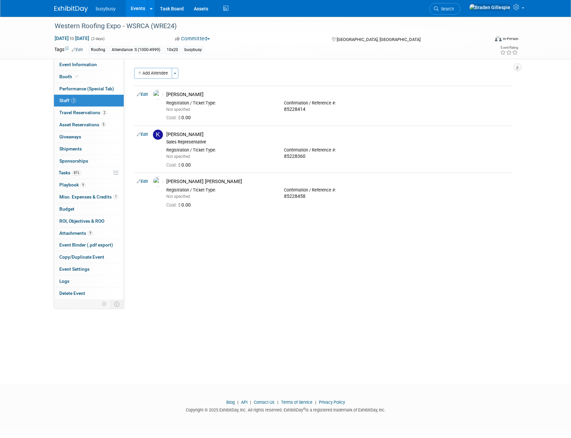
click at [439, 10] on icon at bounding box center [436, 8] width 5 height 5
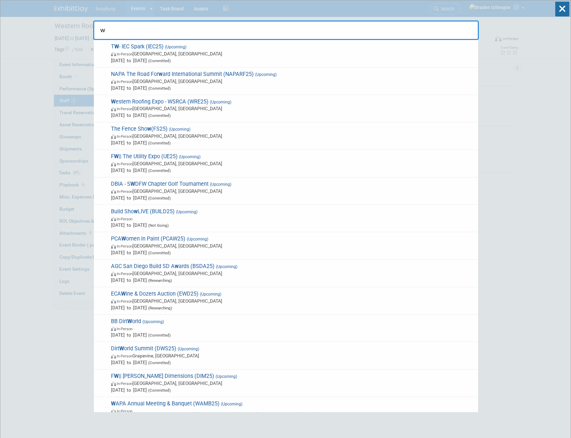
type input "w"
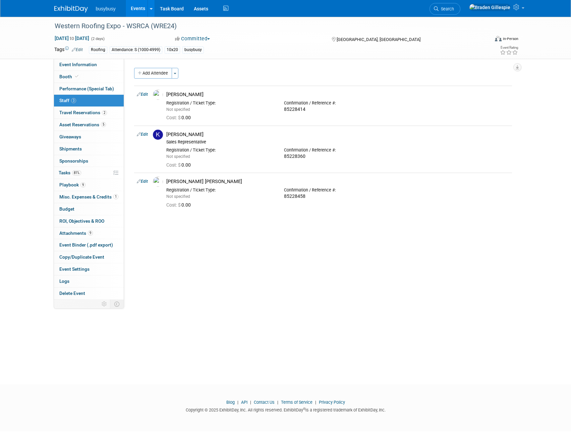
click at [66, 9] on img at bounding box center [71, 9] width 34 height 7
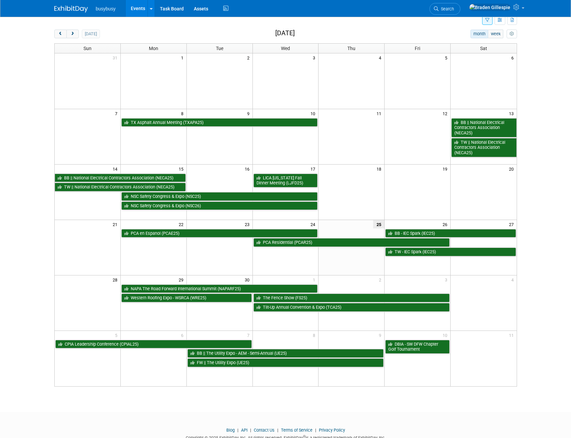
scroll to position [43, 0]
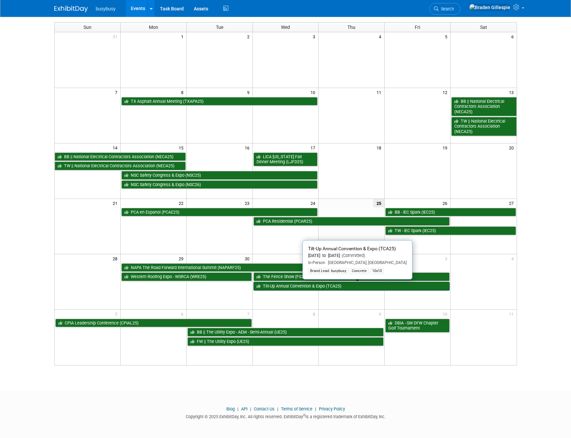
click at [338, 283] on link "Tilt-Up Annual Convention & Expo (TCA25)" at bounding box center [352, 286] width 197 height 9
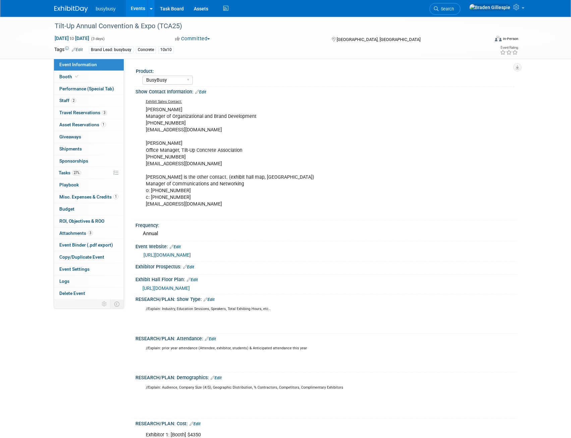
select select "BusyBusy"
click at [67, 10] on img at bounding box center [71, 9] width 34 height 7
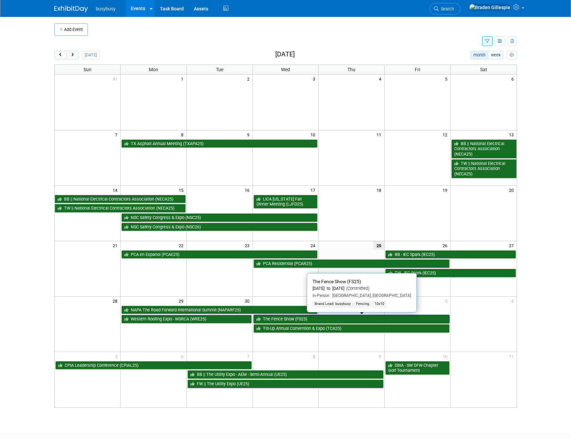
click at [387, 318] on link "The Fence Show (FS25)" at bounding box center [352, 318] width 197 height 9
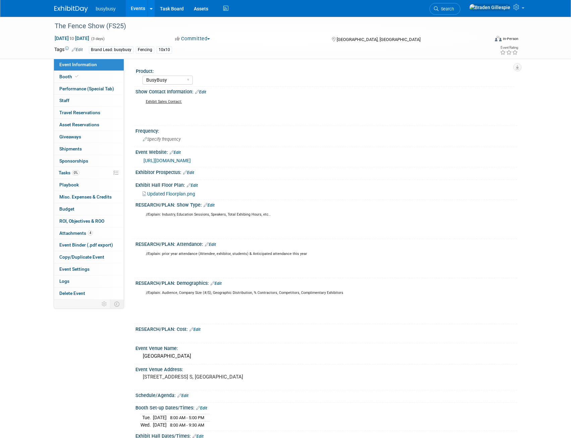
select select "BusyBusy"
click at [78, 10] on img at bounding box center [71, 9] width 34 height 7
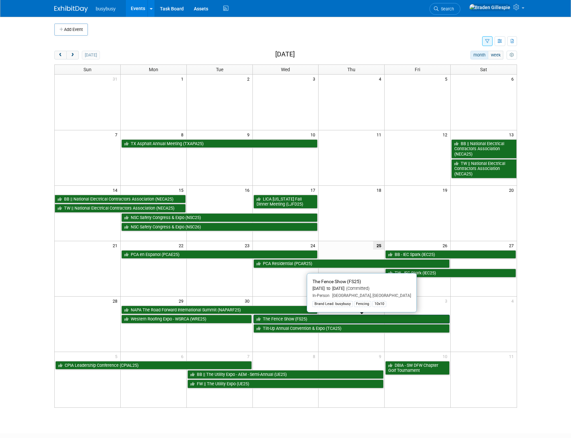
click at [323, 319] on link "The Fence Show (FS25)" at bounding box center [352, 318] width 197 height 9
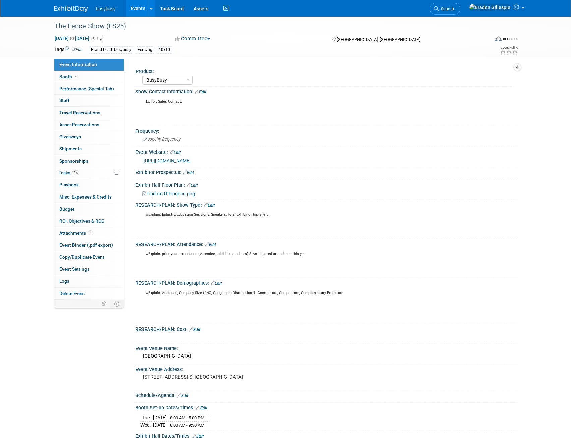
select select "BusyBusy"
click at [83, 78] on link "Booth" at bounding box center [89, 77] width 70 height 12
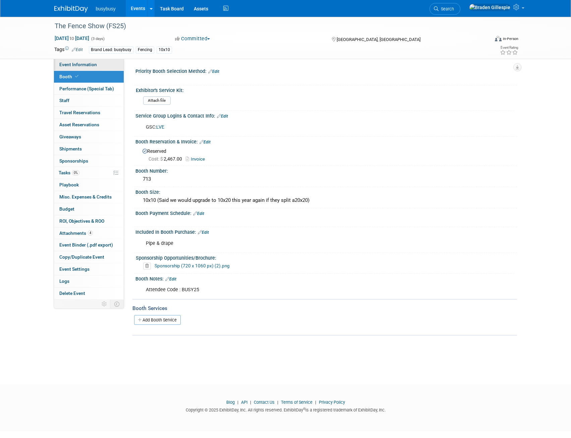
click at [95, 62] on span "Event Information" at bounding box center [78, 64] width 38 height 5
select select "BusyBusy"
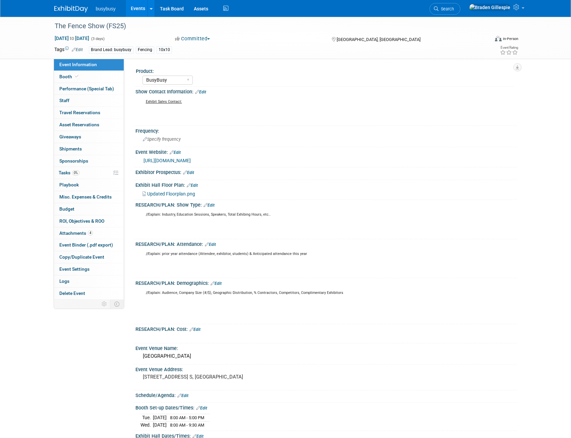
click at [181, 194] on span "Updated Floorplan.png" at bounding box center [171, 193] width 48 height 5
click at [67, 6] on img at bounding box center [71, 9] width 34 height 7
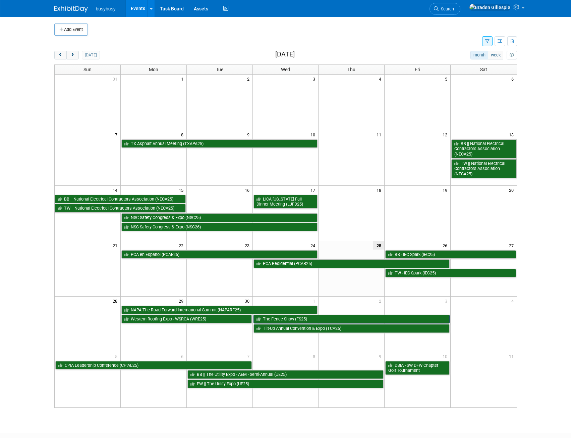
click at [315, 319] on link "The Fence Show (FS25)" at bounding box center [352, 318] width 197 height 9
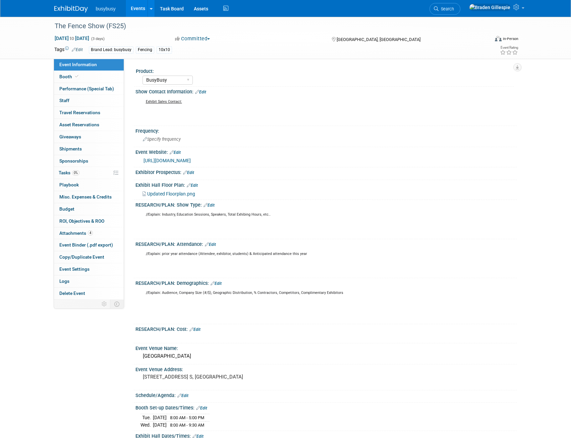
select select "BusyBusy"
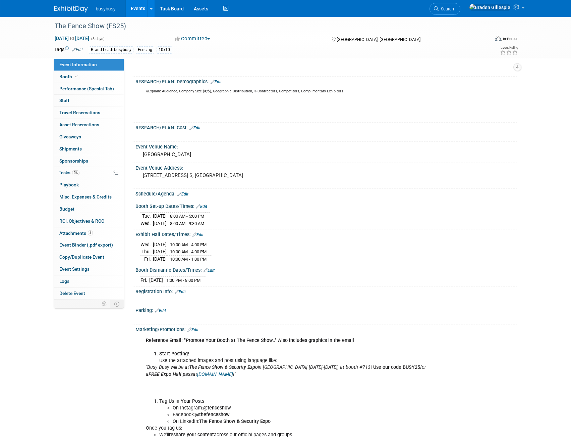
scroll to position [235, 0]
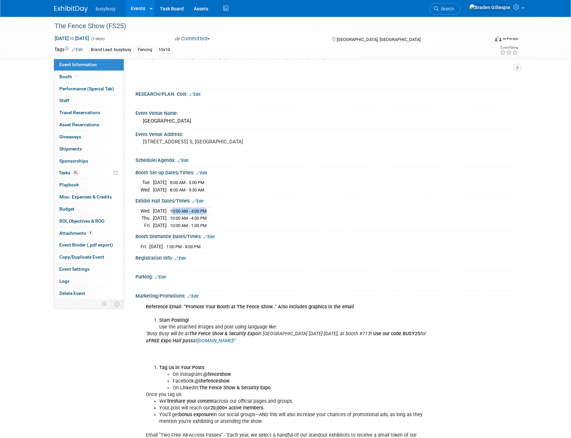
drag, startPoint x: 180, startPoint y: 209, endPoint x: 220, endPoint y: 212, distance: 40.7
click at [212, 212] on tr "[DATE] 10:00 AM - 4:00 PM" at bounding box center [176, 210] width 71 height 7
drag, startPoint x: 180, startPoint y: 216, endPoint x: 230, endPoint y: 218, distance: 50.7
click at [230, 218] on div "[DATE] 10:00 AM - 4:00 PM [DATE] 10:00 AM - 4:00 PM [DATE] 10:00 AM - 1:00 PM" at bounding box center [327, 216] width 372 height 23
click at [180, 224] on span "10:00 AM - 1:00 PM" at bounding box center [188, 225] width 37 height 5
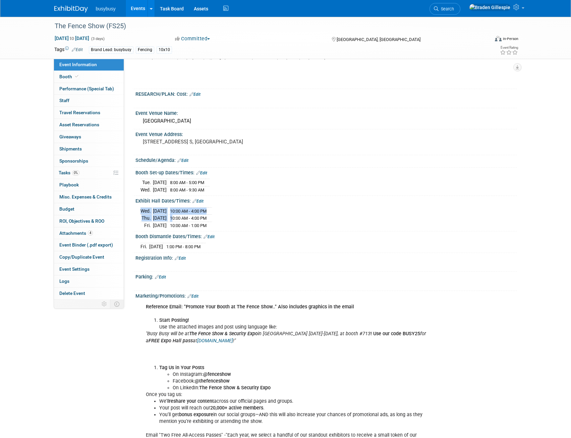
click at [180, 224] on span "10:00 AM - 1:00 PM" at bounding box center [188, 225] width 37 height 5
drag, startPoint x: 180, startPoint y: 224, endPoint x: 212, endPoint y: 225, distance: 31.9
click at [207, 225] on span "10:00 AM - 1:00 PM" at bounding box center [188, 225] width 37 height 5
click at [86, 172] on link "0% Tasks 0%" at bounding box center [89, 173] width 70 height 12
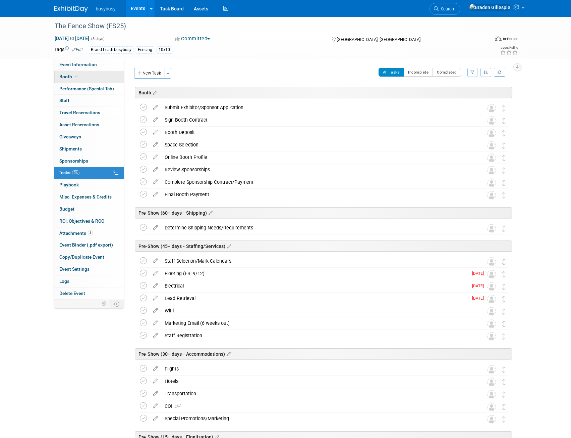
click at [77, 76] on icon at bounding box center [76, 76] width 3 height 4
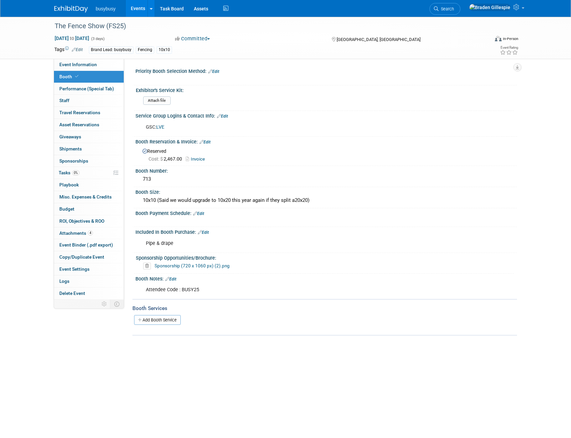
click at [75, 7] on img at bounding box center [71, 9] width 34 height 7
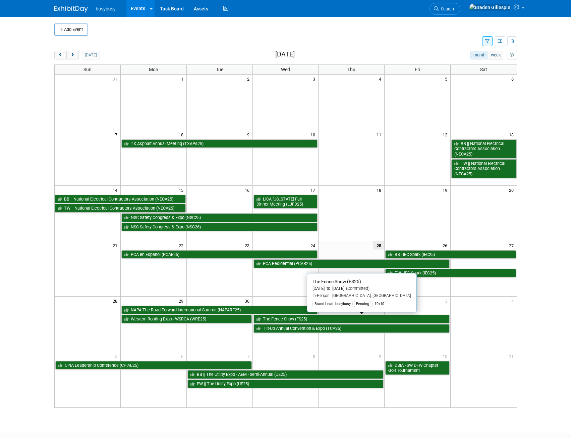
click at [324, 320] on link "The Fence Show (FS25)" at bounding box center [352, 318] width 197 height 9
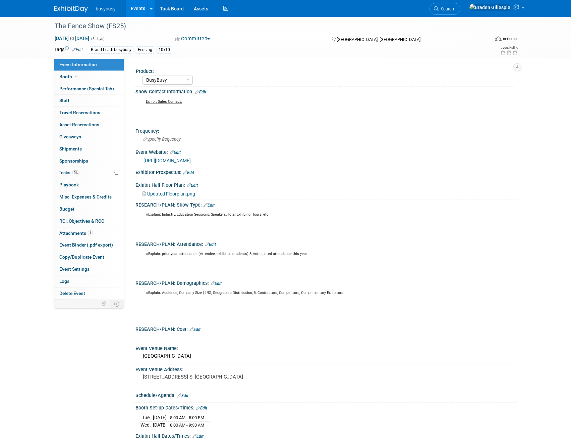
select select "BusyBusy"
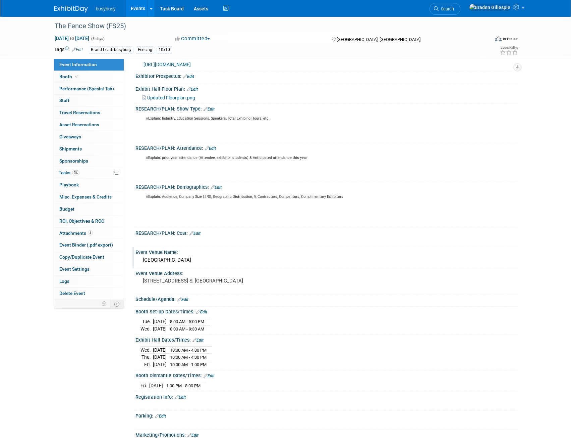
scroll to position [134, 0]
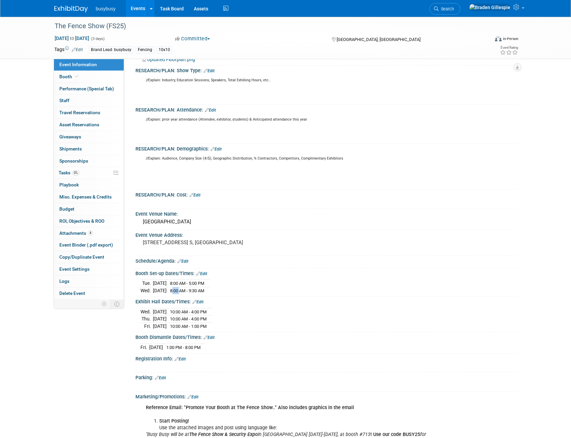
drag, startPoint x: 183, startPoint y: 289, endPoint x: 191, endPoint y: 289, distance: 8.1
click at [191, 289] on td "8:00 AM - 9:30 AM" at bounding box center [186, 290] width 39 height 7
click at [62, 9] on img at bounding box center [71, 9] width 34 height 7
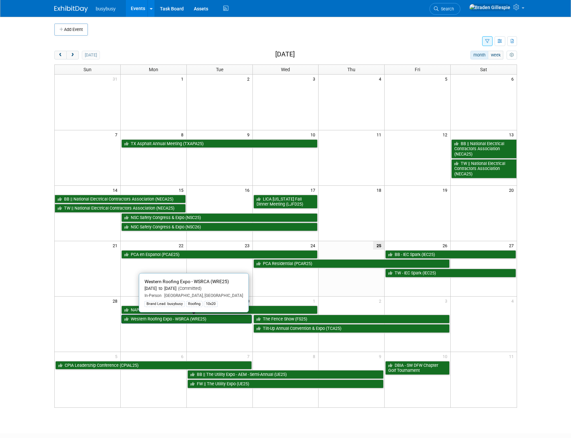
click at [231, 317] on link "Western Roofing Expo - WSRCA (WRE25)" at bounding box center [186, 318] width 131 height 9
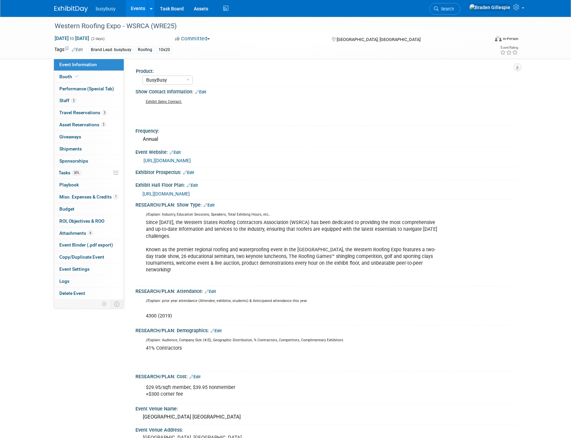
select select "BusyBusy"
click at [97, 123] on span "Asset Reservations 3" at bounding box center [82, 124] width 47 height 5
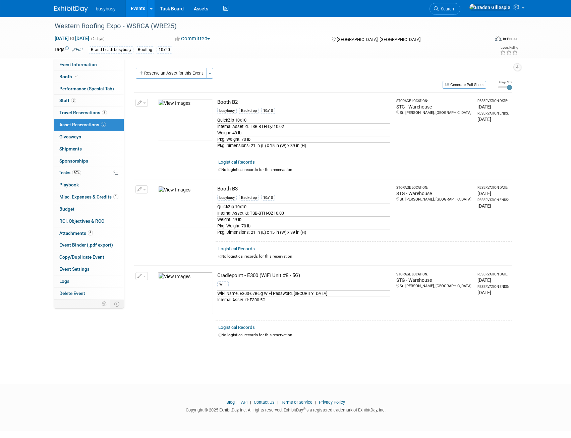
click at [62, 11] on img at bounding box center [71, 9] width 34 height 7
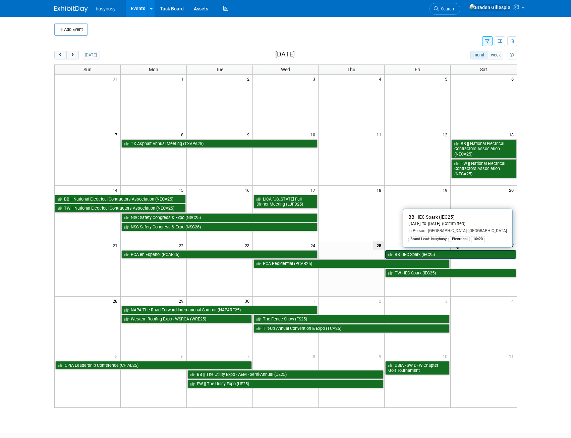
click at [424, 254] on link "BB - IEC Spark (IEC25)" at bounding box center [451, 254] width 131 height 9
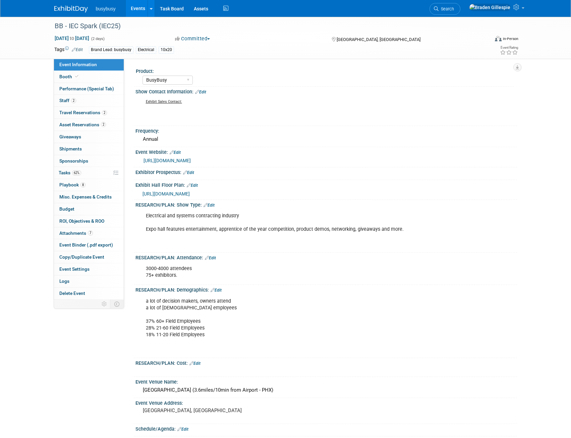
select select "BusyBusy"
click at [454, 6] on span "Search" at bounding box center [446, 8] width 15 height 5
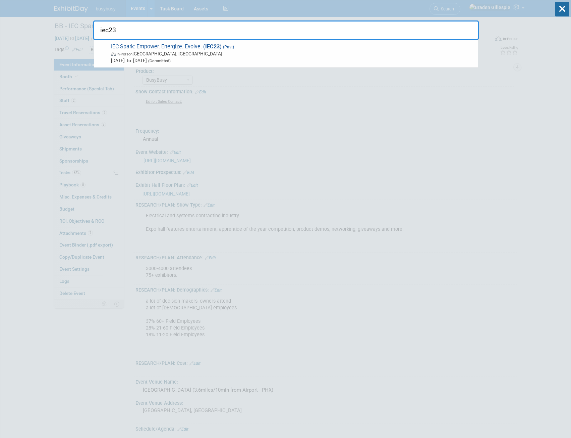
type input "iec23"
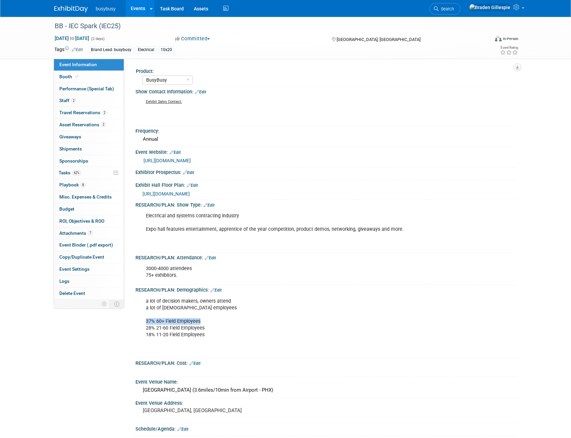
drag, startPoint x: 146, startPoint y: 322, endPoint x: 203, endPoint y: 321, distance: 57.4
click at [203, 321] on div "a lot of decision makers, owners attend a lot of hourly employees 37% 60+ Field…" at bounding box center [292, 324] width 302 height 61
click at [151, 327] on div "a lot of decision makers, owners attend a lot of hourly employees 37% 60+ Field…" at bounding box center [292, 324] width 302 height 61
drag, startPoint x: 147, startPoint y: 327, endPoint x: 208, endPoint y: 328, distance: 61.7
click at [208, 328] on div "a lot of decision makers, owners attend a lot of hourly employees 37% 60+ Field…" at bounding box center [292, 324] width 302 height 61
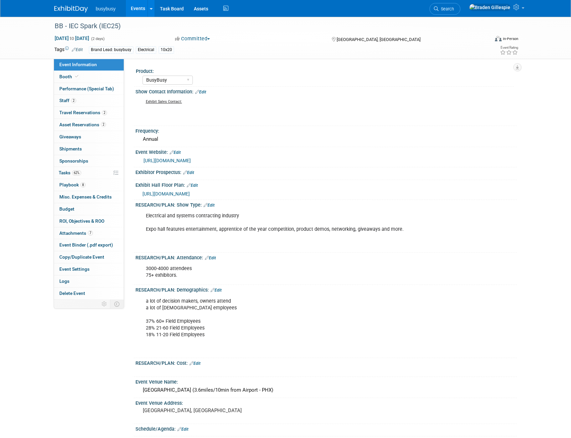
click at [210, 334] on div "a lot of decision makers, owners attend a lot of hourly employees 37% 60+ Field…" at bounding box center [292, 324] width 302 height 61
drag, startPoint x: 210, startPoint y: 333, endPoint x: 144, endPoint y: 334, distance: 65.8
click at [144, 334] on div "a lot of decision makers, owners attend a lot of hourly employees 37% 60+ Field…" at bounding box center [292, 324] width 302 height 61
click at [215, 321] on div "a lot of decision makers, owners attend a lot of hourly employees 37% 60+ Field…" at bounding box center [292, 324] width 302 height 61
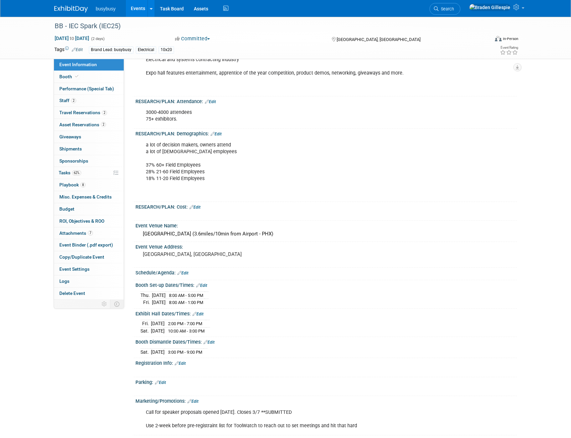
scroll to position [168, 0]
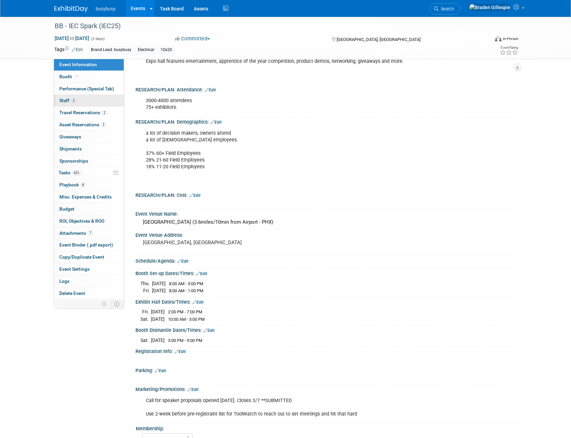
click at [101, 102] on link "2 Staff 2" at bounding box center [89, 101] width 70 height 12
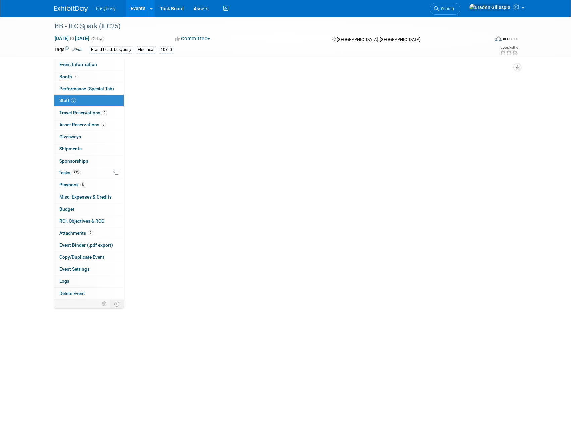
scroll to position [0, 0]
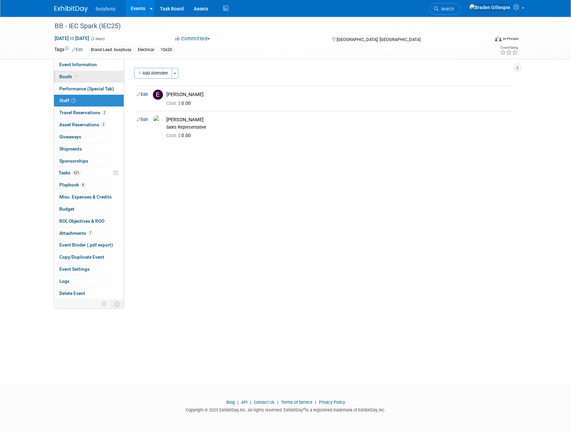
click at [90, 78] on link "Booth" at bounding box center [89, 77] width 70 height 12
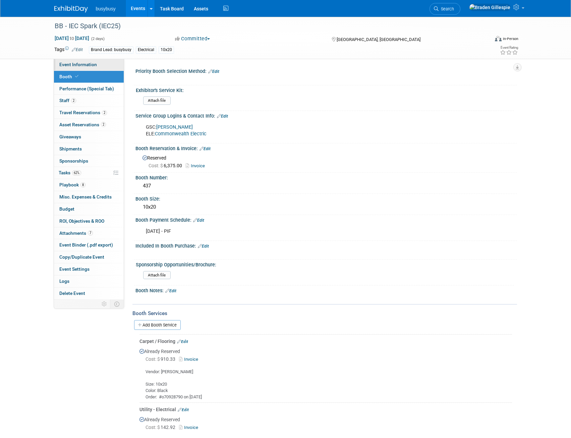
click at [97, 63] on link "Event Information" at bounding box center [89, 65] width 70 height 12
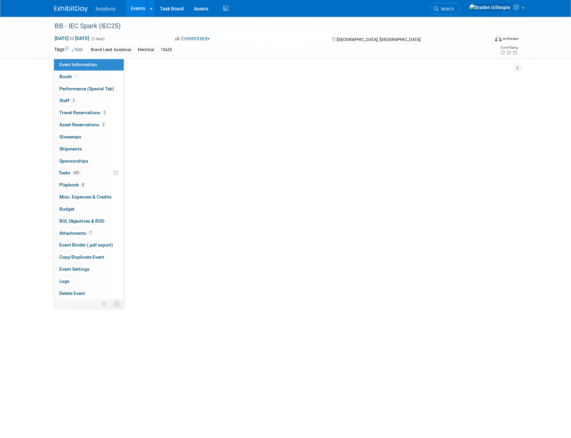
select select "BusyBusy"
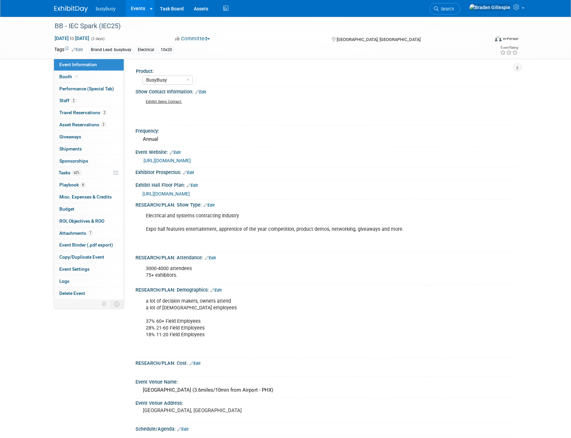
click at [190, 193] on span "https://www.conferenceharvester.com/floorplan/v2/index.asp?EventKey=VTKYXNKJ" at bounding box center [166, 193] width 47 height 5
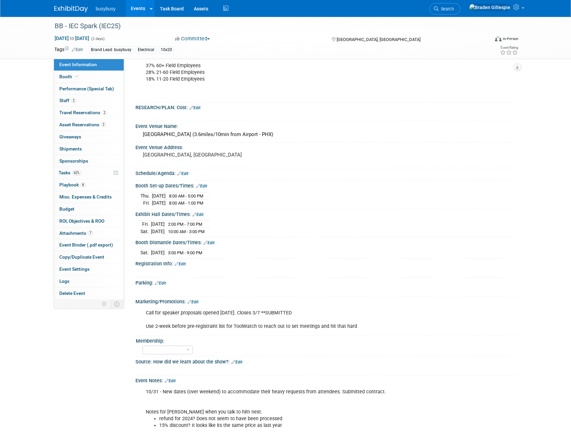
scroll to position [336, 0]
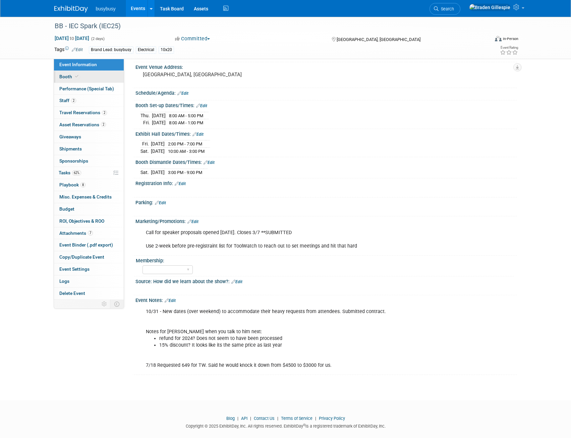
click at [80, 74] on link "Booth" at bounding box center [89, 77] width 70 height 12
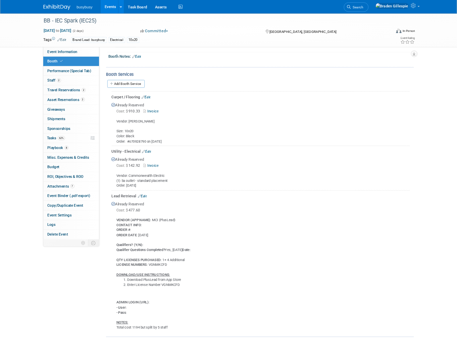
scroll to position [235, 0]
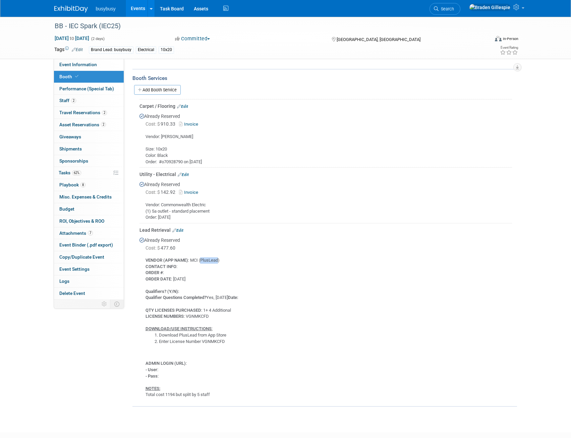
drag, startPoint x: 219, startPoint y: 258, endPoint x: 201, endPoint y: 258, distance: 17.8
click at [201, 258] on div "VENDOR (APP NAME) : MCI (PlusLead) CONTACT INFO : ORDER # : ORDER DATE : 9/22/2…" at bounding box center [326, 325] width 373 height 146
drag, startPoint x: 186, startPoint y: 317, endPoint x: 215, endPoint y: 317, distance: 28.5
click at [215, 317] on div "VENDOR (APP NAME) : MCI (PlusLead) CONTACT INFO : ORDER # : ORDER DATE : 9/22/2…" at bounding box center [326, 325] width 373 height 146
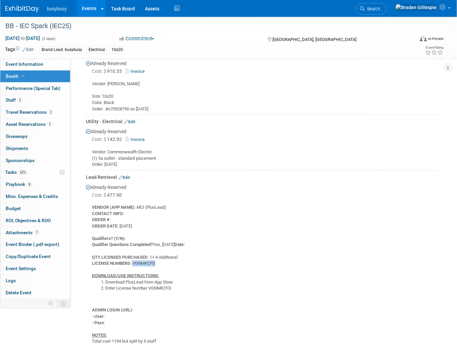
scroll to position [315, 0]
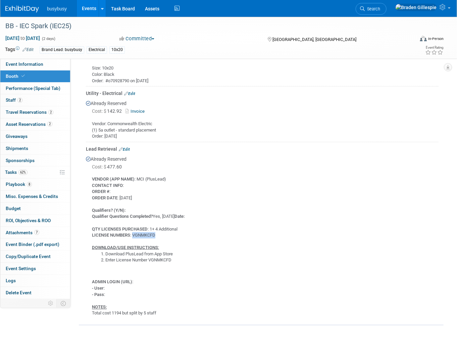
click at [139, 232] on div "VENDOR (APP NAME) : MCI (PlusLead) CONTACT INFO : ORDER # : ORDER DATE : 9/22/2…" at bounding box center [262, 244] width 353 height 146
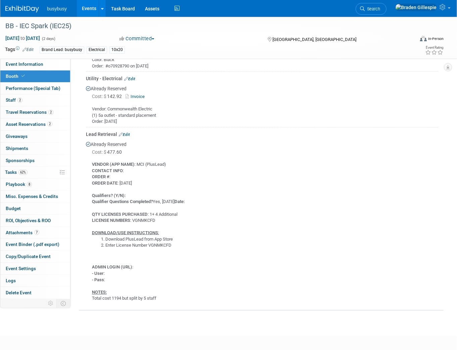
scroll to position [360, 0]
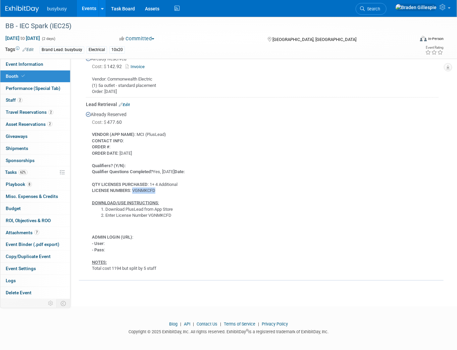
drag, startPoint x: 164, startPoint y: 187, endPoint x: 133, endPoint y: 186, distance: 30.9
click at [133, 186] on div "VENDOR (APP NAME) : MCI (PlusLead) CONTACT INFO : ORDER # : ORDER DATE : 9/22/2…" at bounding box center [262, 199] width 353 height 146
click at [163, 187] on div "VENDOR (APP NAME) : MCI (PlusLead) CONTACT INFO : ORDER # : ORDER DATE : 9/22/2…" at bounding box center [262, 199] width 353 height 146
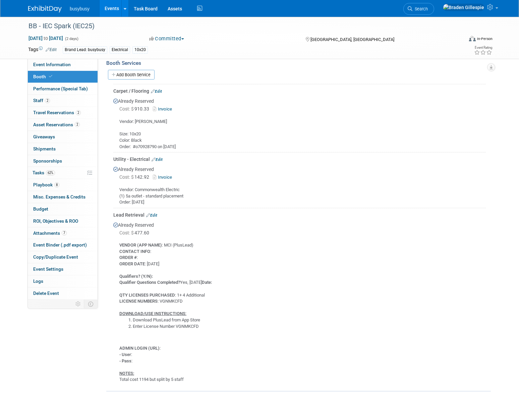
scroll to position [221, 0]
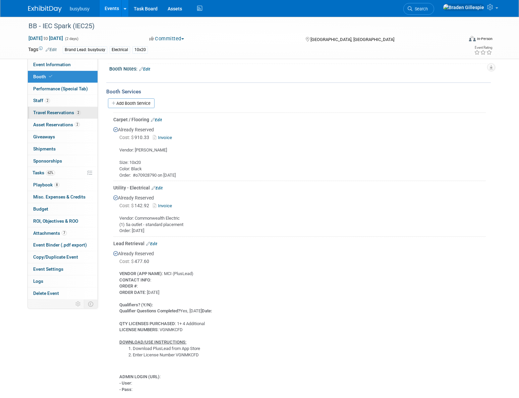
click at [71, 114] on span "Travel Reservations 2" at bounding box center [57, 112] width 48 height 5
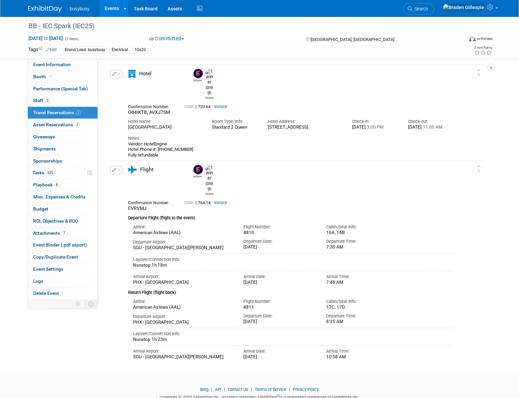
scroll to position [43, 0]
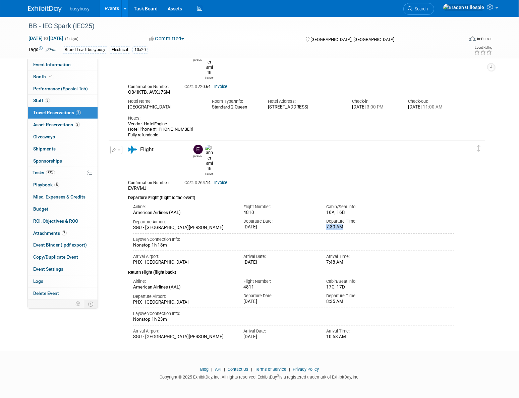
drag, startPoint x: 346, startPoint y: 208, endPoint x: 325, endPoint y: 208, distance: 20.5
click at [325, 215] on div "Departure Time: 7:30 AM" at bounding box center [362, 222] width 83 height 14
drag, startPoint x: 335, startPoint y: 245, endPoint x: 319, endPoint y: 243, distance: 15.9
click at [319, 248] on div "Arrival Airport: PHX - Phoenix Sky Harbor International Airport Arrival Date: F…" at bounding box center [293, 256] width 331 height 17
click at [347, 259] on div "7:48 AM" at bounding box center [362, 262] width 73 height 6
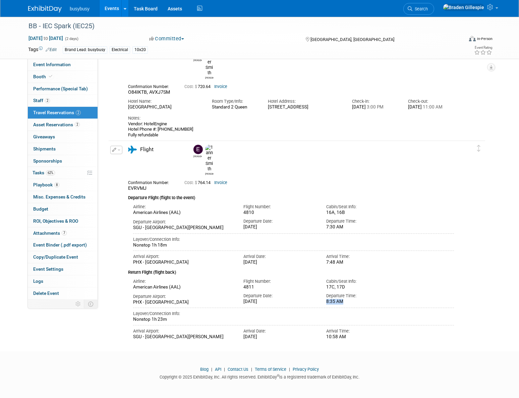
drag, startPoint x: 326, startPoint y: 283, endPoint x: 342, endPoint y: 284, distance: 16.2
click at [342, 290] on div "Departure Time: 8:35 AM" at bounding box center [362, 297] width 83 height 14
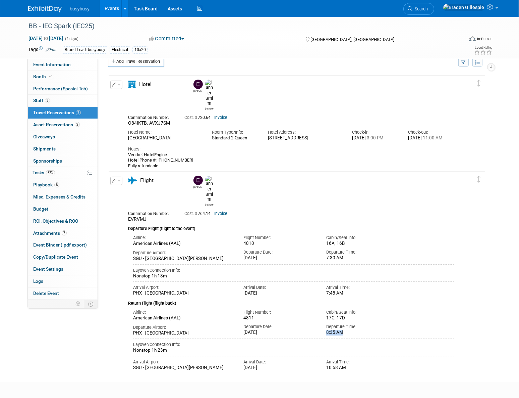
scroll to position [0, 0]
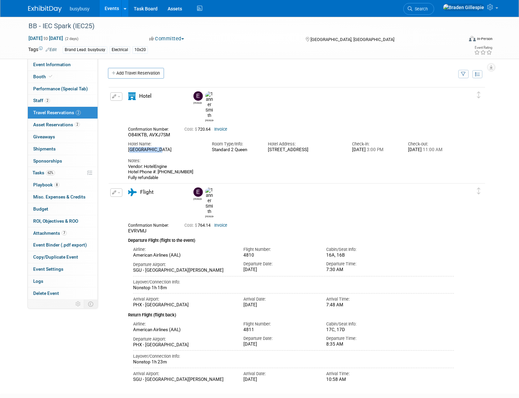
drag, startPoint x: 129, startPoint y: 131, endPoint x: 156, endPoint y: 134, distance: 27.7
click at [156, 147] on div "Hampton Inn & Suites Phoenix Downtown" at bounding box center [165, 150] width 74 height 6
click at [162, 147] on div "Hampton Inn & Suites Phoenix Downtown" at bounding box center [165, 150] width 74 height 6
drag, startPoint x: 151, startPoint y: 138, endPoint x: 126, endPoint y: 130, distance: 26.0
click at [126, 138] on div "Hotel Name: Hampton Inn & Suites Phoenix Downtown" at bounding box center [165, 145] width 84 height 15
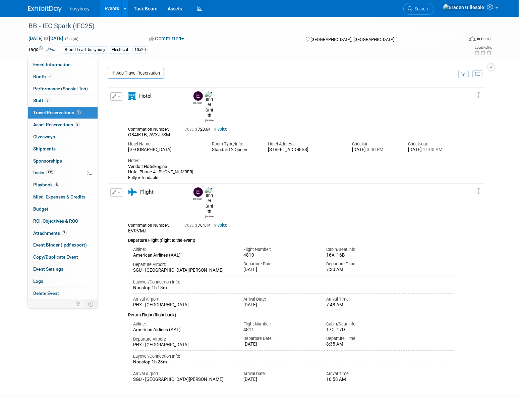
copy div "Hampton Inn & Suites Phoenix Downtown"
drag, startPoint x: 169, startPoint y: 177, endPoint x: 125, endPoint y: 177, distance: 43.6
click at [125, 177] on div "Hotel Evan Tanner O84IKTB, AVXJ7SM Cost: $ 720.64 Invoice Hotel Name:" at bounding box center [291, 141] width 336 height 99
click at [54, 77] on link "Booth" at bounding box center [63, 77] width 70 height 12
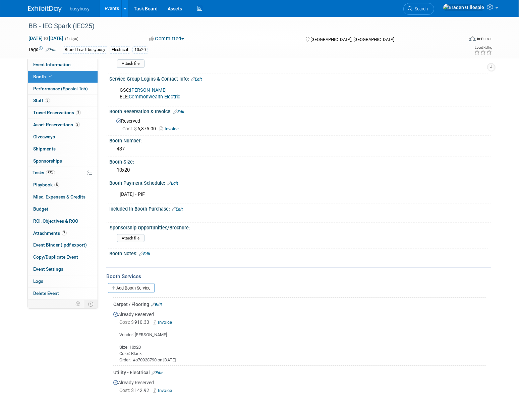
scroll to position [152, 0]
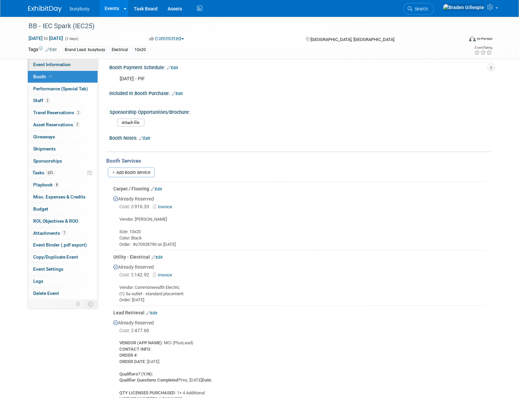
click at [64, 65] on span "Event Information" at bounding box center [52, 64] width 38 height 5
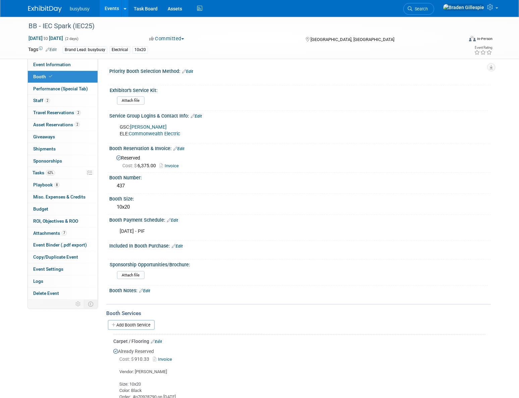
select select "BusyBusy"
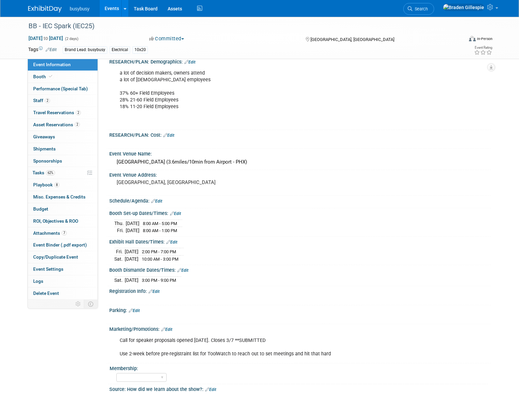
scroll to position [244, 0]
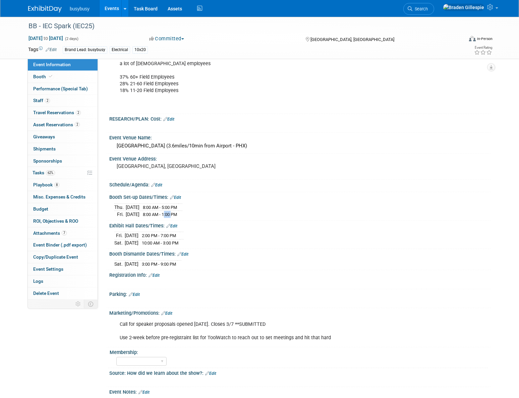
drag, startPoint x: 177, startPoint y: 212, endPoint x: 183, endPoint y: 212, distance: 5.1
click at [177, 212] on span "8:00 AM - 1:00 PM" at bounding box center [160, 214] width 34 height 5
drag, startPoint x: 155, startPoint y: 233, endPoint x: 161, endPoint y: 233, distance: 5.4
click at [161, 233] on span "2:00 PM - 7:00 PM" at bounding box center [159, 235] width 34 height 5
click at [154, 233] on td "2:00 PM - 7:00 PM" at bounding box center [159, 235] width 41 height 7
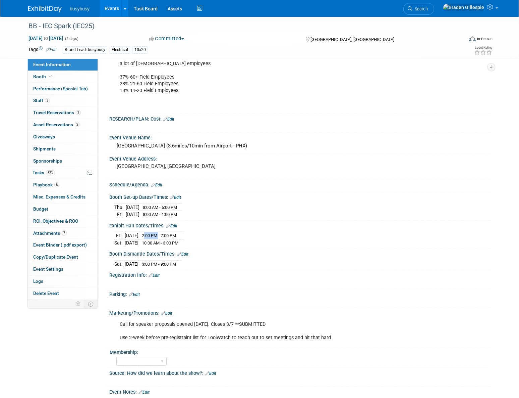
drag, startPoint x: 155, startPoint y: 233, endPoint x: 170, endPoint y: 233, distance: 15.4
click at [170, 233] on span "2:00 PM - 7:00 PM" at bounding box center [159, 235] width 34 height 5
click at [67, 101] on link "2 Staff 2" at bounding box center [63, 101] width 70 height 12
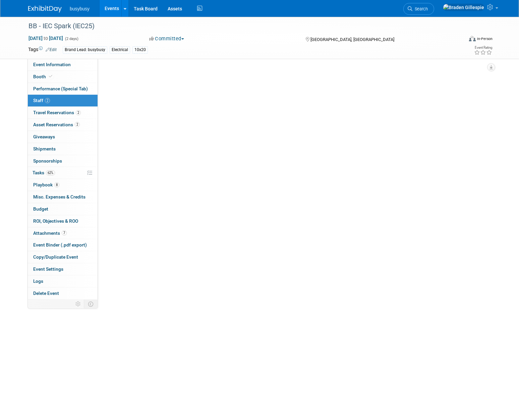
scroll to position [0, 0]
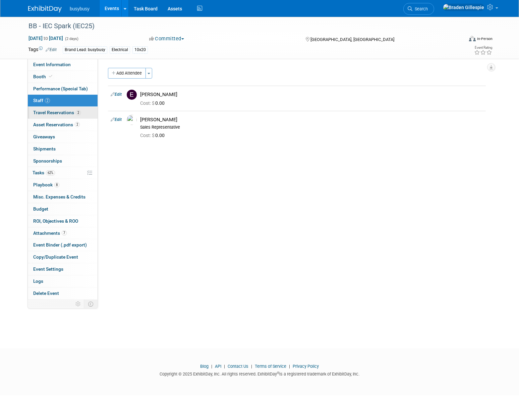
click at [76, 115] on span "Travel Reservations 2" at bounding box center [57, 112] width 48 height 5
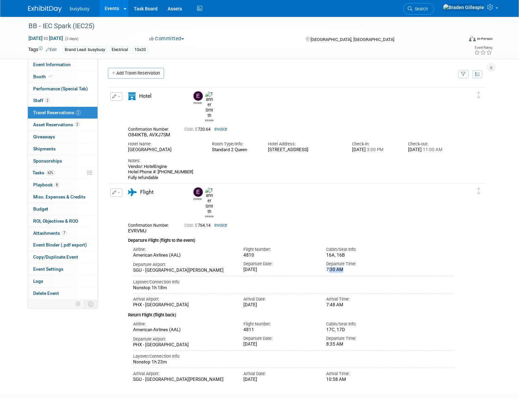
drag, startPoint x: 347, startPoint y: 251, endPoint x: 329, endPoint y: 251, distance: 17.8
click at [329, 267] on div "7:30 AM" at bounding box center [362, 270] width 73 height 6
click at [362, 267] on div "7:30 AM" at bounding box center [362, 270] width 73 height 6
drag, startPoint x: 129, startPoint y: 131, endPoint x: 163, endPoint y: 137, distance: 35.4
click at [163, 147] on div "Hampton Inn & Suites Phoenix Downtown" at bounding box center [165, 150] width 74 height 6
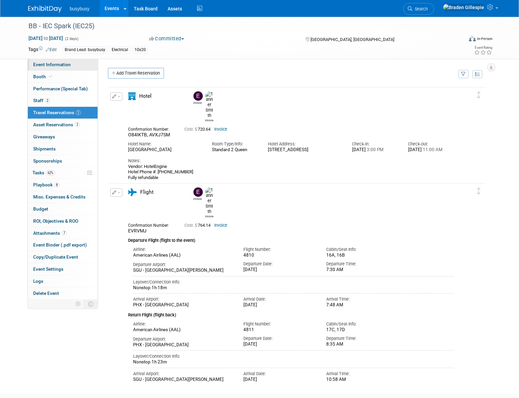
click at [52, 63] on span "Event Information" at bounding box center [52, 64] width 38 height 5
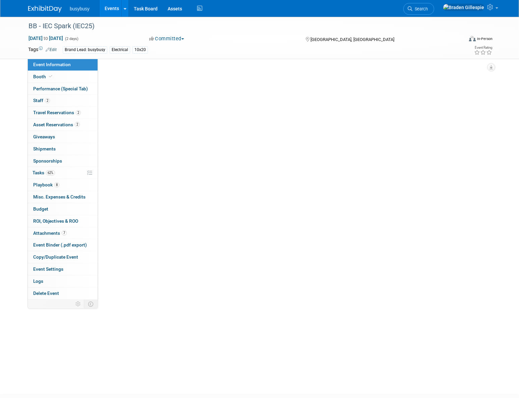
select select "BusyBusy"
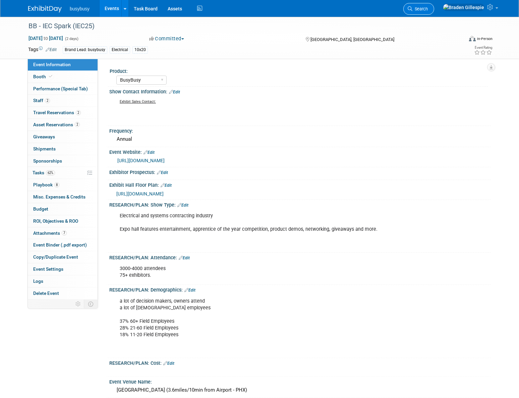
click at [428, 10] on span "Search" at bounding box center [420, 8] width 15 height 5
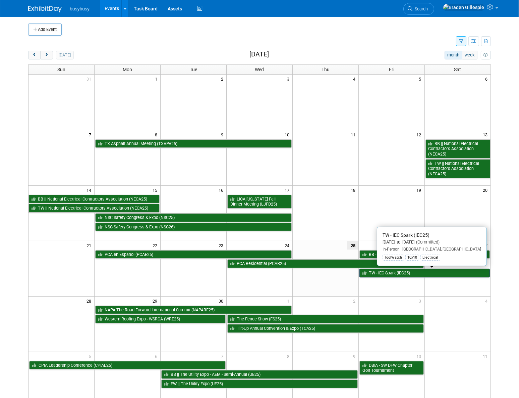
click at [396, 269] on link "TW - IEC Spark (IEC25)" at bounding box center [425, 272] width 131 height 9
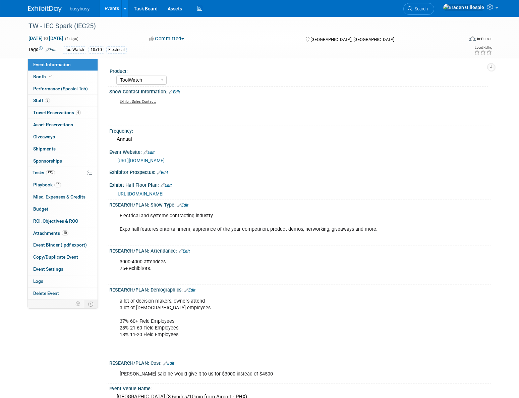
select select "ToolWatch"
click at [64, 186] on link "10 Playbook 10" at bounding box center [63, 185] width 70 height 12
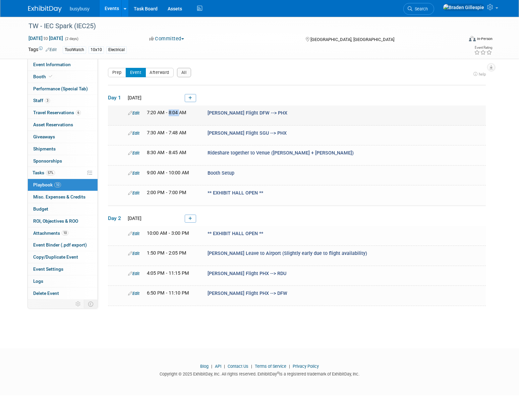
drag, startPoint x: 178, startPoint y: 111, endPoint x: 168, endPoint y: 111, distance: 10.4
click at [168, 111] on span "7:20 AM - 8:04 AM" at bounding box center [167, 113] width 40 height 6
drag, startPoint x: 174, startPoint y: 132, endPoint x: 169, endPoint y: 132, distance: 4.4
click at [169, 132] on span "7:30 AM - 7:48 AM" at bounding box center [167, 133] width 40 height 6
drag, startPoint x: 178, startPoint y: 112, endPoint x: 168, endPoint y: 112, distance: 9.7
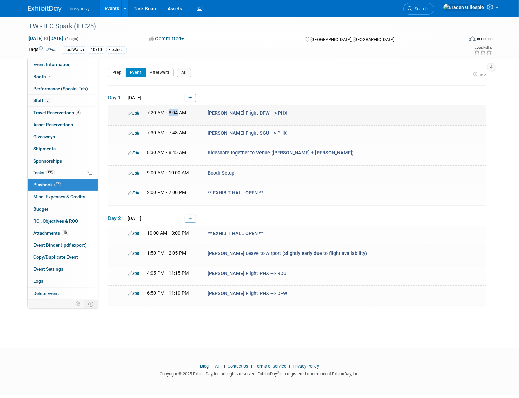
click at [168, 112] on span "7:20 AM - 8:04 AM" at bounding box center [167, 113] width 40 height 6
click at [179, 111] on span "7:20 AM - 8:04 AM" at bounding box center [167, 113] width 40 height 6
drag, startPoint x: 178, startPoint y: 111, endPoint x: 169, endPoint y: 111, distance: 9.1
click at [169, 111] on span "7:20 AM - 8:04 AM" at bounding box center [167, 113] width 40 height 6
click at [209, 110] on span "Jeff Flight DFW --> PHX" at bounding box center [248, 113] width 80 height 6
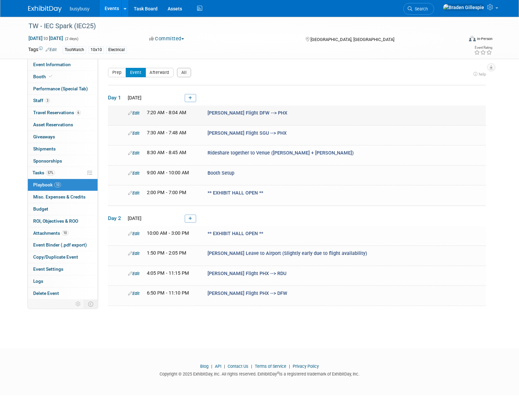
click at [235, 120] on td "Edit 7:20 AM - 8:04 AM Jeff Flight DFW --> PHX" at bounding box center [297, 115] width 378 height 20
drag, startPoint x: 147, startPoint y: 171, endPoint x: 169, endPoint y: 170, distance: 22.2
click at [169, 170] on span "9:00 AM - 10:00 AM" at bounding box center [168, 173] width 42 height 6
drag, startPoint x: 180, startPoint y: 170, endPoint x: 171, endPoint y: 170, distance: 8.7
click at [171, 170] on span "9:00 AM - 10:00 AM" at bounding box center [168, 173] width 42 height 6
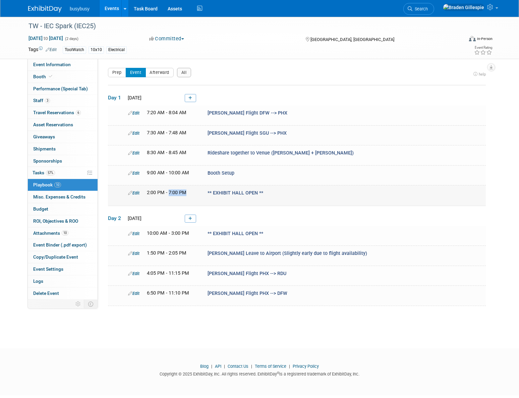
drag, startPoint x: 169, startPoint y: 189, endPoint x: 191, endPoint y: 189, distance: 22.1
click at [191, 189] on div "2:00 PM - 7:00 PM" at bounding box center [172, 192] width 51 height 7
drag, startPoint x: 148, startPoint y: 231, endPoint x: 181, endPoint y: 234, distance: 33.7
click at [181, 234] on span "10:00 AM - 3:00 PM" at bounding box center [168, 233] width 42 height 6
drag, startPoint x: 148, startPoint y: 250, endPoint x: 160, endPoint y: 249, distance: 12.1
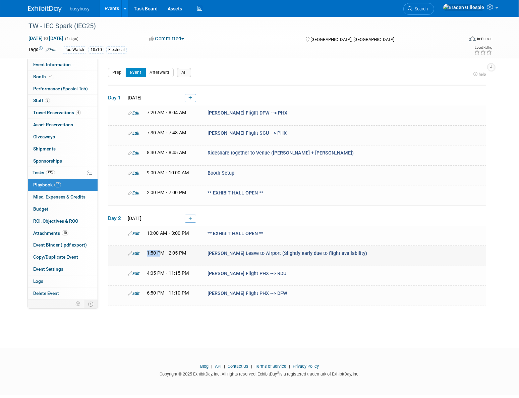
click at [160, 250] on span "1:50 PM - 2:05 PM" at bounding box center [167, 253] width 40 height 6
drag, startPoint x: 149, startPoint y: 270, endPoint x: 156, endPoint y: 270, distance: 7.4
click at [156, 270] on span "4:05 PM - 11:15 PM" at bounding box center [168, 273] width 42 height 6
drag, startPoint x: 147, startPoint y: 291, endPoint x: 160, endPoint y: 291, distance: 12.4
click at [160, 291] on span "6:50 PM - 11:10 PM" at bounding box center [168, 293] width 42 height 6
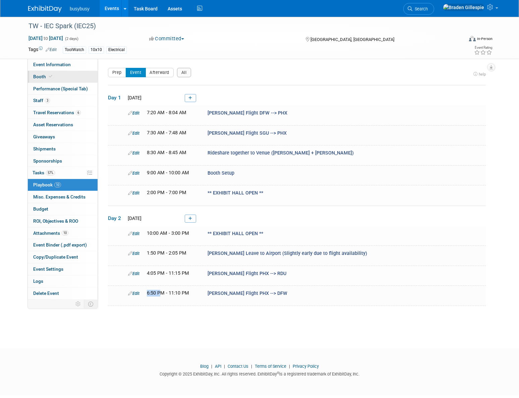
click at [55, 76] on link "Booth" at bounding box center [63, 77] width 70 height 12
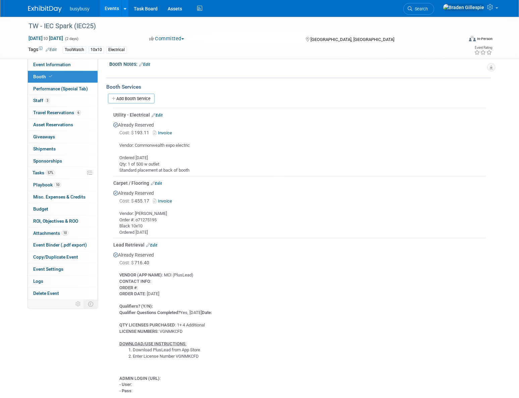
scroll to position [305, 0]
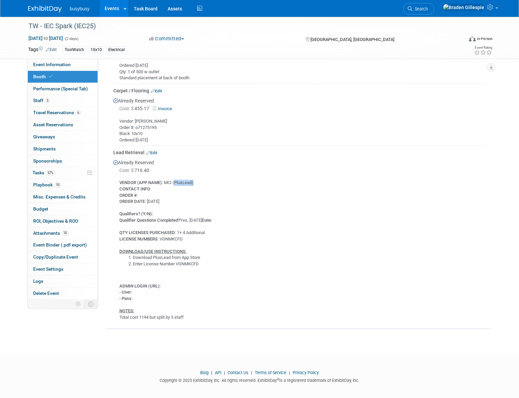
drag, startPoint x: 194, startPoint y: 179, endPoint x: 176, endPoint y: 176, distance: 17.9
click at [176, 176] on div "VENDOR (APP NAME) : MCI (PlusLead) CONTACT INFO : ORDER # : ORDER DATE : 9/22/2…" at bounding box center [299, 247] width 373 height 146
drag, startPoint x: 216, startPoint y: 220, endPoint x: 181, endPoint y: 222, distance: 34.6
click at [181, 222] on div "VENDOR (APP NAME) : MCI (PlusLead) CONTACT INFO : ORDER # : ORDER DATE : 9/22/2…" at bounding box center [299, 247] width 373 height 146
click at [214, 223] on div "VENDOR (APP NAME) : MCI (PlusLead) CONTACT INFO : ORDER # : ORDER DATE : 9/22/2…" at bounding box center [299, 247] width 373 height 146
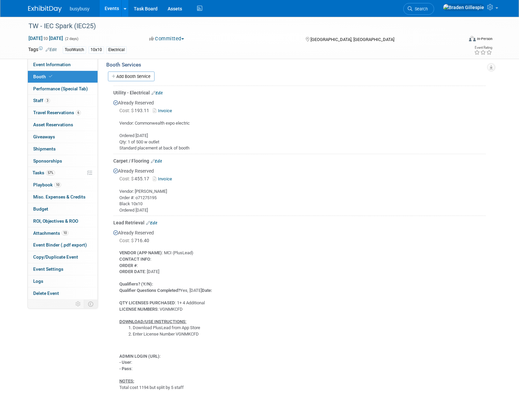
scroll to position [152, 0]
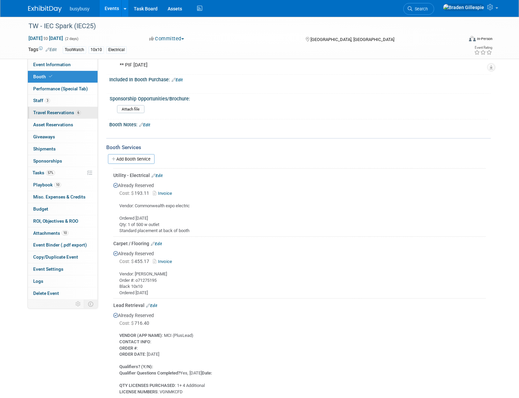
click at [60, 111] on span "Travel Reservations 6" at bounding box center [57, 112] width 48 height 5
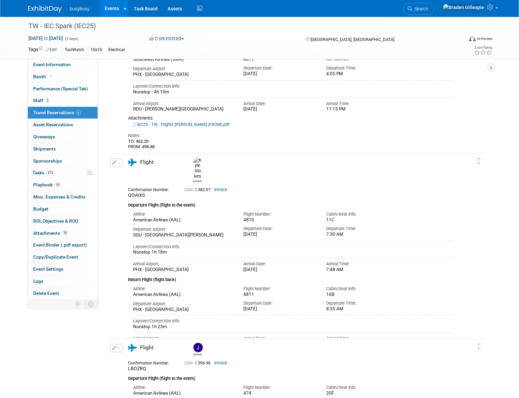
scroll to position [396, 0]
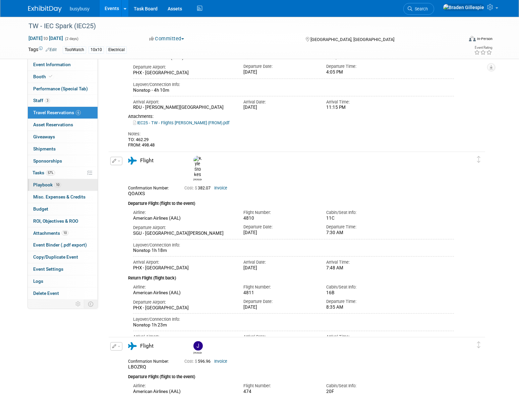
click at [64, 186] on link "10 Playbook 10" at bounding box center [63, 185] width 70 height 12
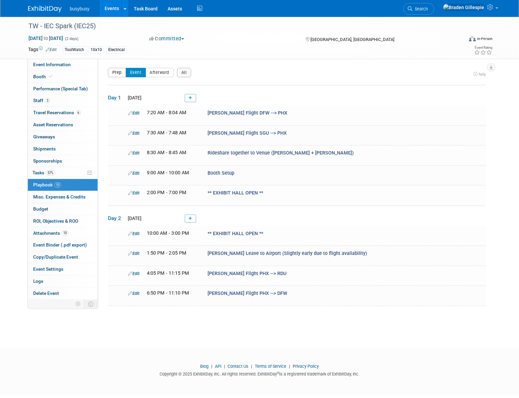
click at [119, 72] on button "Prep" at bounding box center [117, 72] width 18 height 9
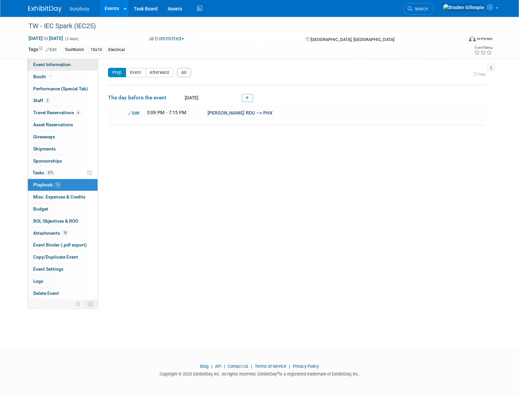
click at [69, 64] on span "Event Information" at bounding box center [52, 64] width 38 height 5
select select "ToolWatch"
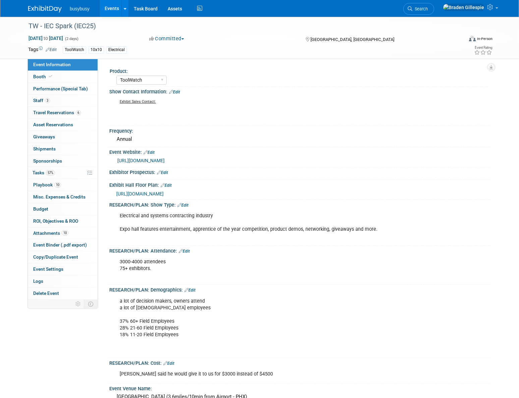
click at [164, 191] on span "https://www.conferenceharvester.com/floorplan/v2/index.asp?EventKey=VTKYXNKJ" at bounding box center [139, 193] width 47 height 5
click at [41, 10] on img at bounding box center [45, 9] width 34 height 7
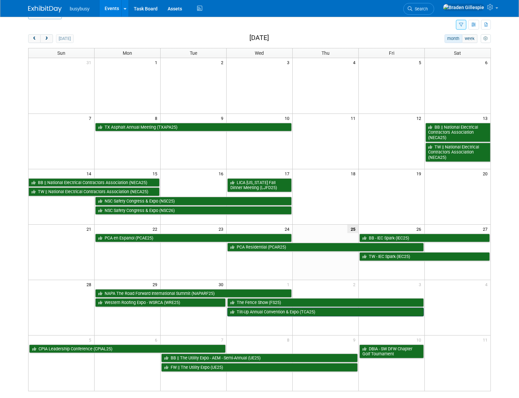
scroll to position [30, 0]
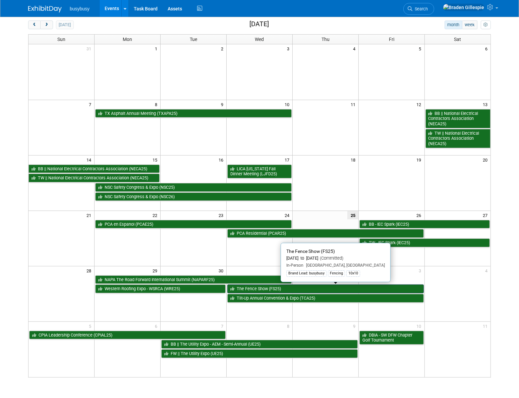
click at [284, 289] on link "The Fence Show (FS25)" at bounding box center [325, 288] width 197 height 9
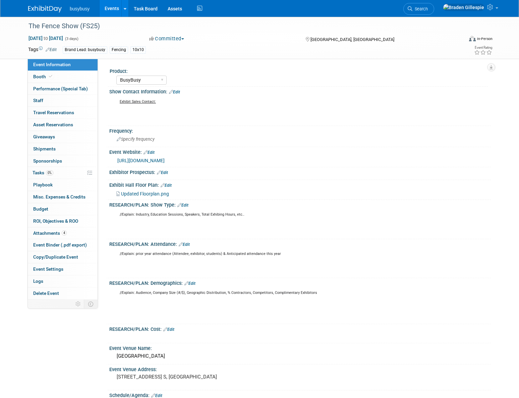
select select "BusyBusy"
click at [66, 98] on link "0 Staff 0" at bounding box center [63, 101] width 70 height 12
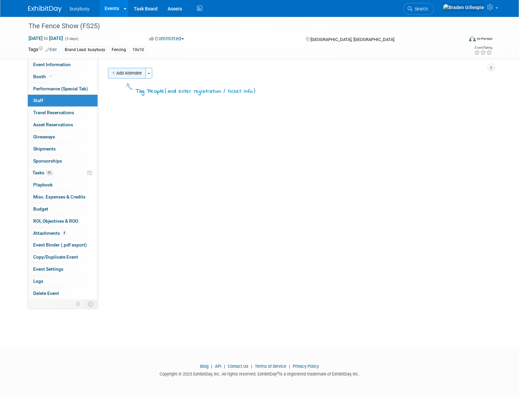
click at [127, 71] on button "Add Attendee" at bounding box center [127, 73] width 38 height 11
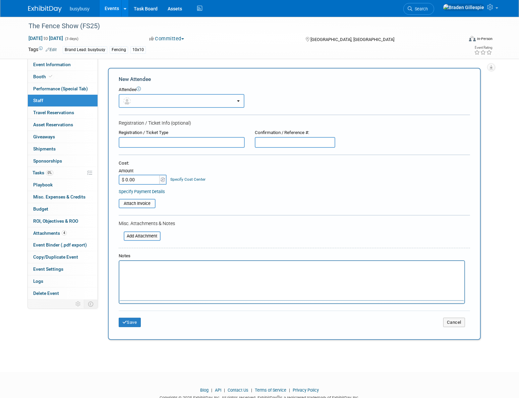
click at [144, 102] on button "button" at bounding box center [182, 101] width 126 height 14
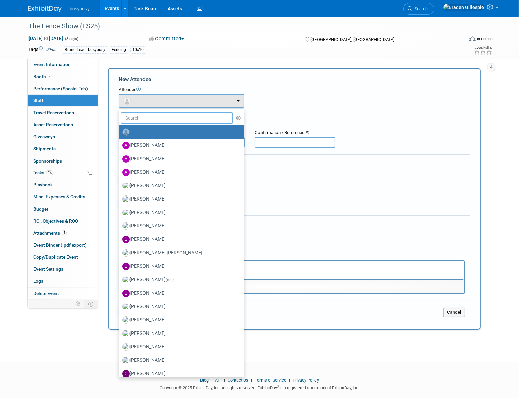
click at [146, 120] on input "text" at bounding box center [177, 117] width 112 height 11
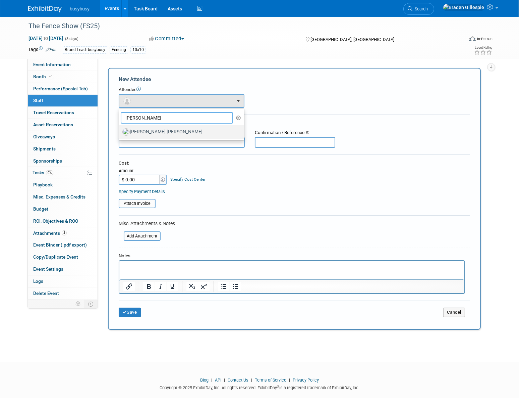
type input "hobbs"
click at [153, 131] on label "[PERSON_NAME] [PERSON_NAME]" at bounding box center [179, 131] width 115 height 11
click at [120, 131] on input "[PERSON_NAME] [PERSON_NAME]" at bounding box center [118, 131] width 4 height 4
select select "3dd18b60-705c-4d42-a5db-d1a96c90d2a4"
select select "4"
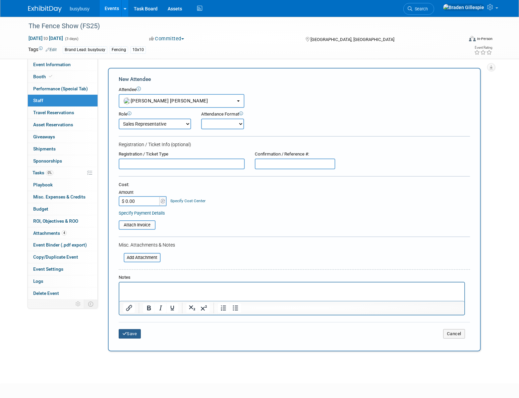
click at [135, 329] on button "Save" at bounding box center [130, 333] width 22 height 9
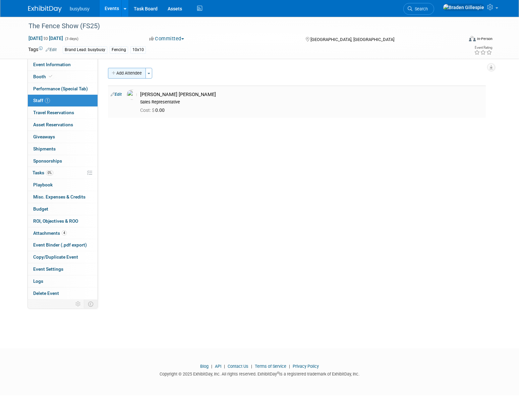
click at [124, 76] on button "Add Attendee" at bounding box center [127, 73] width 38 height 11
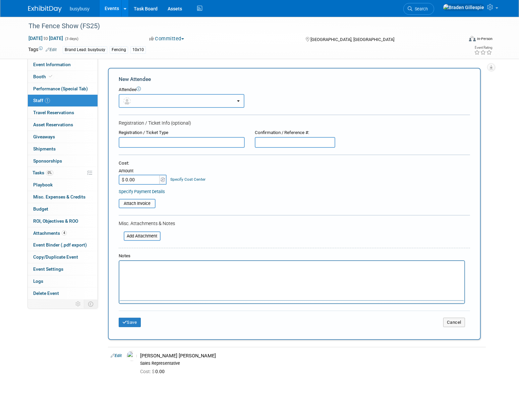
click at [140, 101] on button "button" at bounding box center [182, 101] width 126 height 14
click at [0, 0] on input "text" at bounding box center [0, 0] width 0 height 0
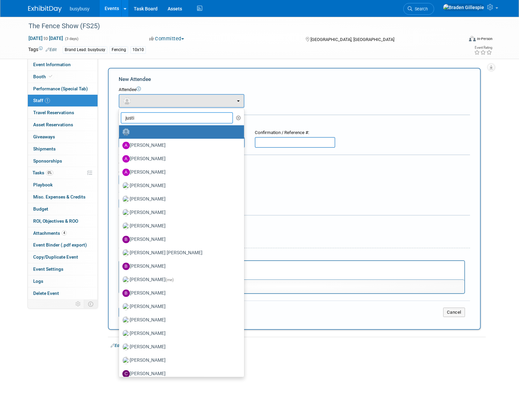
type input "justin"
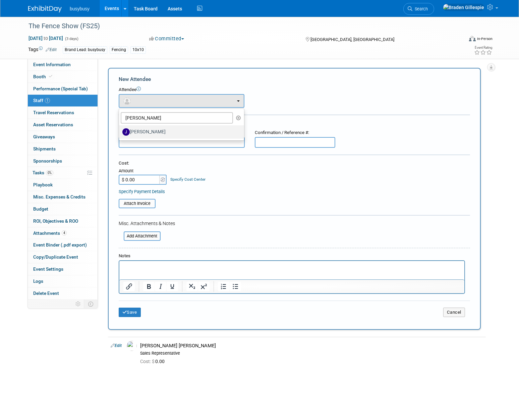
click at [157, 131] on label "Justin Garcia" at bounding box center [179, 131] width 115 height 11
click at [120, 131] on input "Justin Garcia" at bounding box center [118, 131] width 4 height 4
select select "3e64a65f-fcb3-464b-b3c0-95a01258b357"
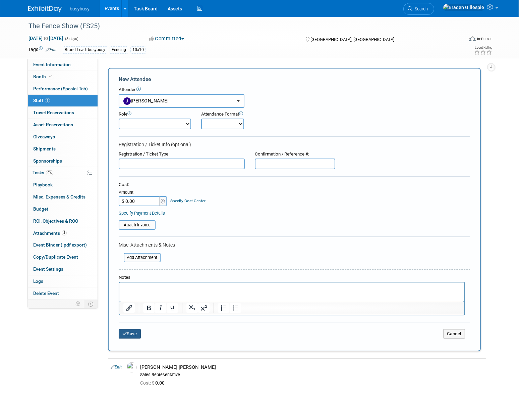
click at [138, 332] on button "Save" at bounding box center [130, 333] width 22 height 9
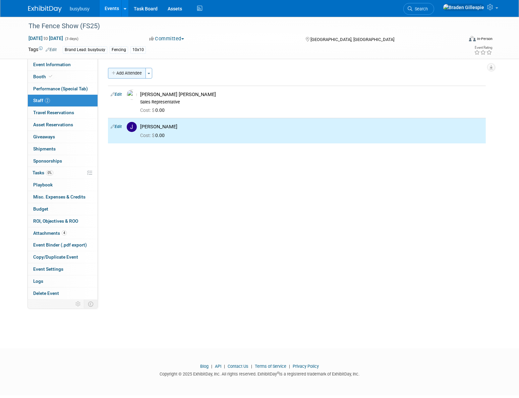
click at [129, 73] on button "Add Attendee" at bounding box center [127, 73] width 38 height 11
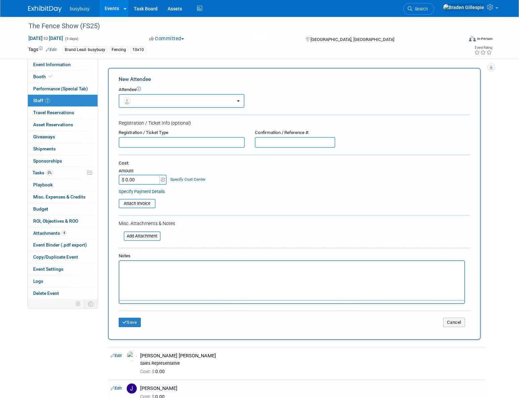
click at [153, 103] on button "button" at bounding box center [182, 101] width 126 height 14
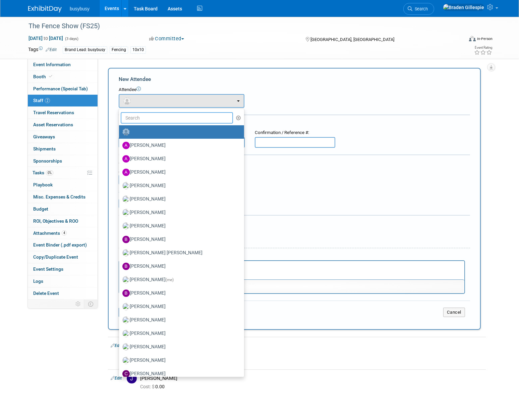
click at [144, 119] on input "text" at bounding box center [177, 117] width 112 height 11
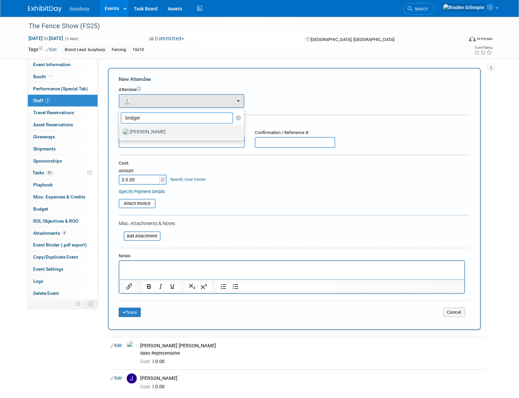
type input "bridger"
click at [197, 134] on label "Bridger Thurston" at bounding box center [179, 131] width 115 height 11
click at [120, 133] on input "Bridger Thurston" at bounding box center [118, 131] width 4 height 4
select select "6b98bbe7-2e8e-4774-b29a-f73a2b0209ef"
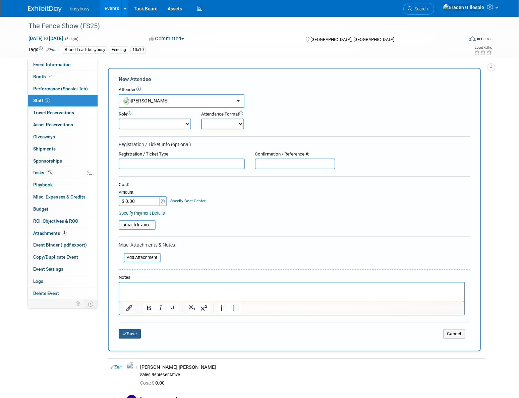
click at [134, 336] on button "Save" at bounding box center [130, 333] width 22 height 9
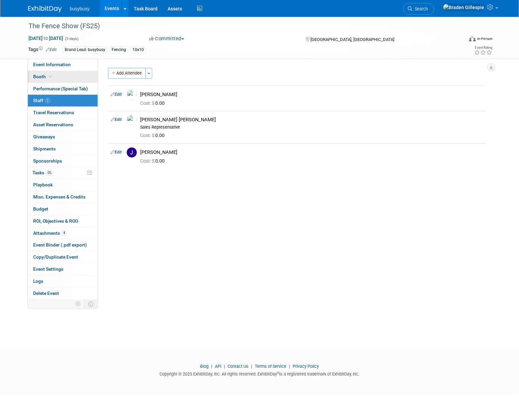
click at [65, 76] on link "Booth" at bounding box center [63, 77] width 70 height 12
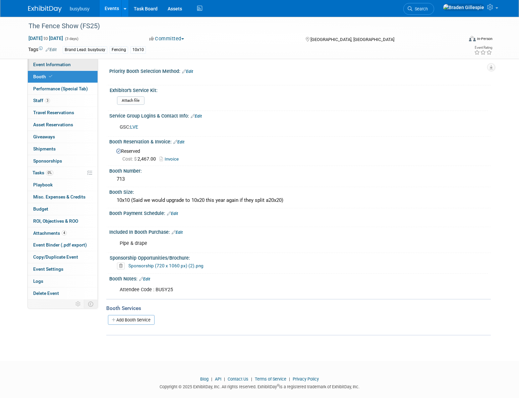
click at [75, 62] on link "Event Information" at bounding box center [63, 65] width 70 height 12
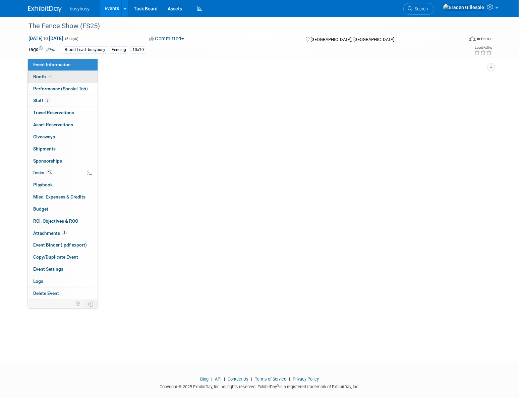
select select "BusyBusy"
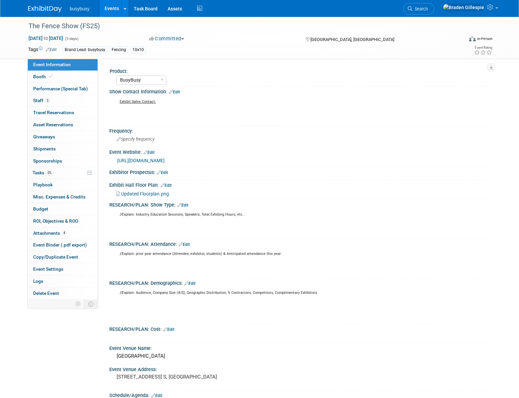
click at [51, 9] on img at bounding box center [45, 9] width 34 height 7
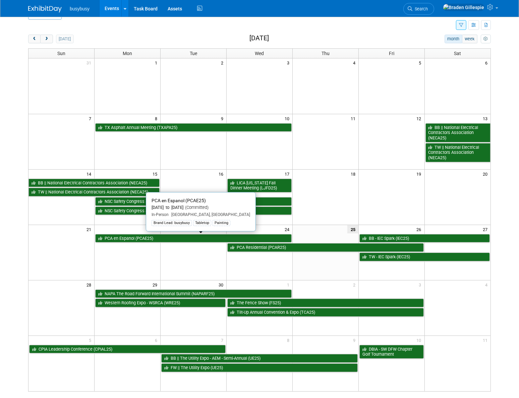
scroll to position [30, 0]
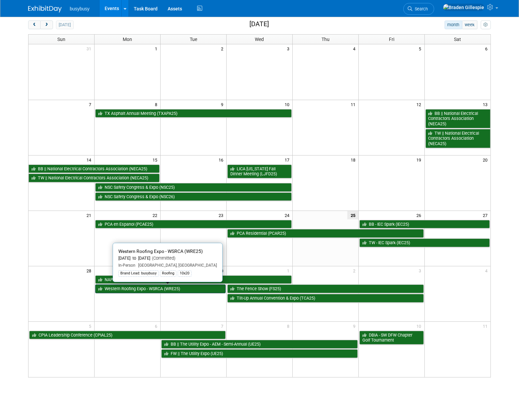
click at [151, 289] on link "Western Roofing Expo - WSRCA (WRE25)" at bounding box center [160, 288] width 131 height 9
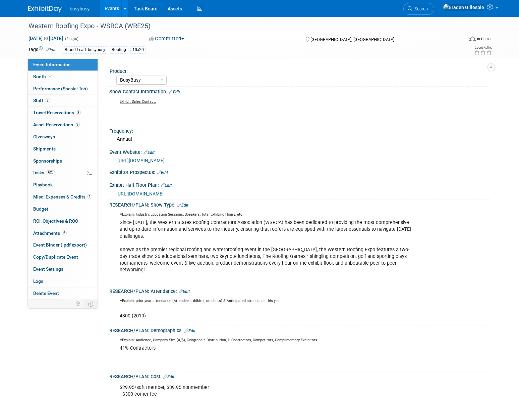
select select "BusyBusy"
click at [64, 105] on link "3 Staff 3" at bounding box center [63, 101] width 70 height 12
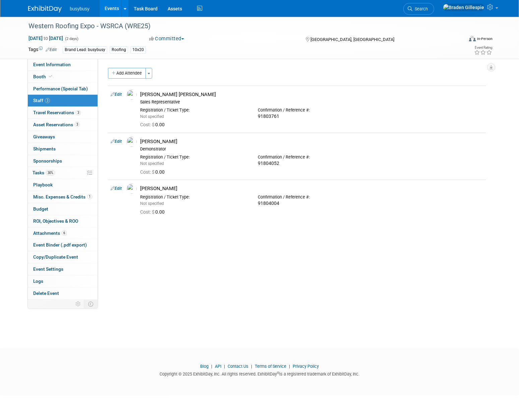
click at [41, 6] on img at bounding box center [45, 9] width 34 height 7
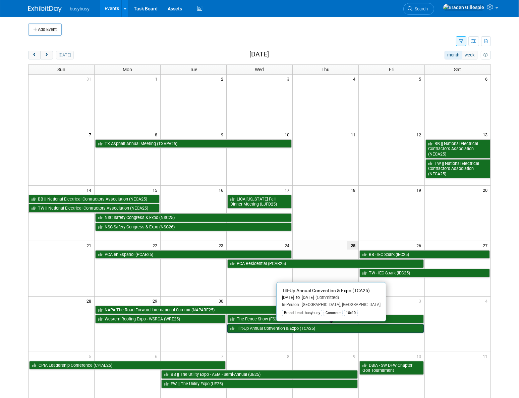
click at [278, 325] on link "Tilt-Up Annual Convention & Expo (TCA25)" at bounding box center [325, 328] width 197 height 9
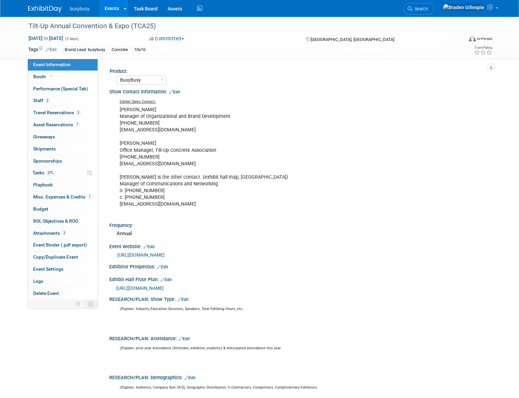
select select "BusyBusy"
click at [74, 75] on link "Booth" at bounding box center [63, 77] width 70 height 12
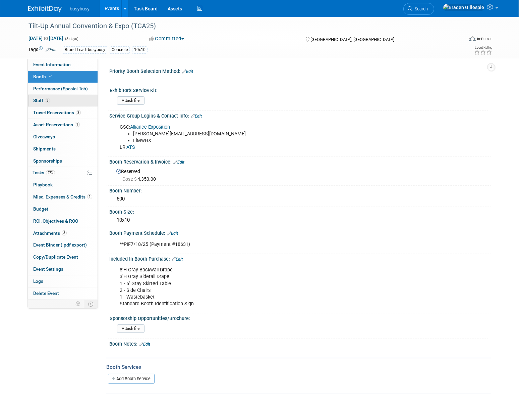
click at [66, 102] on link "2 Staff 2" at bounding box center [63, 101] width 70 height 12
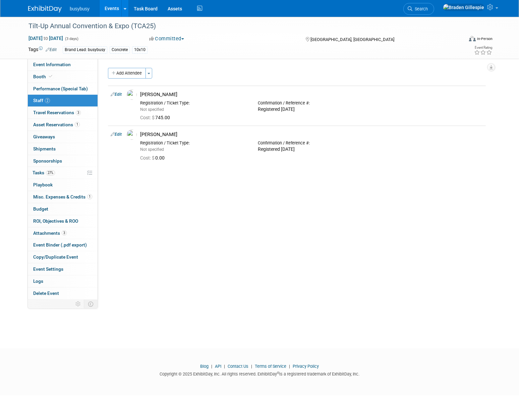
click at [40, 8] on img at bounding box center [45, 9] width 34 height 7
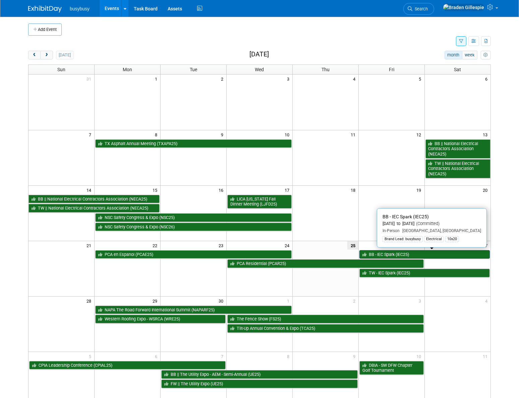
click at [419, 253] on link "BB - IEC Spark (IEC25)" at bounding box center [425, 254] width 131 height 9
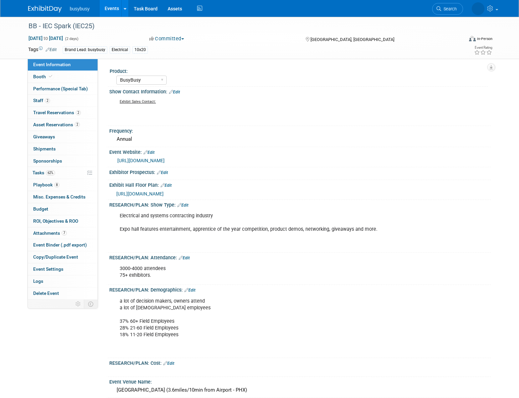
select select "BusyBusy"
click at [54, 73] on link "Booth" at bounding box center [63, 77] width 70 height 12
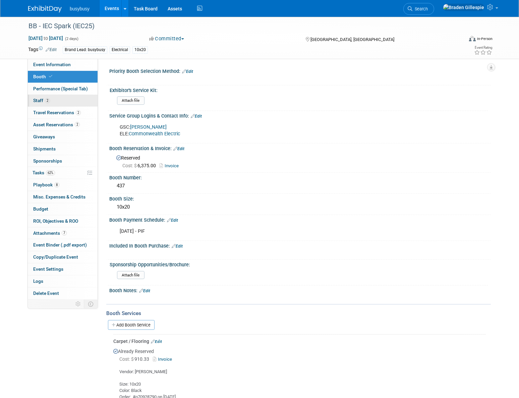
click at [71, 104] on link "2 Staff 2" at bounding box center [63, 101] width 70 height 12
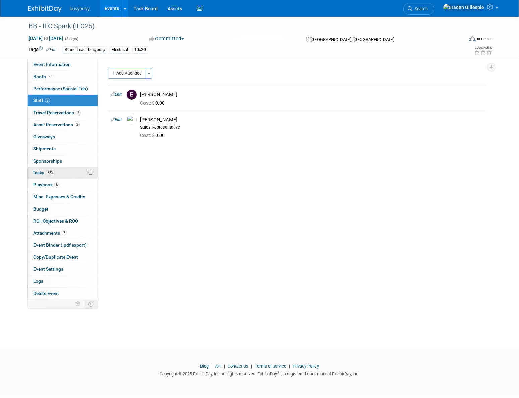
click at [55, 171] on link "62% Tasks 62%" at bounding box center [63, 173] width 70 height 12
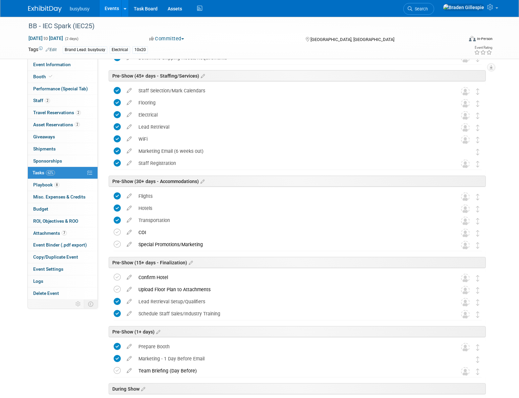
scroll to position [183, 0]
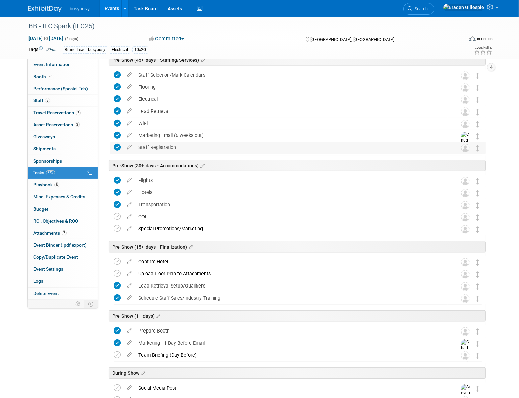
click at [175, 147] on div "Staff Registration" at bounding box center [291, 147] width 313 height 11
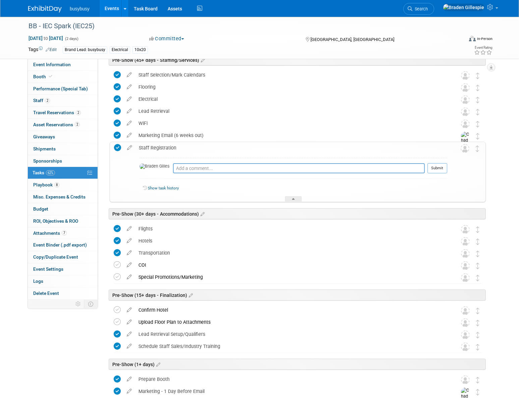
click at [175, 147] on div "Staff Registration" at bounding box center [292, 147] width 312 height 11
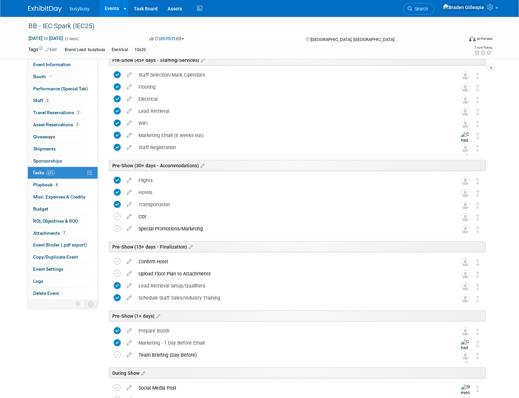
click at [46, 6] on img at bounding box center [45, 9] width 34 height 7
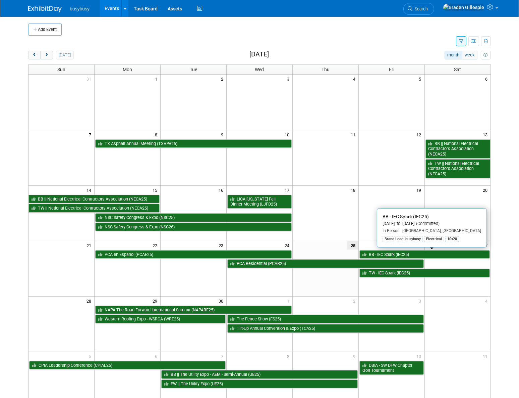
click at [390, 254] on link "BB - IEC Spark (IEC25)" at bounding box center [425, 254] width 131 height 9
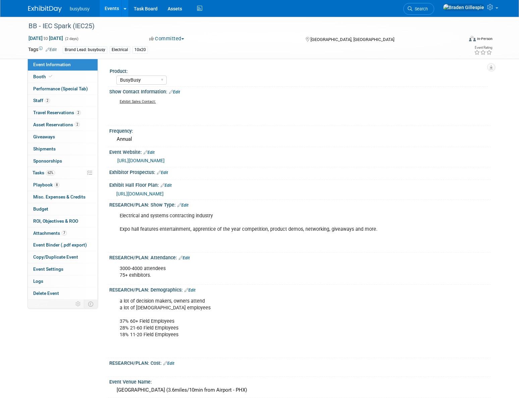
select select "BusyBusy"
click at [62, 174] on link "62% Tasks 62%" at bounding box center [63, 173] width 70 height 12
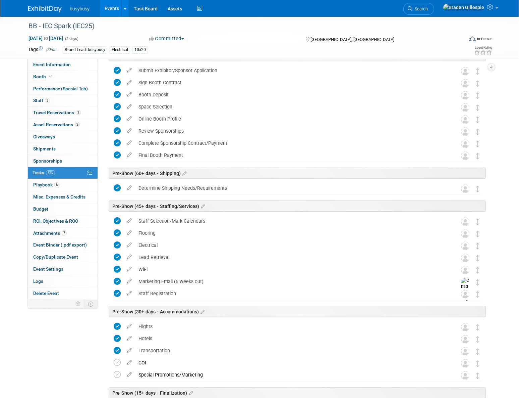
scroll to position [91, 0]
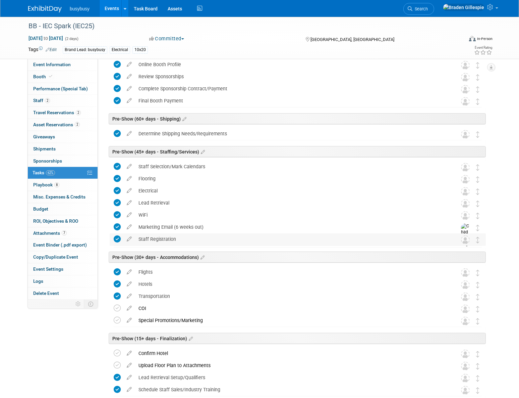
click at [167, 241] on div "Staff Registration" at bounding box center [291, 238] width 313 height 11
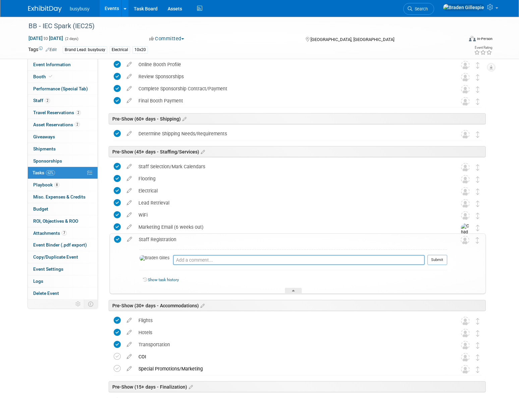
click at [173, 259] on textarea at bounding box center [299, 260] width 252 height 10
type textarea "Complete"
click at [429, 259] on button "Submit" at bounding box center [438, 260] width 20 height 10
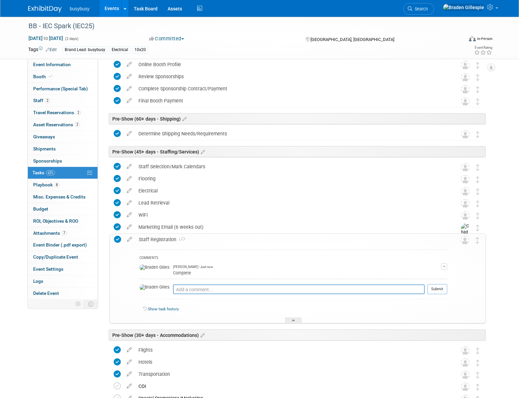
click at [49, 5] on link at bounding box center [49, 5] width 42 height 5
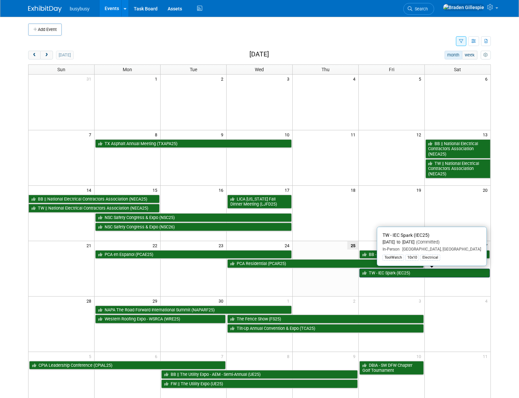
click at [391, 272] on link "TW - IEC Spark (IEC25)" at bounding box center [425, 272] width 131 height 9
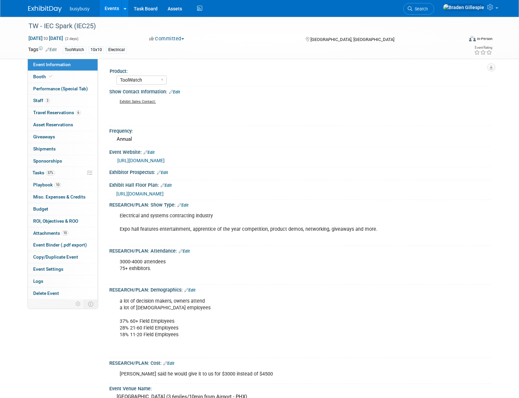
select select "ToolWatch"
click at [63, 174] on link "57% Tasks 57%" at bounding box center [63, 173] width 70 height 12
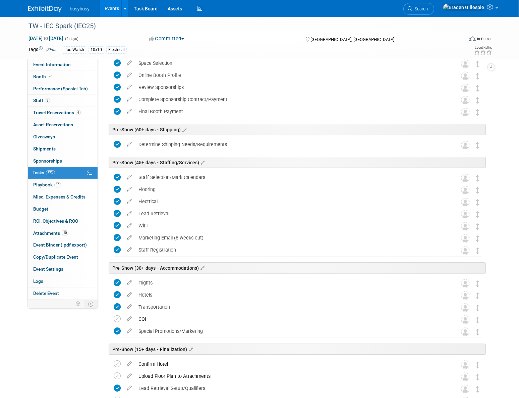
scroll to position [91, 0]
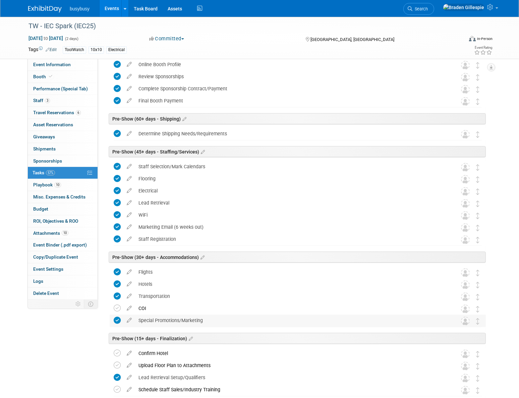
click at [164, 319] on div "Special Promotions/Marketing" at bounding box center [291, 319] width 313 height 11
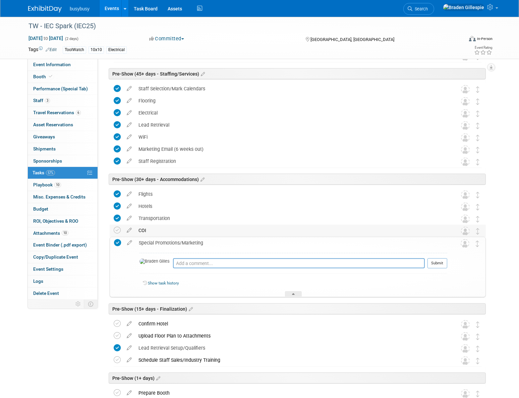
scroll to position [183, 0]
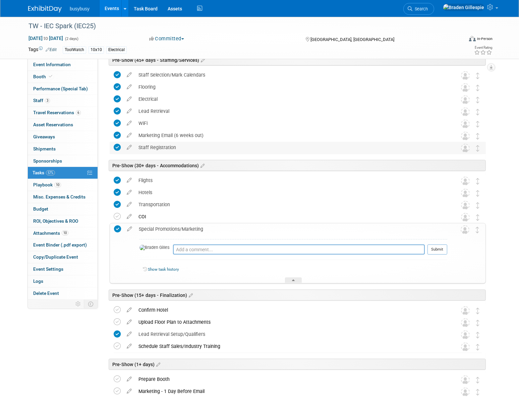
click at [171, 148] on div "Staff Registration" at bounding box center [291, 147] width 313 height 11
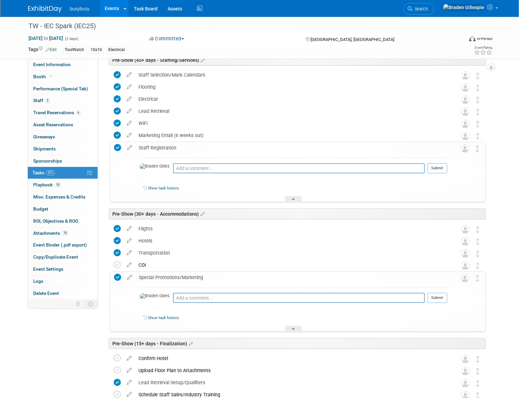
click at [181, 169] on textarea at bounding box center [299, 168] width 252 height 10
type textarea "Complete"
click at [442, 159] on div "Complete Pro tip: Press Ctrl-Enter to submit comment. Submit" at bounding box center [294, 170] width 308 height 24
click at [440, 168] on button "Submit" at bounding box center [438, 168] width 20 height 10
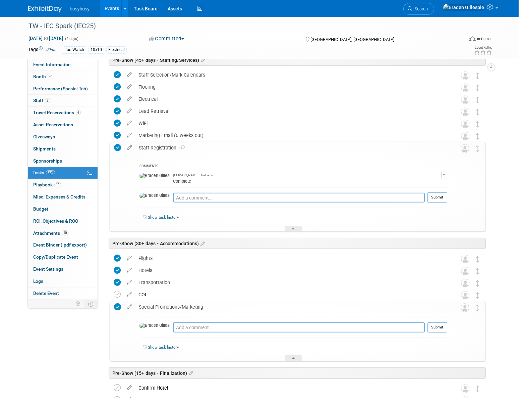
click at [48, 8] on img at bounding box center [45, 9] width 34 height 7
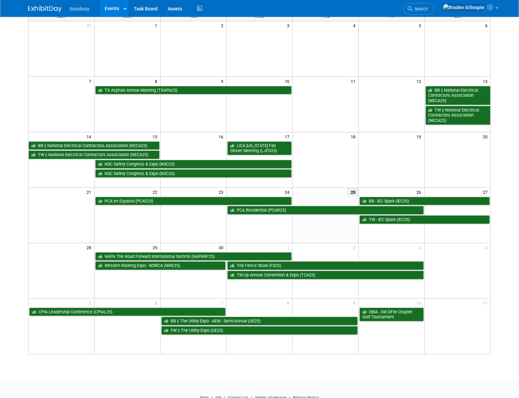
scroll to position [82, 0]
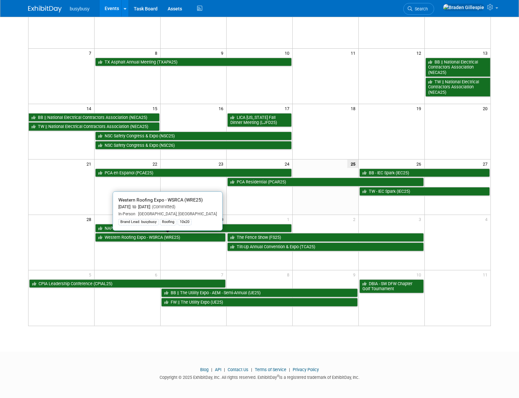
click at [139, 238] on link "Western Roofing Expo - WSRCA (WRE25)" at bounding box center [160, 237] width 131 height 9
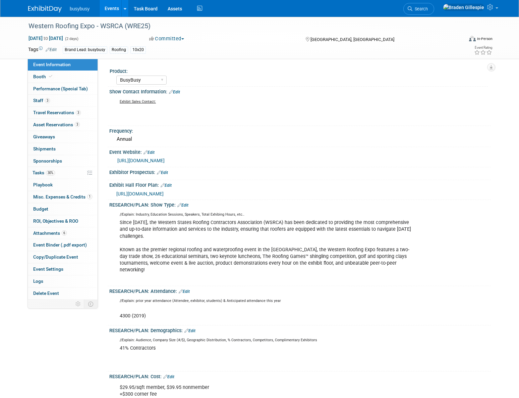
select select "BusyBusy"
click at [59, 126] on span "Asset Reservations 3" at bounding box center [56, 124] width 47 height 5
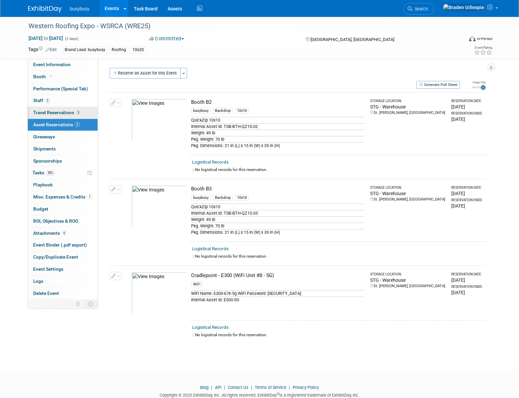
click at [59, 115] on span "Travel Reservations 3" at bounding box center [57, 112] width 48 height 5
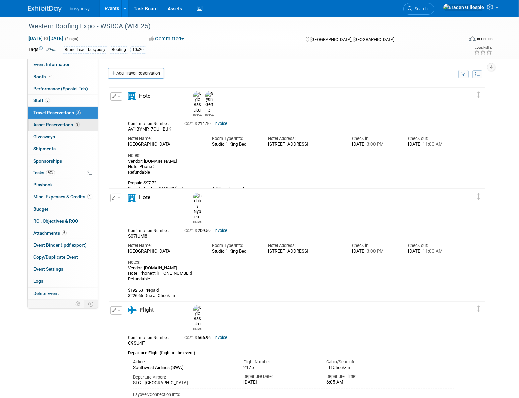
click at [63, 123] on span "Asset Reservations 3" at bounding box center [56, 124] width 47 height 5
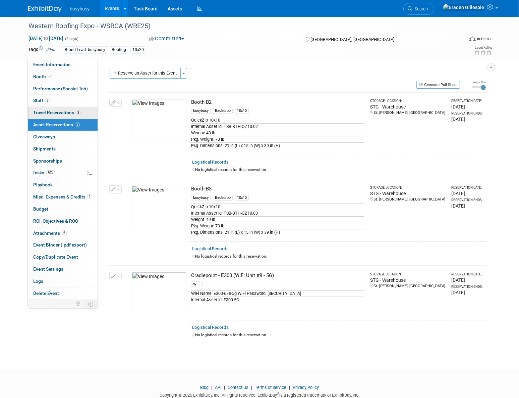
click at [64, 117] on link "3 Travel Reservations 3" at bounding box center [63, 113] width 70 height 12
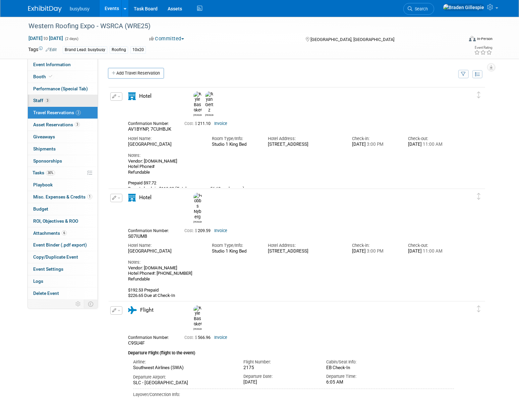
click at [67, 99] on link "3 Staff 3" at bounding box center [63, 101] width 70 height 12
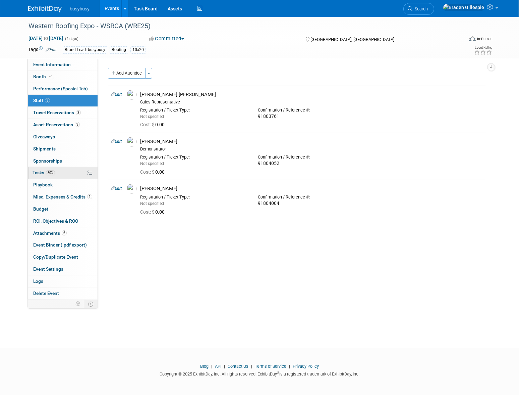
click at [56, 175] on link "30% Tasks 30%" at bounding box center [63, 173] width 70 height 12
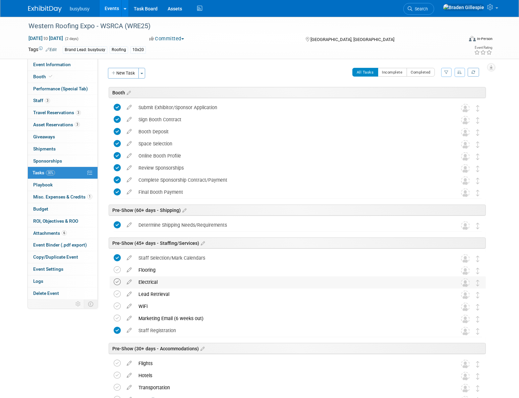
drag, startPoint x: 116, startPoint y: 270, endPoint x: 117, endPoint y: 280, distance: 10.2
click at [116, 271] on icon at bounding box center [117, 269] width 7 height 7
click at [117, 280] on icon at bounding box center [117, 281] width 7 height 7
click at [56, 77] on link "Booth" at bounding box center [63, 77] width 70 height 12
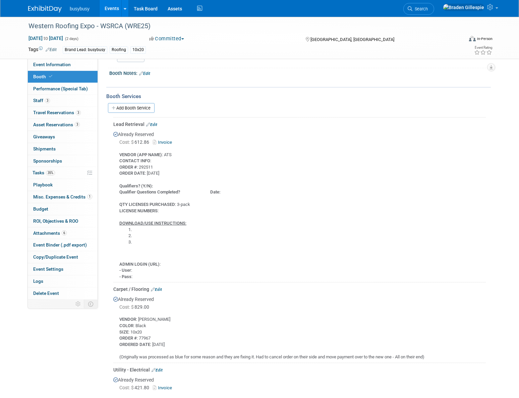
scroll to position [307, 0]
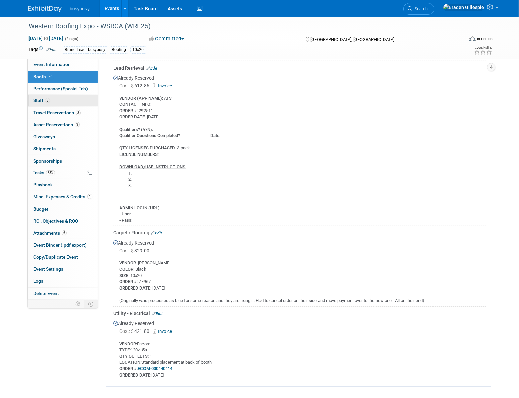
click at [62, 101] on link "3 Staff 3" at bounding box center [63, 101] width 70 height 12
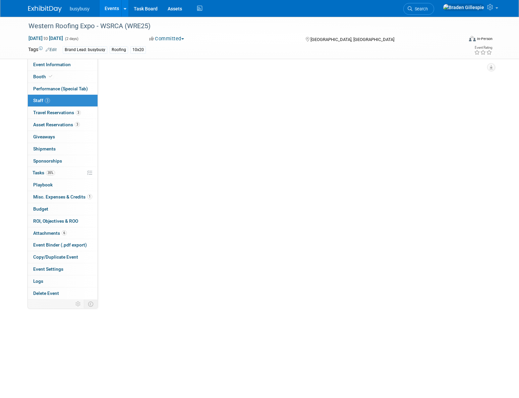
scroll to position [0, 0]
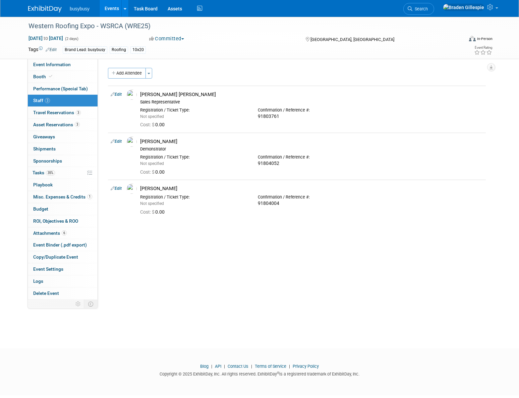
click at [51, 12] on img at bounding box center [45, 9] width 34 height 7
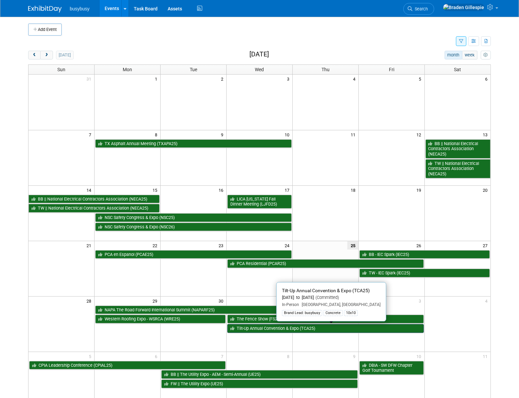
click at [286, 326] on link "Tilt-Up Annual Convention & Expo (TCA25)" at bounding box center [325, 328] width 197 height 9
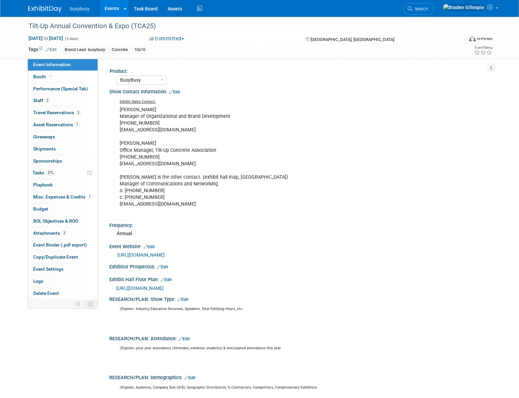
select select "BusyBusy"
click at [65, 75] on link "Booth" at bounding box center [63, 77] width 70 height 12
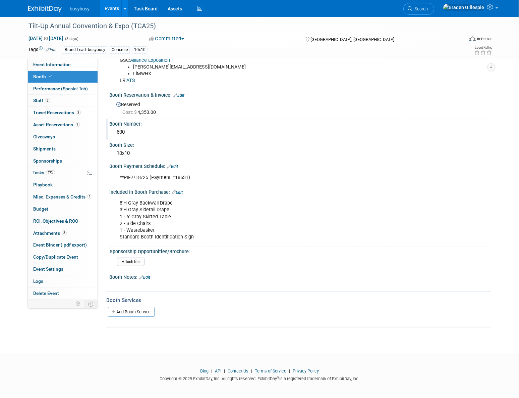
scroll to position [67, 0]
click at [62, 101] on link "2 Staff 2" at bounding box center [63, 101] width 70 height 12
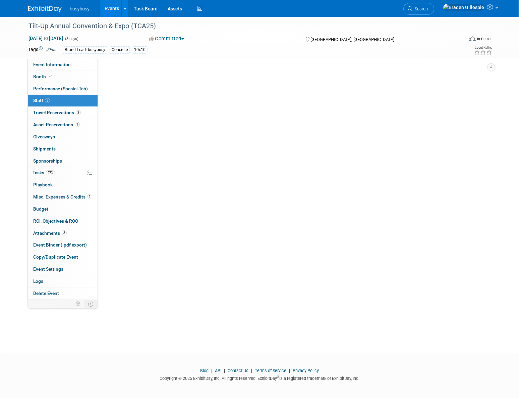
scroll to position [0, 0]
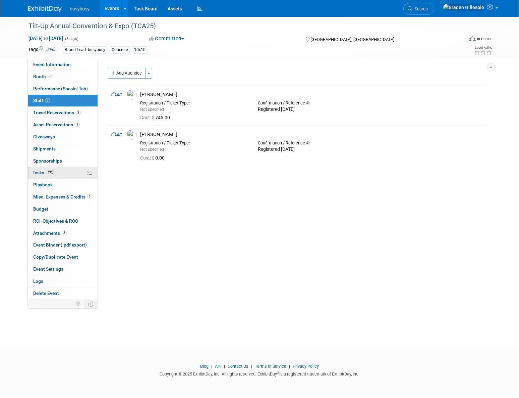
click at [55, 170] on link "27% Tasks 27%" at bounding box center [63, 173] width 70 height 12
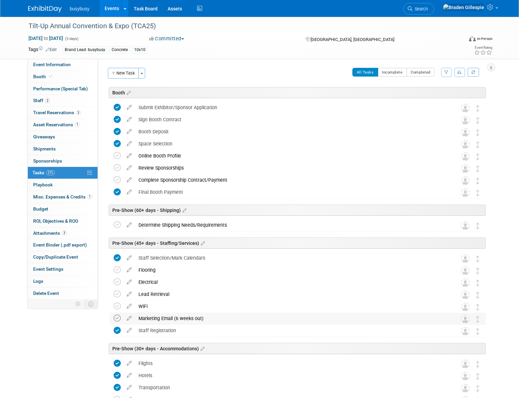
click at [118, 319] on icon at bounding box center [117, 317] width 7 height 7
click at [117, 308] on icon at bounding box center [117, 305] width 7 height 7
click at [59, 78] on link "Booth" at bounding box center [63, 77] width 70 height 12
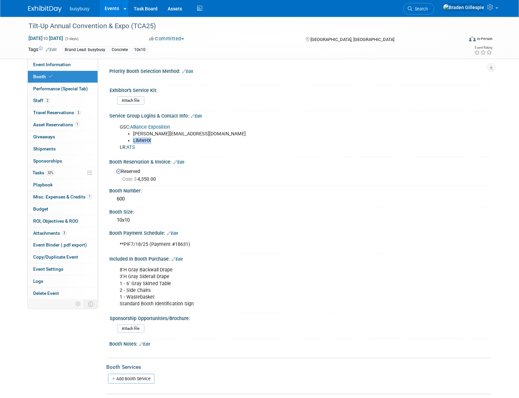
drag, startPoint x: 156, startPoint y: 140, endPoint x: 132, endPoint y: 141, distance: 23.8
click at [132, 141] on ul "[PERSON_NAME][EMAIL_ADDRESS][DOMAIN_NAME] LiMwHX" at bounding box center [267, 137] width 294 height 13
copy li "LiMwHX"
click at [198, 114] on link "Edit" at bounding box center [196, 116] width 11 height 5
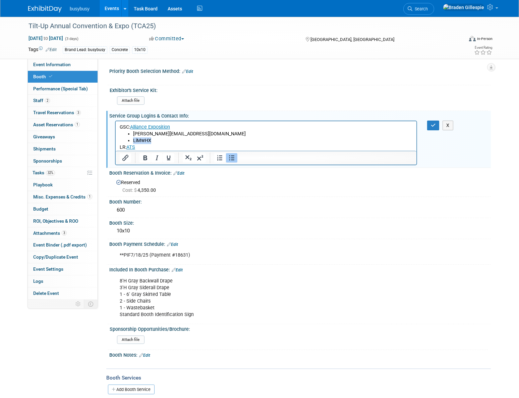
drag, startPoint x: 155, startPoint y: 139, endPoint x: 132, endPoint y: 140, distance: 23.2
click at [132, 140] on ul "[PERSON_NAME][EMAIL_ADDRESS][DOMAIN_NAME] LiMwHX" at bounding box center [265, 136] width 293 height 13
click at [435, 127] on icon "button" at bounding box center [433, 125] width 5 height 5
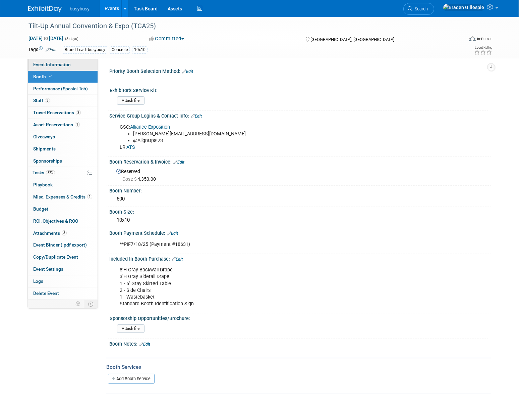
click at [70, 65] on link "Event Information" at bounding box center [63, 65] width 70 height 12
select select "BusyBusy"
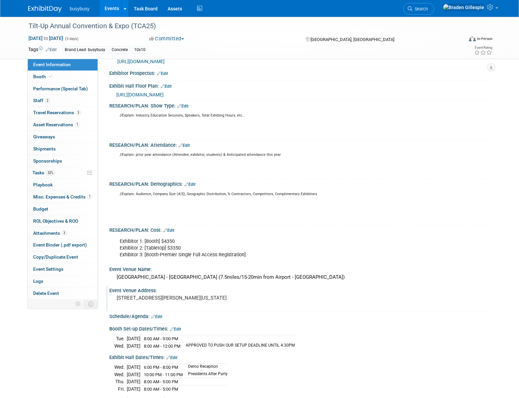
scroll to position [213, 0]
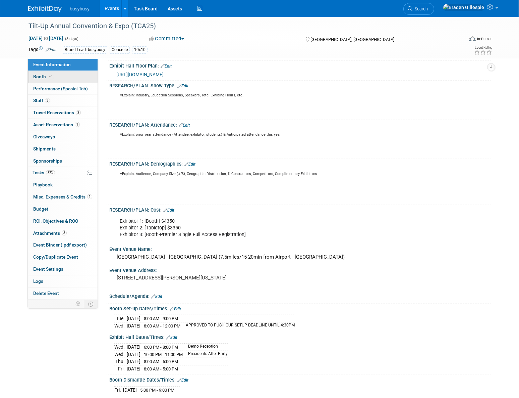
click at [70, 75] on link "Booth" at bounding box center [63, 77] width 70 height 12
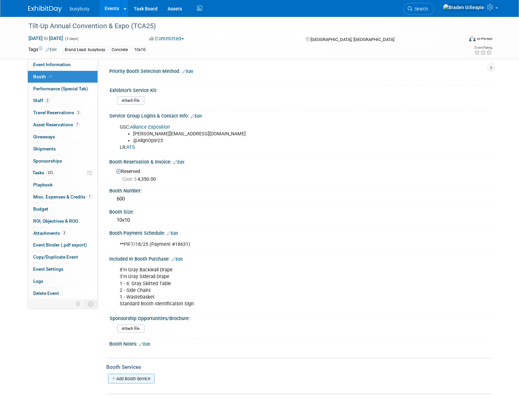
click at [140, 377] on link "Add Booth Service" at bounding box center [131, 378] width 47 height 10
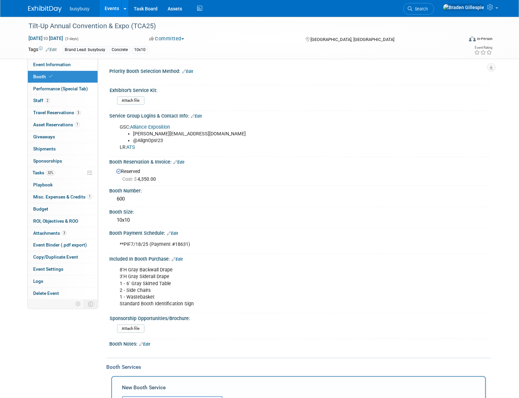
scroll to position [122, 0]
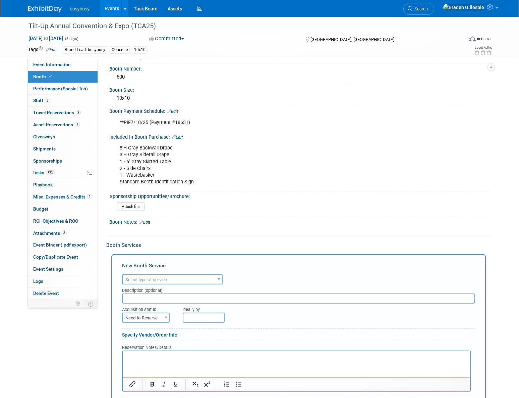
click at [151, 284] on div "Description (optional)" at bounding box center [298, 288] width 353 height 9
click at [148, 278] on span "Select type of service" at bounding box center [146, 279] width 42 height 5
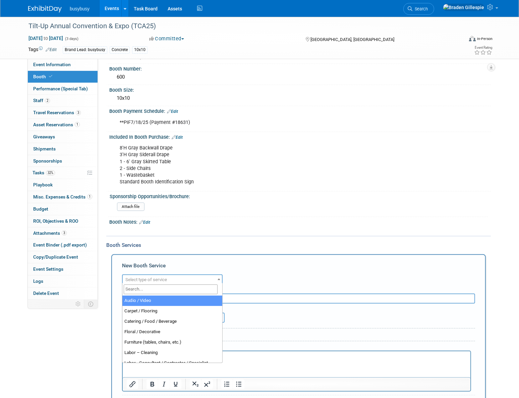
click at [140, 290] on input "search" at bounding box center [171, 289] width 94 height 10
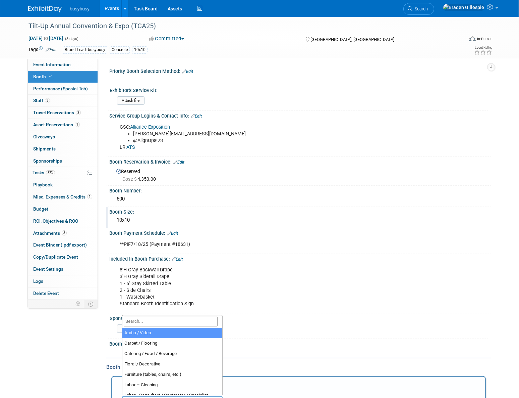
scroll to position [152, 0]
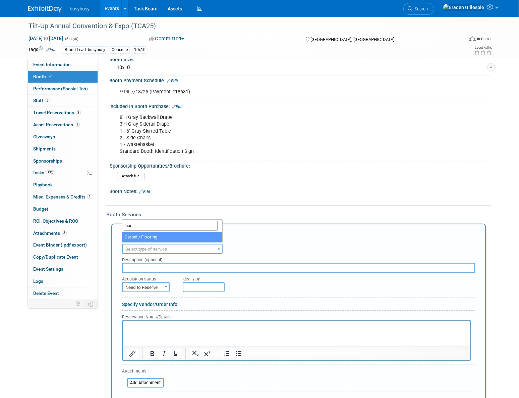
type input "car"
select select "4"
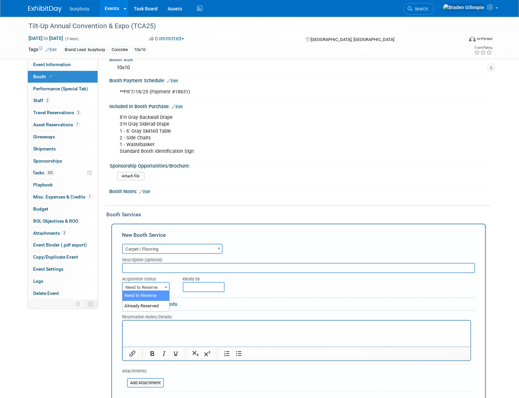
drag, startPoint x: 152, startPoint y: 288, endPoint x: 146, endPoint y: 309, distance: 21.8
click at [144, 287] on span "Need to Reserve" at bounding box center [146, 287] width 46 height 9
select select "2"
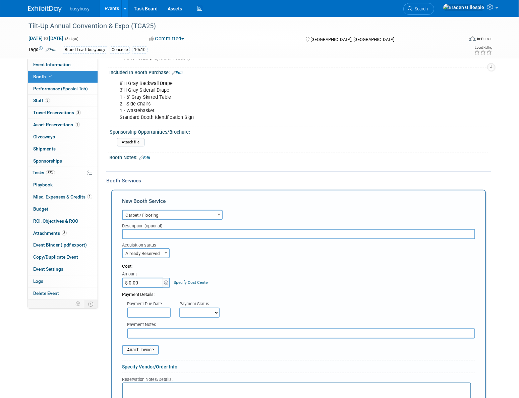
scroll to position [244, 0]
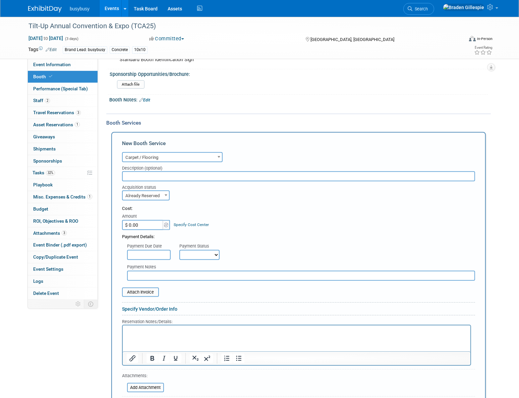
click at [157, 220] on input "$ 0.00" at bounding box center [143, 225] width 42 height 10
type input "$ 1,078.81"
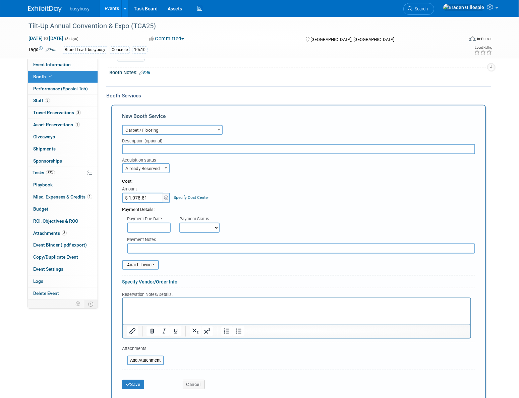
scroll to position [293, 0]
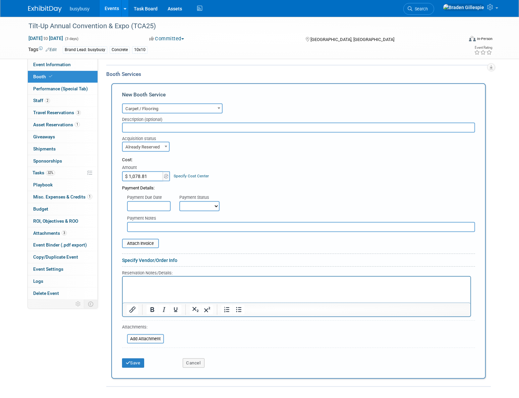
click at [154, 285] on html at bounding box center [296, 280] width 348 height 9
click at [156, 276] on html at bounding box center [296, 280] width 348 height 9
paste body "Rich Text Area. Press ALT-0 for help."
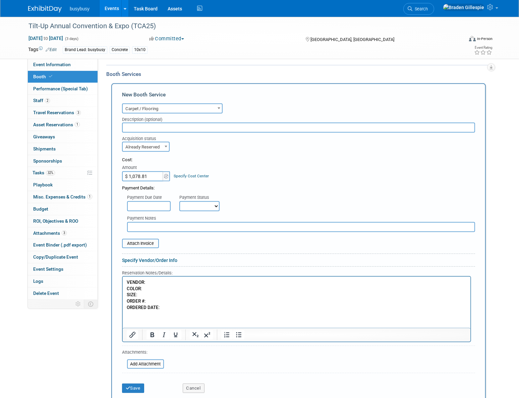
click at [160, 283] on p "VENDOR : COLOR : SIZE : ORDER # : ORDERED DATE :" at bounding box center [296, 295] width 340 height 32
click at [147, 283] on p "VENDOR : Alliance Exposition COLOR : SIZE : ORDER # : ORDERED DATE :" at bounding box center [296, 295] width 340 height 32
click at [149, 285] on p "VENDOR : Alliance Exposition COLOR : SIZE : ORDER # : ORDERED DATE :" at bounding box center [296, 295] width 340 height 32
click at [149, 292] on p "VENDOR : Alliance Exposition COLOR : Black SIZE : ORDER # : ORDERED DATE :" at bounding box center [296, 295] width 340 height 32
click at [156, 302] on p "VENDOR : Alliance Exposition COLOR : Black SIZE : 10x10 ORDER # : ORDERED DATE :" at bounding box center [296, 295] width 340 height 32
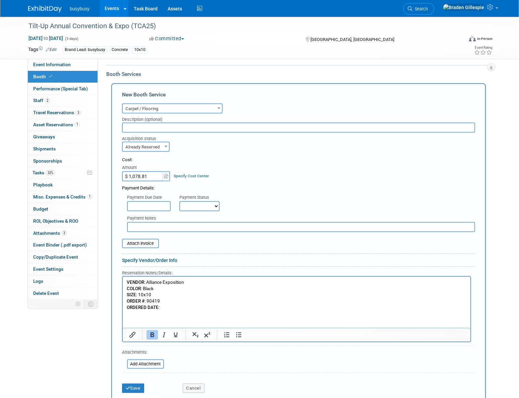
click at [168, 306] on p "VENDOR : Alliance Exposition COLOR : Black SIZE : 10x10 ORDER # : 90419 ORDERED…" at bounding box center [296, 295] width 340 height 32
click at [142, 241] on input "file" at bounding box center [119, 243] width 80 height 8
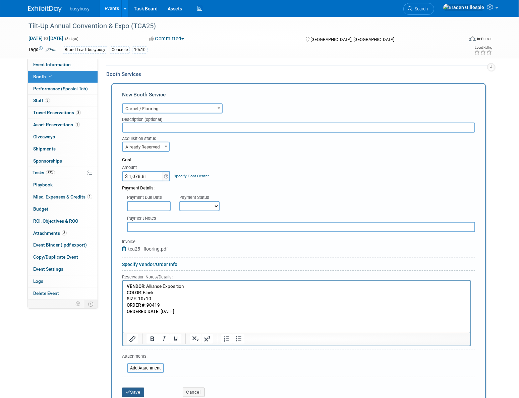
click at [134, 389] on button "Save" at bounding box center [133, 391] width 22 height 9
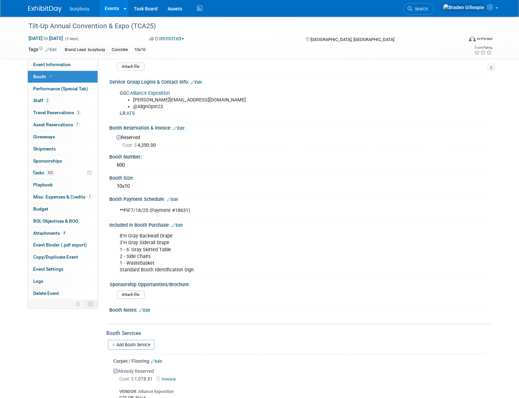
scroll to position [0, 0]
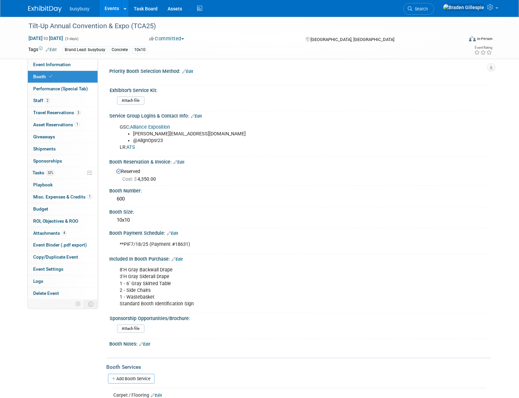
click at [202, 116] on link "Edit" at bounding box center [196, 116] width 11 height 5
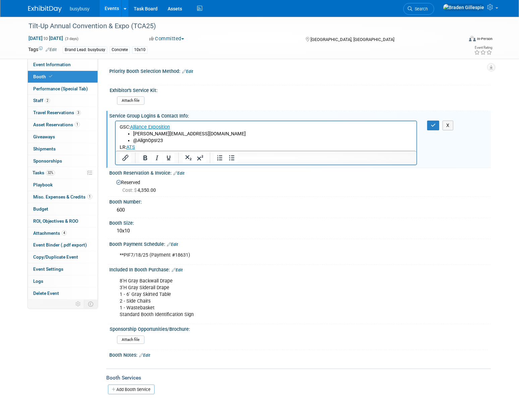
click at [119, 146] on p "LR: ATS" at bounding box center [265, 147] width 293 height 7
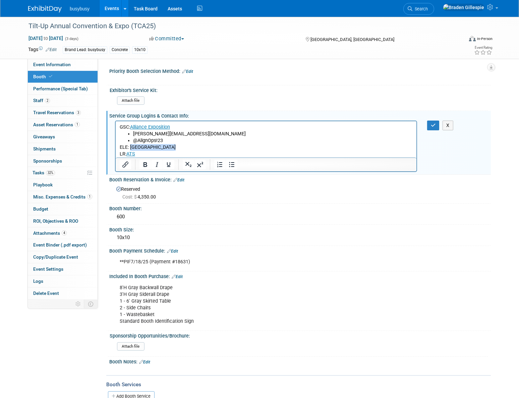
drag, startPoint x: 168, startPoint y: 147, endPoint x: 131, endPoint y: 148, distance: 37.6
click at [131, 148] on p "ELE: [GEOGRAPHIC_DATA]" at bounding box center [265, 147] width 293 height 7
click at [127, 164] on icon "Insert/edit link" at bounding box center [125, 164] width 8 height 8
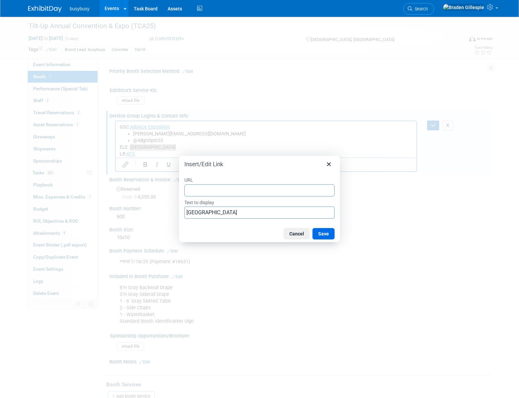
type input "[DOMAIN_NAME][URL]"
click at [329, 237] on button "Save" at bounding box center [324, 233] width 22 height 11
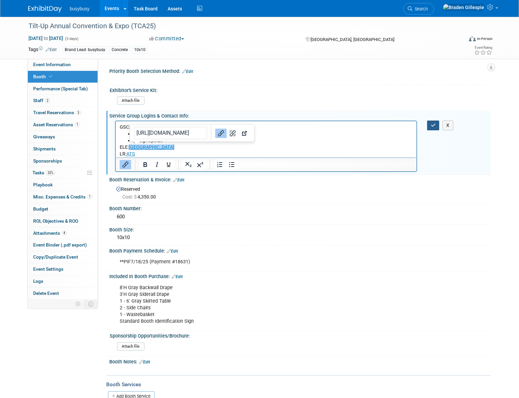
click at [433, 128] on button "button" at bounding box center [433, 125] width 12 height 10
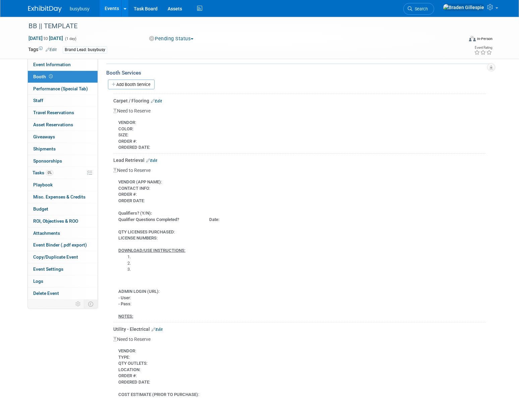
drag, startPoint x: 154, startPoint y: 144, endPoint x: 115, endPoint y: 121, distance: 45.2
click at [117, 117] on div "VENDOR : COLOR : SIZE : ORDER # : ORDERED DATE :" at bounding box center [299, 132] width 373 height 37
copy div "VENDOR : COLOR : SIZE : ORDER # : ORDERED DATE :"
